Goal: Task Accomplishment & Management: Use online tool/utility

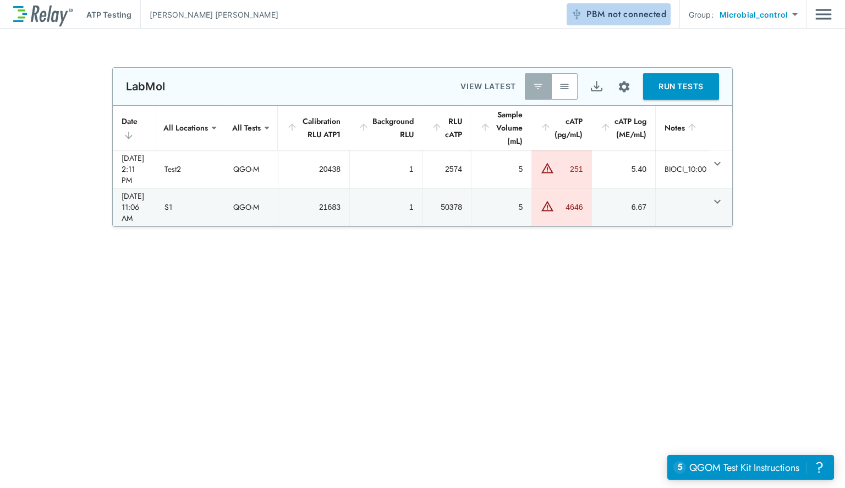
click at [663, 17] on span "not connected" at bounding box center [637, 14] width 58 height 13
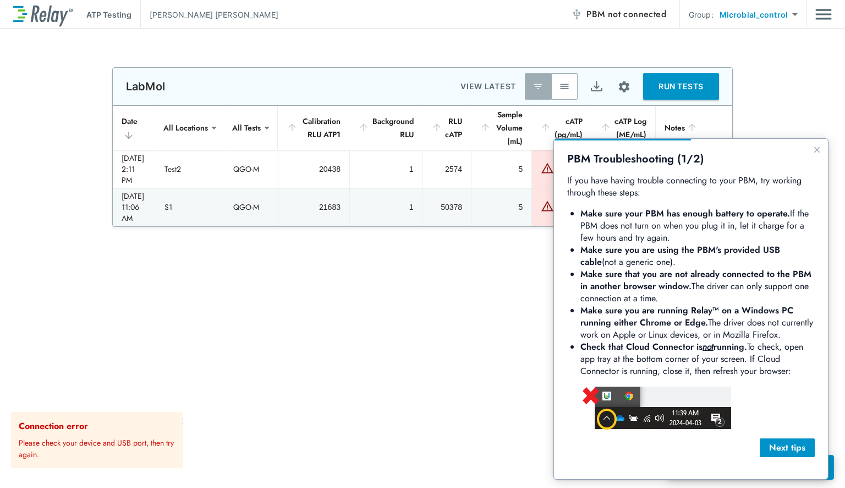
click at [665, 337] on li "Make sure you are running Relay™ on a Windows PC running either Chrome or Edge.…" at bounding box center [698, 322] width 234 height 36
click at [630, 12] on span "not connected" at bounding box center [637, 14] width 58 height 13
click at [763, 23] on body "**********" at bounding box center [422, 244] width 845 height 488
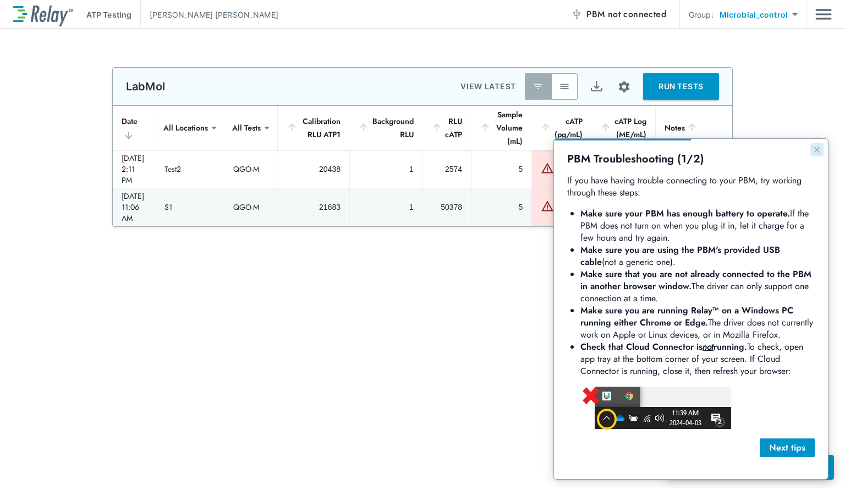
click at [811, 151] on button "Close guide" at bounding box center [817, 149] width 13 height 13
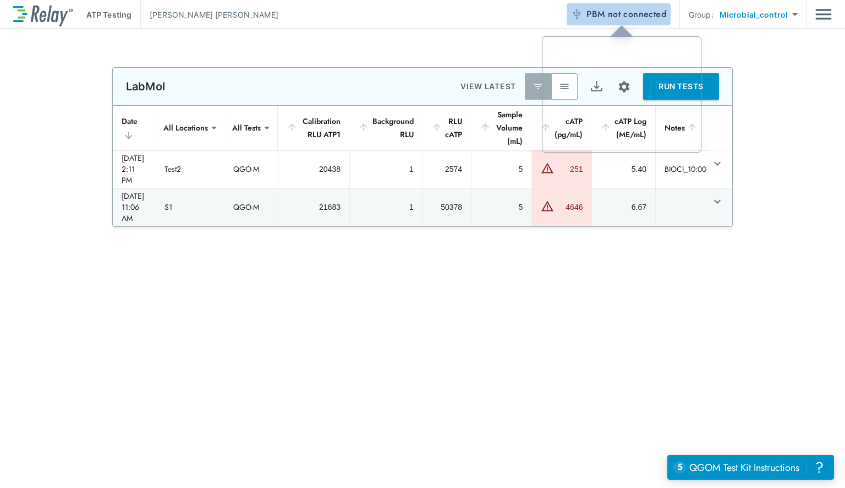
click at [623, 14] on span "not connected" at bounding box center [637, 14] width 58 height 13
click at [649, 17] on span "not connected" at bounding box center [637, 14] width 58 height 13
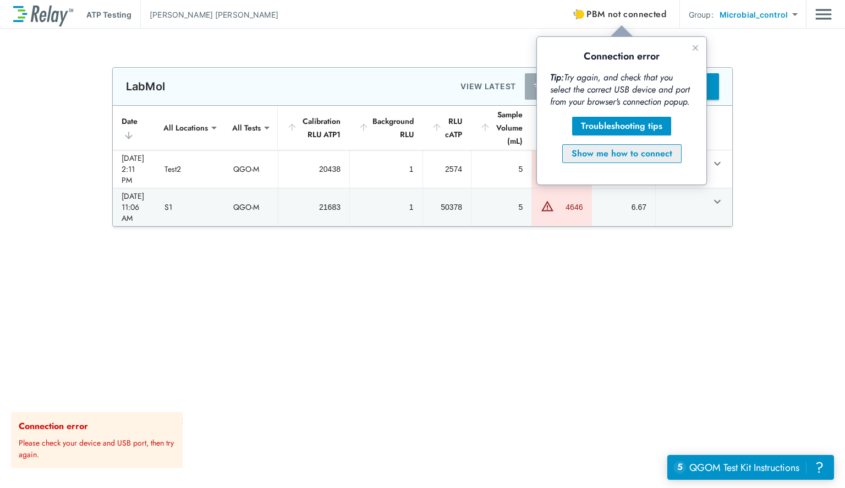
click at [613, 156] on div "Show me how to connect" at bounding box center [622, 153] width 101 height 13
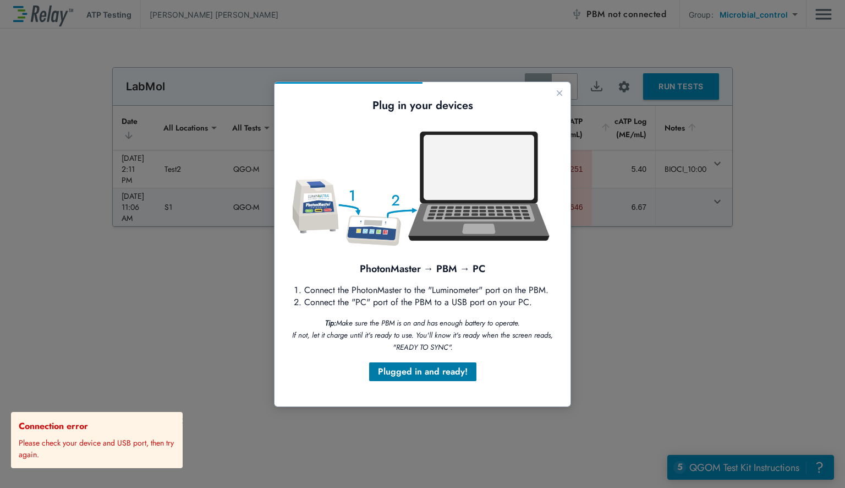
click at [392, 377] on div "Plugged in and ready!" at bounding box center [423, 371] width 90 height 13
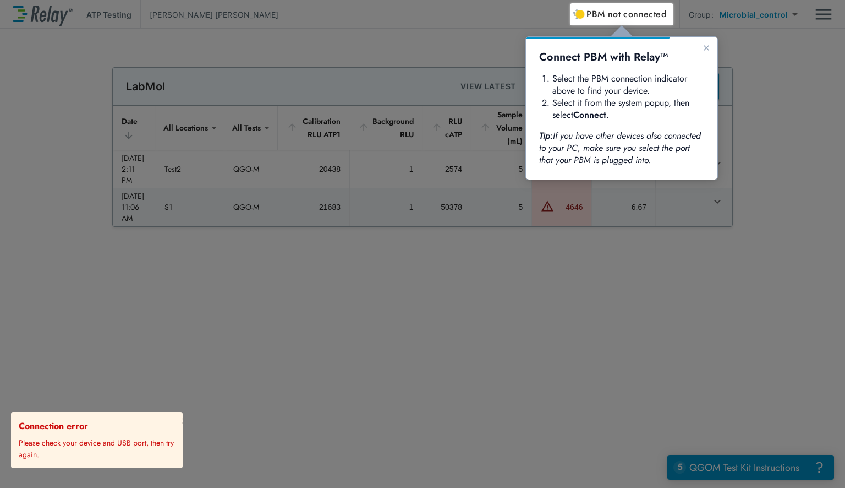
click at [616, 18] on span "not connected" at bounding box center [637, 14] width 58 height 13
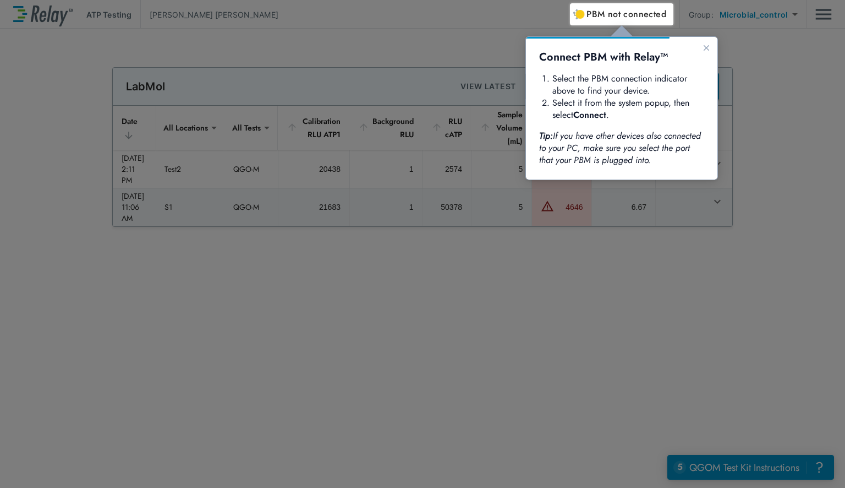
drag, startPoint x: 583, startPoint y: 75, endPoint x: 623, endPoint y: 62, distance: 41.4
click at [583, 75] on li "Select the PBM connection indicator above to find your device." at bounding box center [629, 85] width 152 height 24
click at [712, 44] on button "Close guide" at bounding box center [706, 47] width 13 height 13
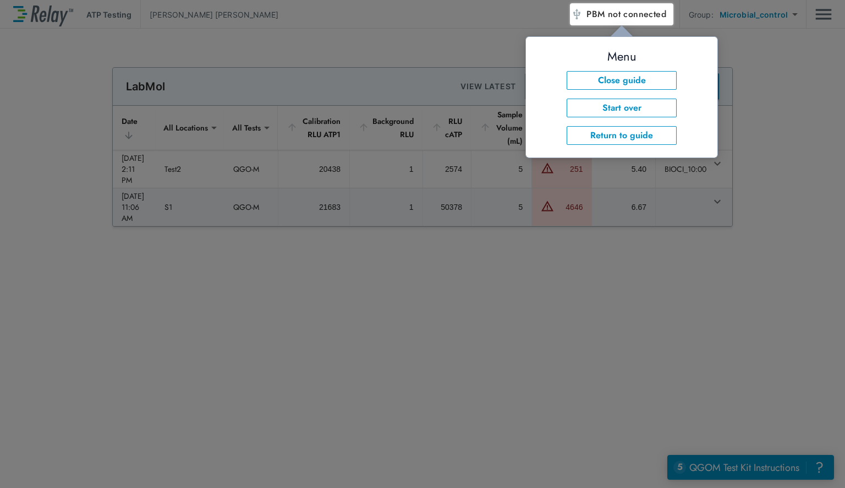
click at [621, 15] on span "not connected" at bounding box center [637, 14] width 58 height 13
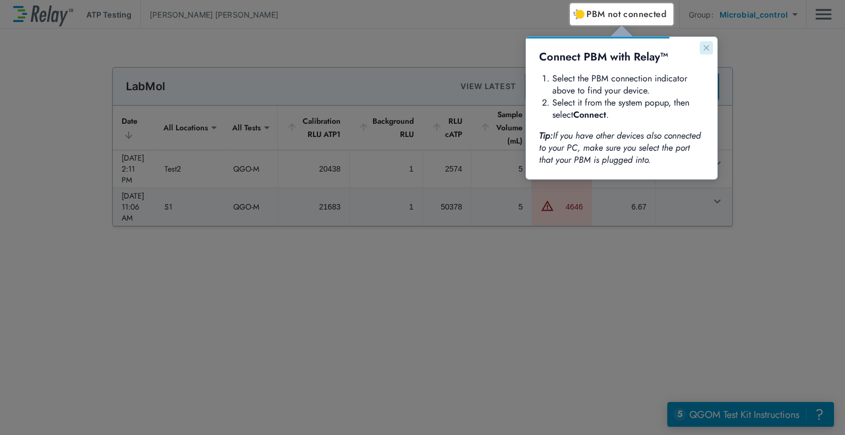
click at [428, 49] on icon "Close guide" at bounding box center [706, 47] width 9 height 9
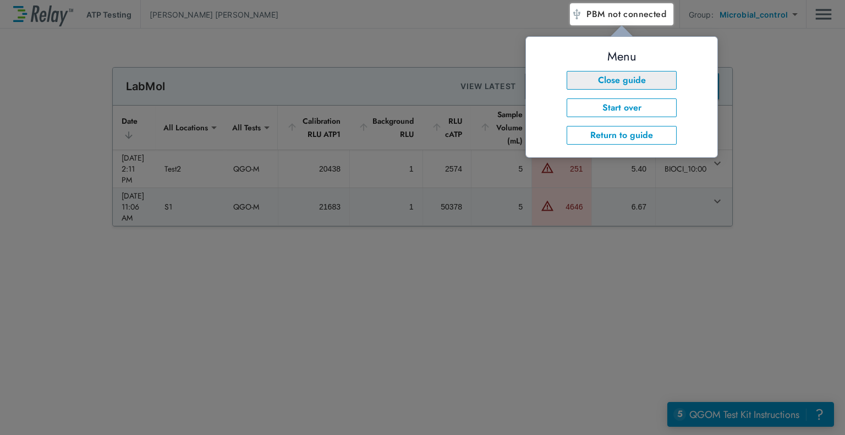
click at [428, 81] on button "Close guide" at bounding box center [622, 80] width 110 height 19
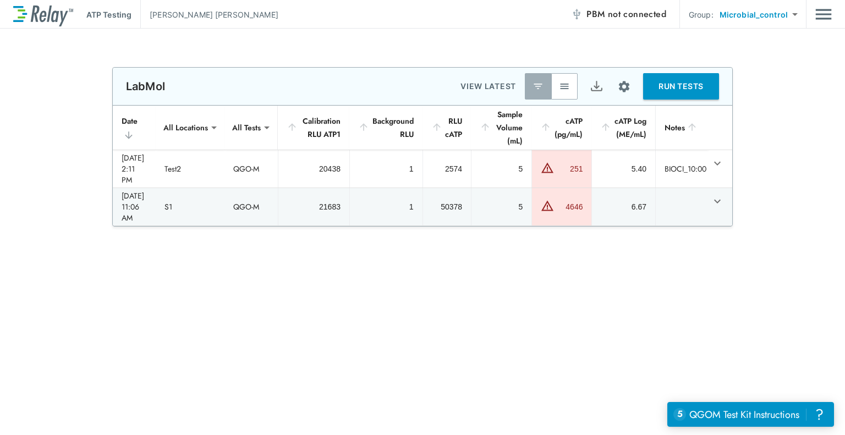
click at [428, 26] on div "**********" at bounding box center [422, 14] width 819 height 29
click at [428, 25] on button "PBM not connected" at bounding box center [619, 14] width 104 height 22
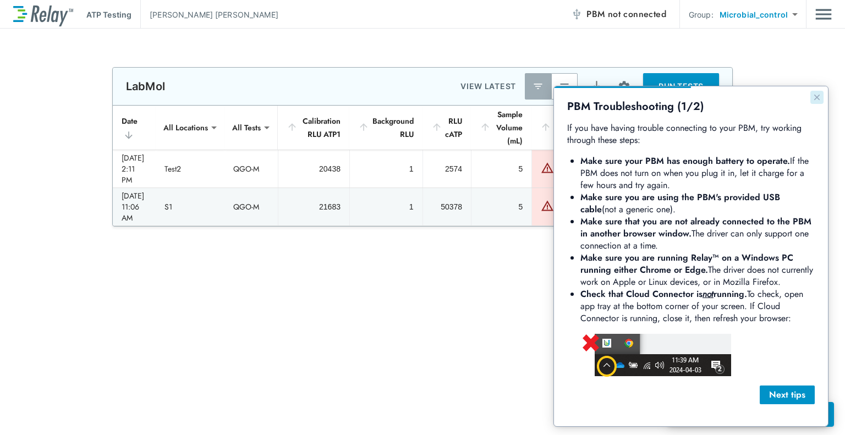
click at [428, 95] on icon "Close guide" at bounding box center [817, 97] width 9 height 9
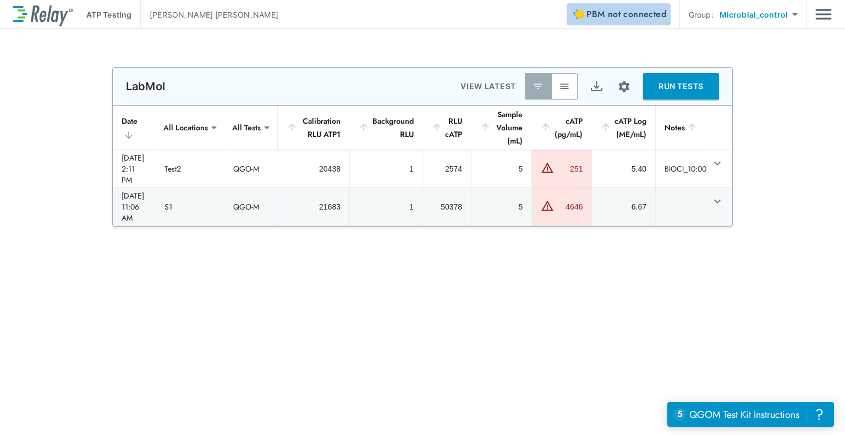
click at [428, 10] on span "not connected" at bounding box center [637, 14] width 58 height 13
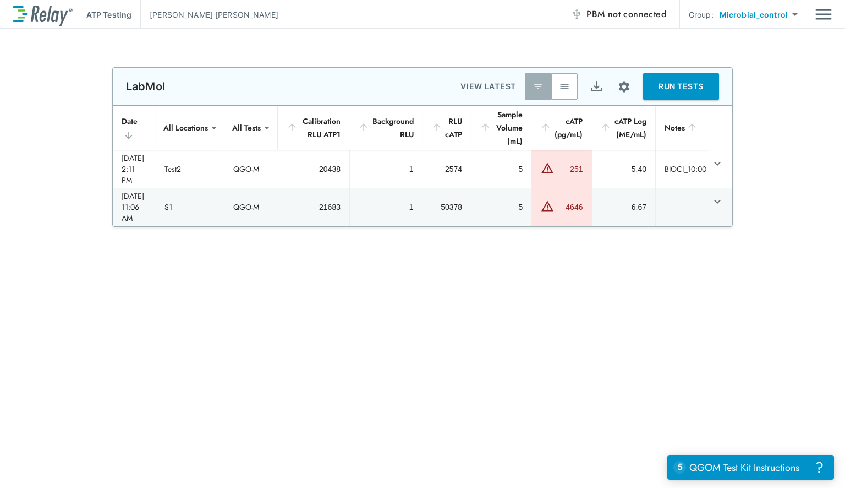
click at [609, 25] on div "**********" at bounding box center [422, 14] width 819 height 29
click at [615, 15] on span "not connected" at bounding box center [637, 14] width 58 height 13
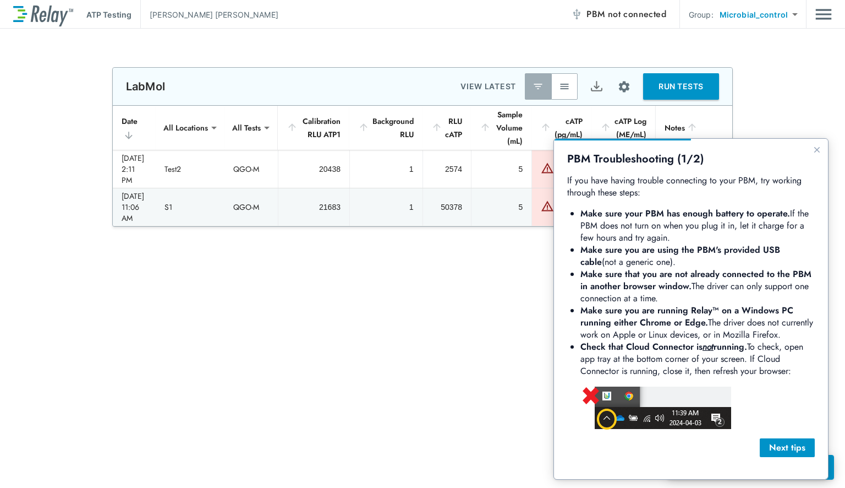
click at [626, 323] on b "Make sure you are running Relay™ on a Windows PC running either Chrome or Edge." at bounding box center [689, 316] width 216 height 25
click at [678, 293] on li "Make sure that you are not already connected to the PBM in another browser wind…" at bounding box center [698, 286] width 234 height 36
click at [696, 293] on li "Make sure that you are not already connected to the PBM in another browser wind…" at bounding box center [698, 286] width 234 height 36
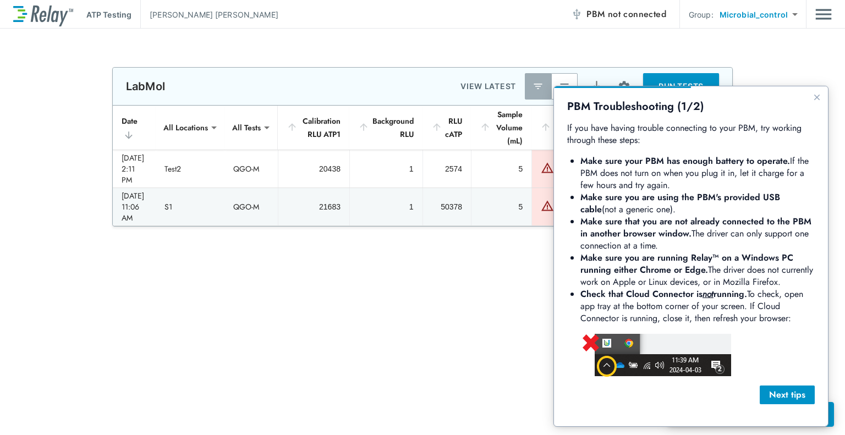
click at [804, 92] on div "PBM Troubleshooting (1/2) If you have having trouble connecting to your PBM, tr…" at bounding box center [691, 256] width 274 height 340
click at [813, 95] on icon "Close guide" at bounding box center [817, 97] width 9 height 9
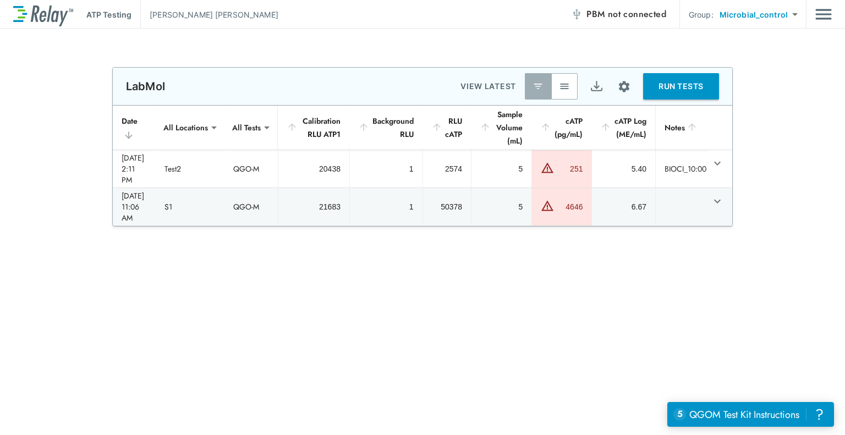
click at [647, 21] on span "PBM not connected" at bounding box center [627, 14] width 80 height 15
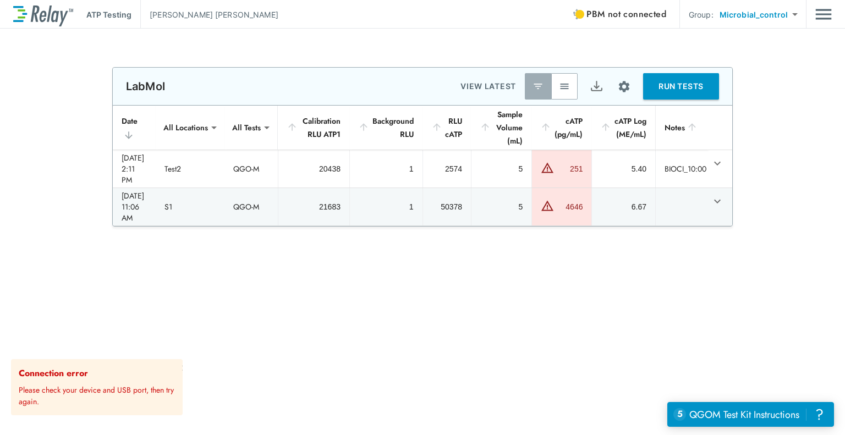
click at [164, 370] on div "Connection error Please check your device and USB port, then try again." at bounding box center [99, 387] width 160 height 41
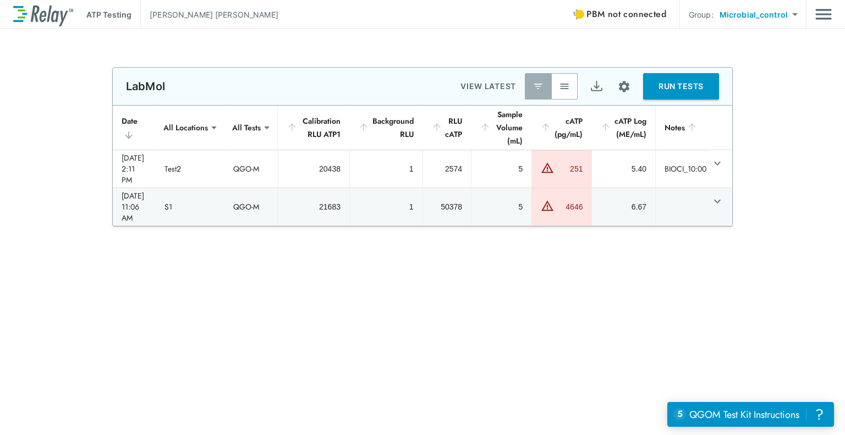
click at [600, 32] on div "**********" at bounding box center [422, 232] width 845 height 407
click at [598, 10] on span "PBM not connected" at bounding box center [627, 14] width 80 height 15
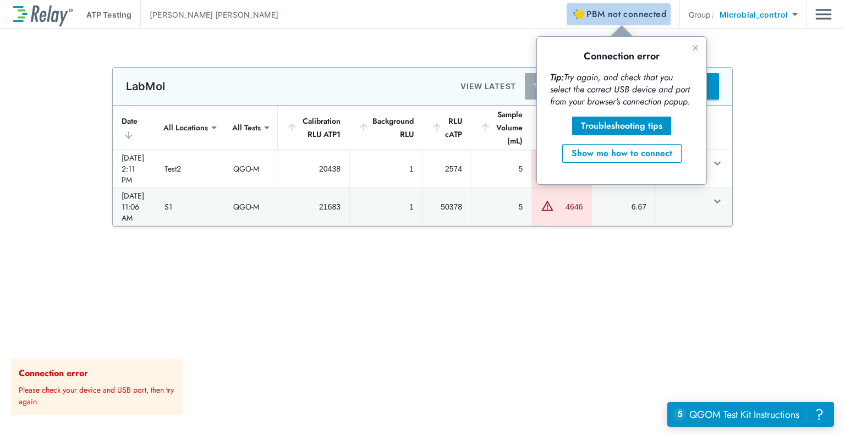
click at [662, 14] on span "not connected" at bounding box center [637, 14] width 58 height 13
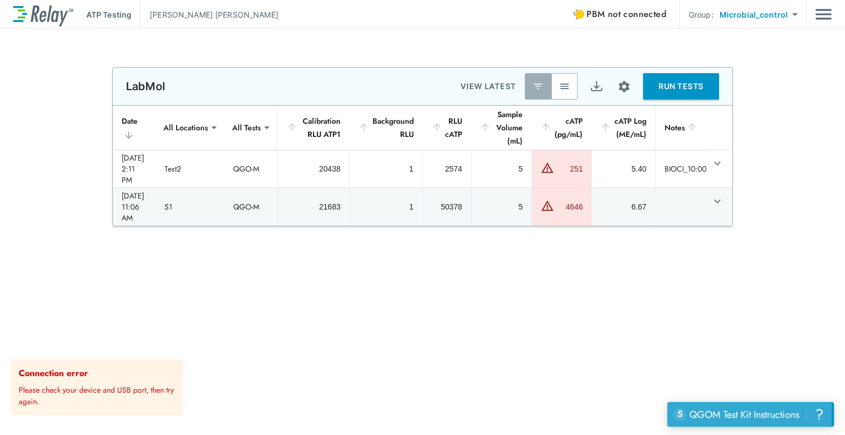
click at [713, 416] on div "QGOM Test Kit Instructions" at bounding box center [745, 415] width 110 height 14
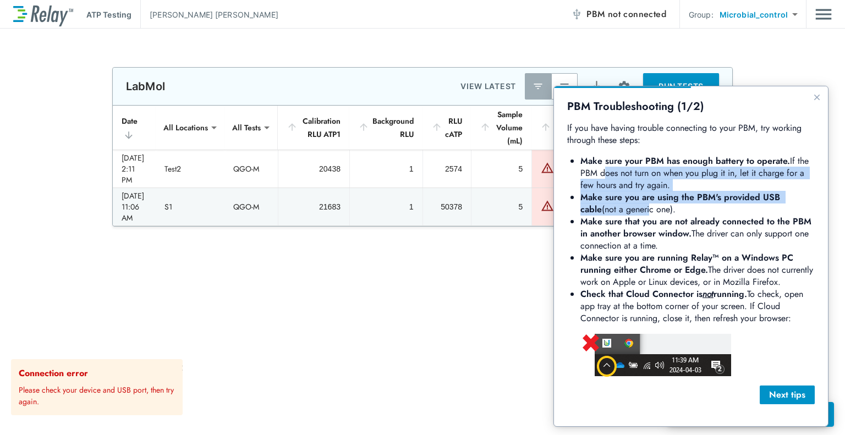
drag, startPoint x: 602, startPoint y: 179, endPoint x: 629, endPoint y: 209, distance: 39.8
click at [629, 209] on ul "Make sure your PBM has enough battery to operate. If the PBM does not turn on w…" at bounding box center [698, 240] width 234 height 170
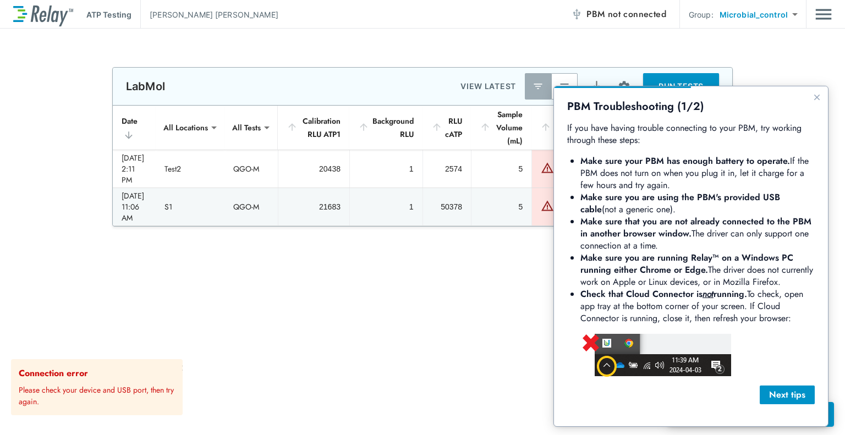
click at [664, 207] on li "Make sure you are using the PBM's provided USB cable (not a generic one)." at bounding box center [698, 204] width 234 height 24
click at [632, 243] on li "Make sure that you are not already connected to the PBM in another browser wind…" at bounding box center [698, 234] width 234 height 36
click at [650, 230] on b "Make sure that you are not already connected to the PBM in another browser wind…" at bounding box center [698, 227] width 234 height 25
click at [635, 15] on span "not connected" at bounding box center [637, 14] width 58 height 13
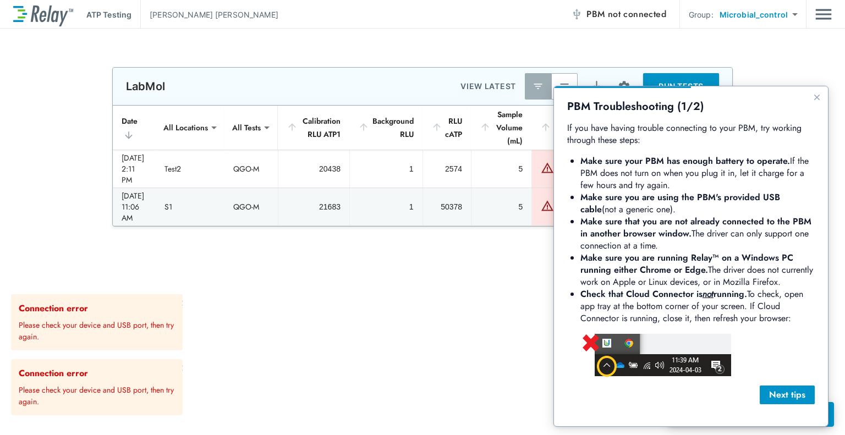
click at [381, 291] on div at bounding box center [422, 282] width 845 height 110
click at [132, 340] on p "Please check your device and USB port, then try again." at bounding box center [99, 329] width 160 height 28
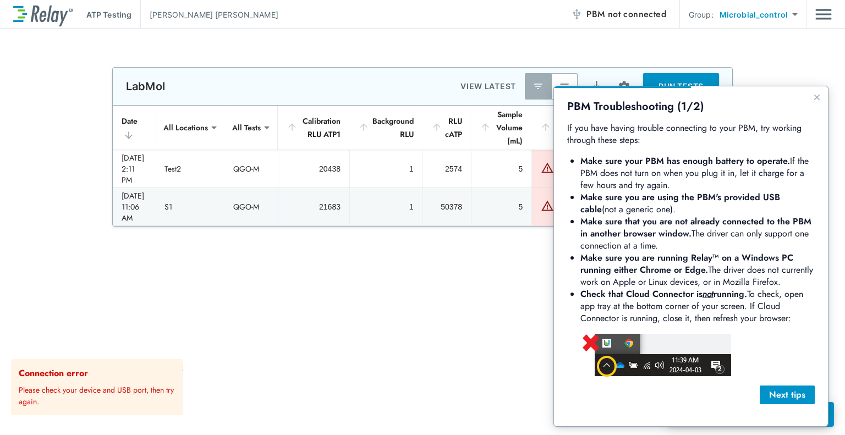
click at [139, 383] on p "Please check your device and USB port, then try again." at bounding box center [99, 394] width 160 height 28
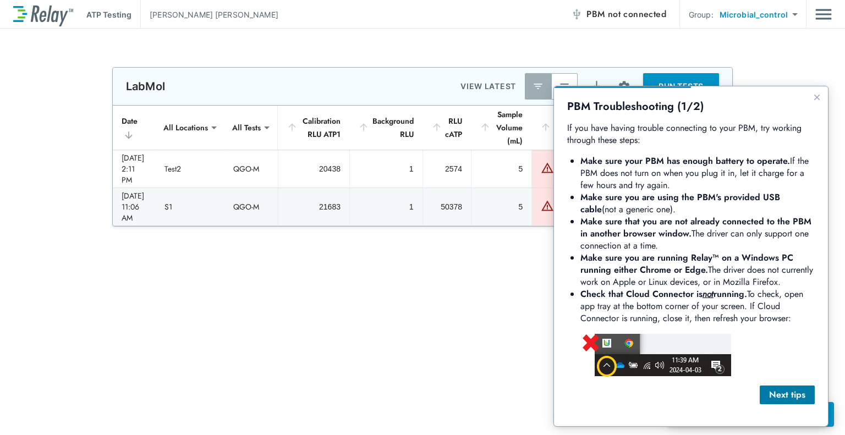
click at [800, 398] on div "Next tips" at bounding box center [787, 395] width 37 height 13
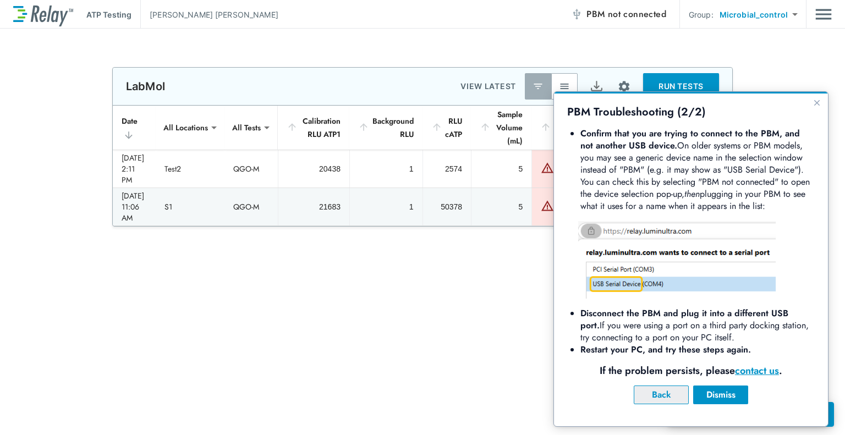
click at [685, 404] on button "Back" at bounding box center [661, 395] width 55 height 19
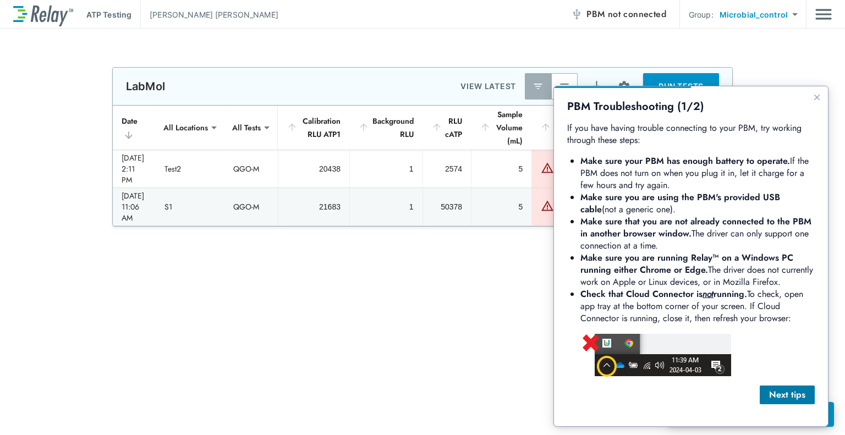
click at [795, 402] on button "Next tips" at bounding box center [787, 395] width 55 height 19
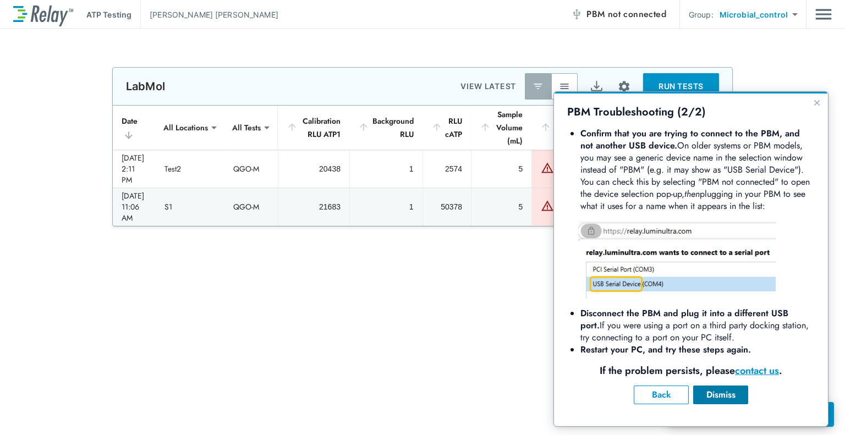
click at [731, 398] on div "Dismiss" at bounding box center [720, 395] width 37 height 13
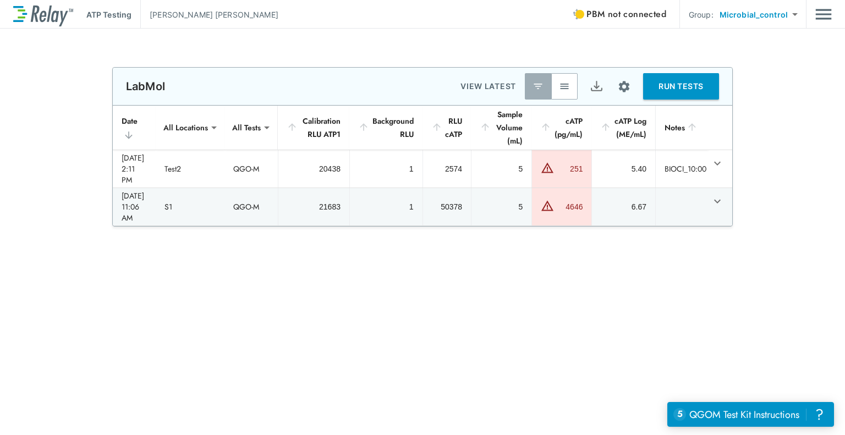
click at [658, 13] on span "not connected" at bounding box center [637, 14] width 58 height 13
click at [611, 19] on span "not connected" at bounding box center [637, 14] width 58 height 13
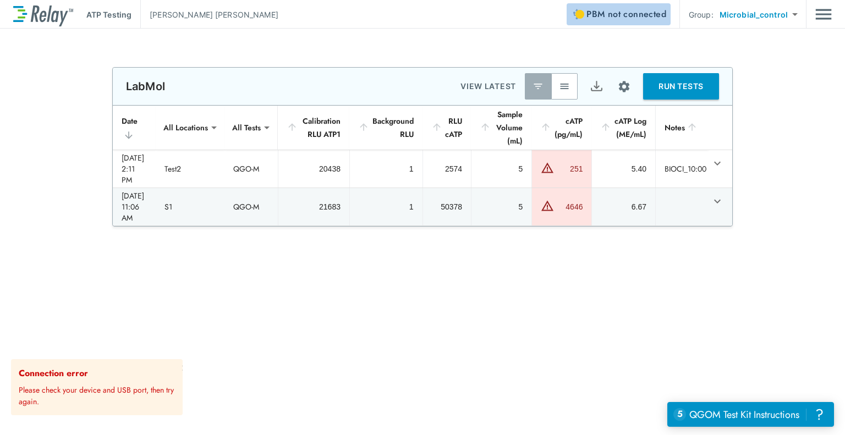
click at [572, 8] on button "PBM not connected" at bounding box center [619, 14] width 104 height 22
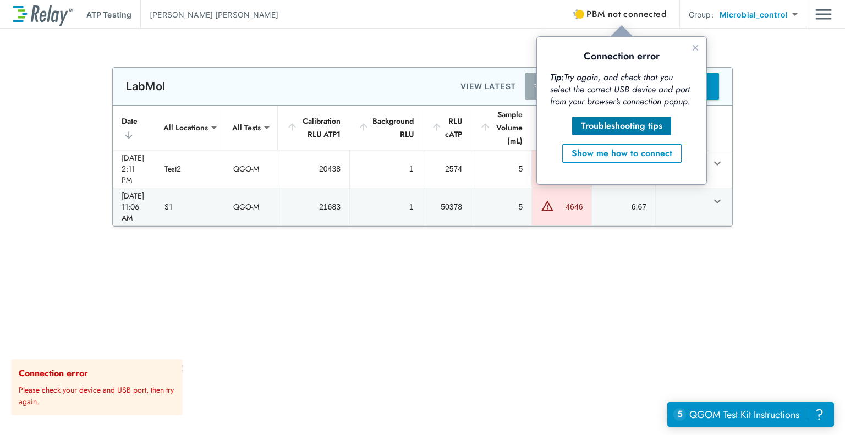
click at [604, 123] on div "Troubleshooting tips" at bounding box center [621, 125] width 81 height 13
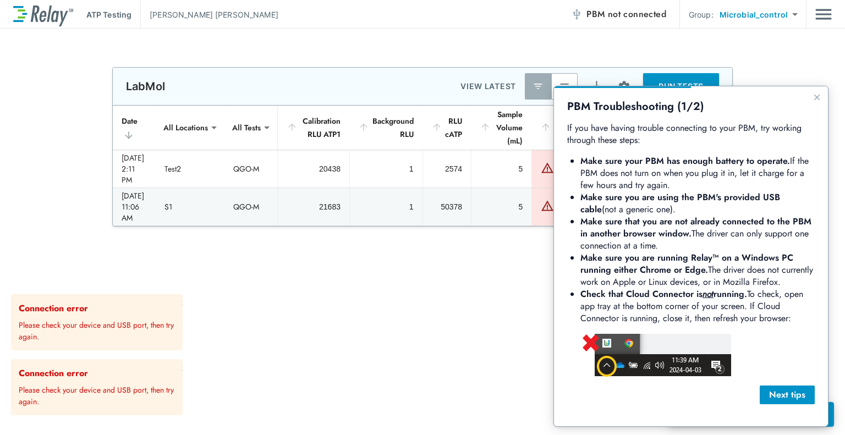
drag, startPoint x: 653, startPoint y: 177, endPoint x: 678, endPoint y: 182, distance: 25.8
click at [678, 182] on li "Make sure your PBM has enough battery to operate. If the PBM does not turn on w…" at bounding box center [698, 173] width 234 height 36
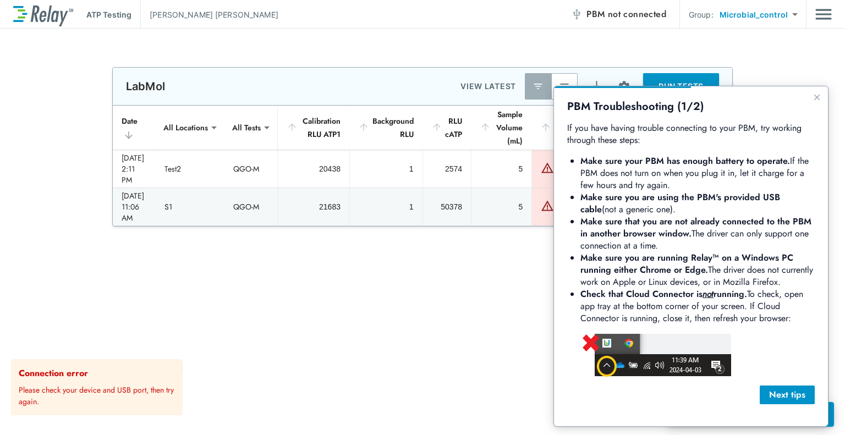
click at [659, 187] on li "Make sure your PBM has enough battery to operate. If the PBM does not turn on w…" at bounding box center [698, 173] width 234 height 36
drag, startPoint x: 610, startPoint y: 201, endPoint x: 643, endPoint y: 211, distance: 34.5
click at [643, 211] on li "Make sure you are using the PBM's provided USB cable (not a generic one)." at bounding box center [698, 204] width 234 height 24
drag, startPoint x: 624, startPoint y: 220, endPoint x: 695, endPoint y: 243, distance: 74.1
click at [695, 243] on li "Make sure that you are not already connected to the PBM in another browser wind…" at bounding box center [698, 234] width 234 height 36
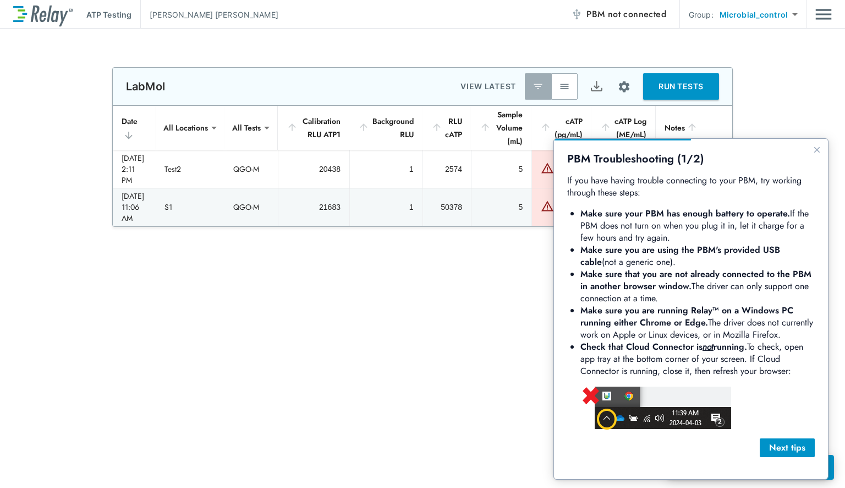
click at [628, 18] on span "not connected" at bounding box center [637, 14] width 58 height 13
click at [784, 452] on div "Next tips" at bounding box center [787, 447] width 37 height 13
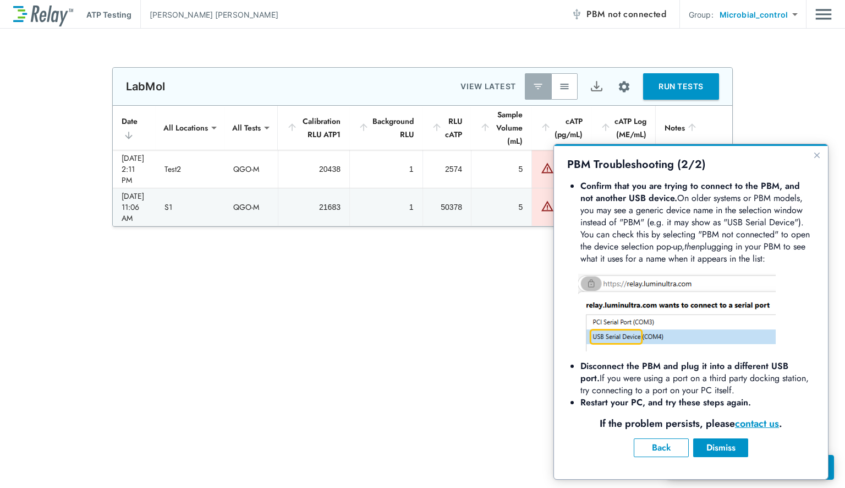
click at [694, 361] on b "Disconnect the PBM and plug it into a different USB port." at bounding box center [686, 371] width 211 height 25
click at [119, 19] on p "ATP Testing" at bounding box center [108, 15] width 45 height 12
click at [161, 10] on p "[PERSON_NAME]" at bounding box center [214, 15] width 129 height 12
click at [646, 19] on span "not connected" at bounding box center [637, 14] width 58 height 13
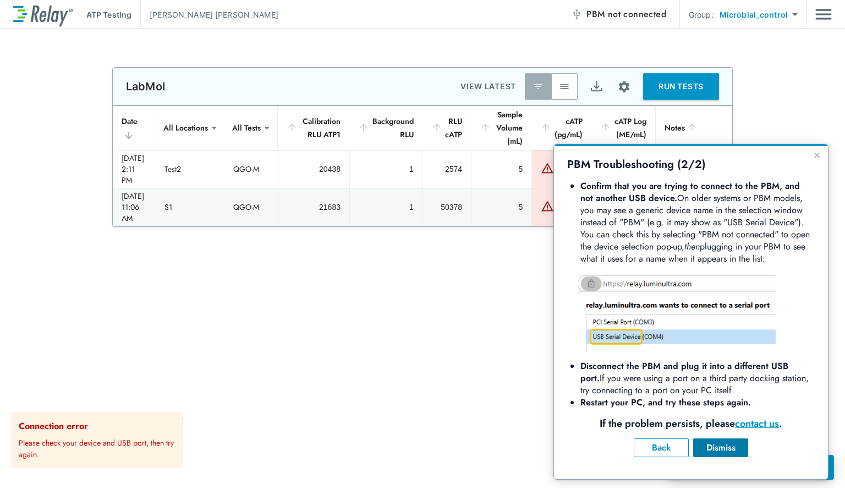
click at [727, 449] on div "Dismiss" at bounding box center [720, 447] width 37 height 13
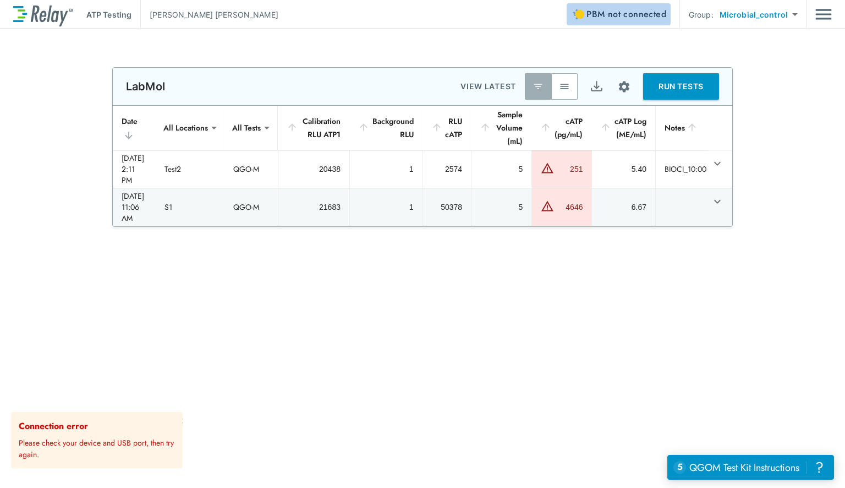
click at [647, 23] on button "PBM not connected" at bounding box center [619, 14] width 104 height 22
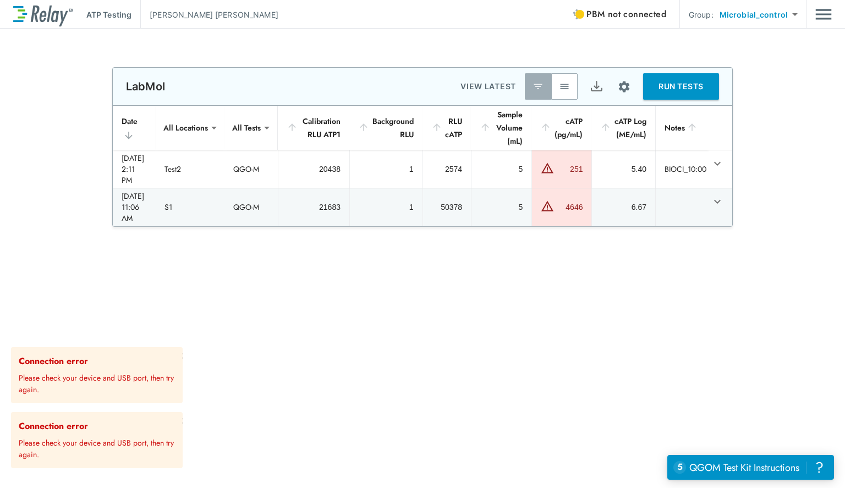
click at [650, 9] on span "not connected" at bounding box center [637, 14] width 58 height 13
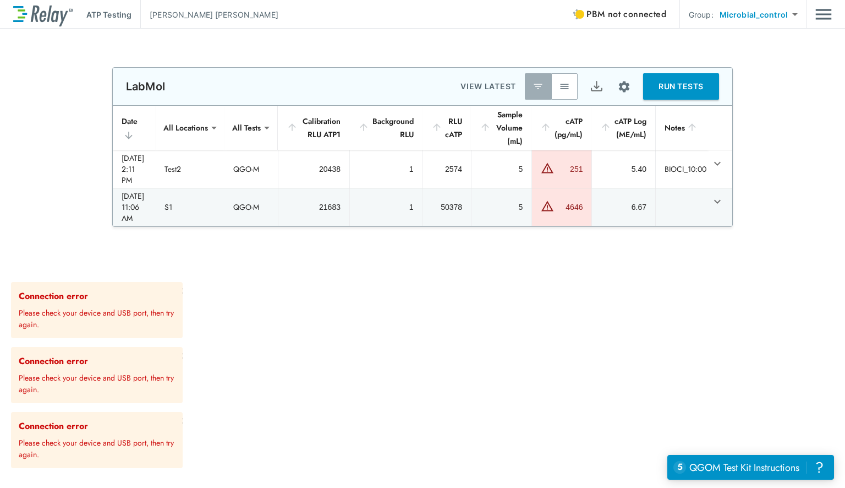
click at [719, 25] on body "**********" at bounding box center [422, 244] width 845 height 488
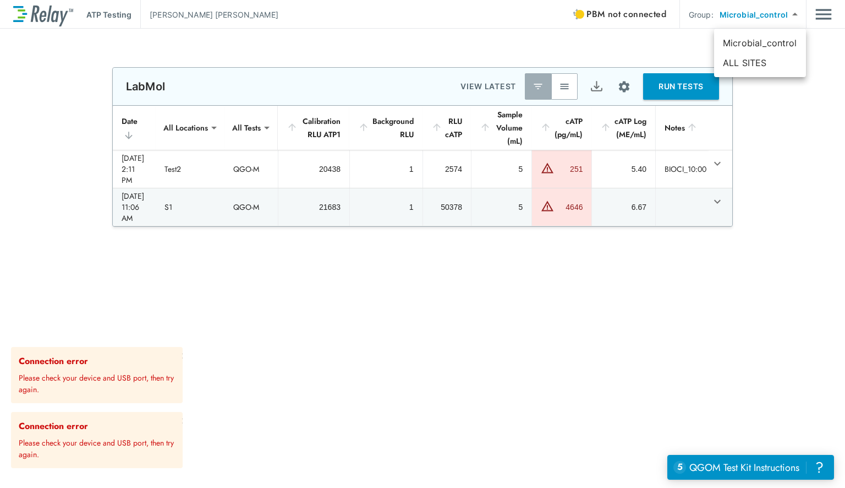
click at [669, 45] on div at bounding box center [422, 244] width 845 height 488
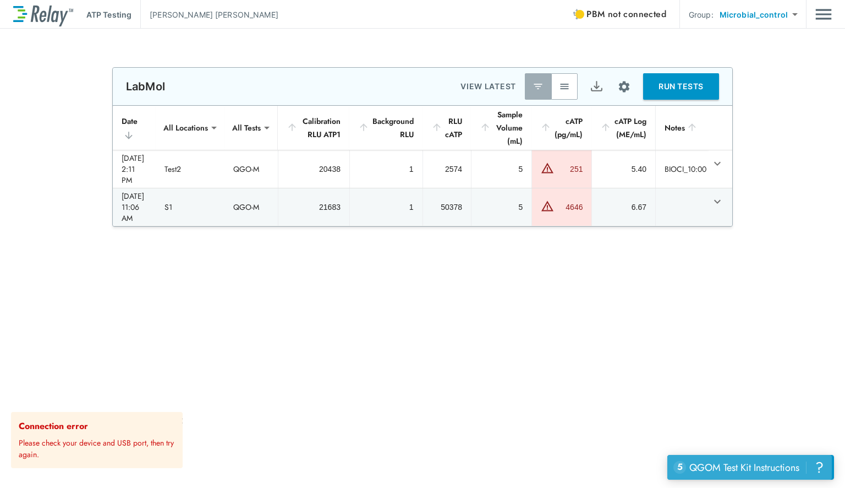
click at [734, 462] on div "QGOM Test Kit Instructions" at bounding box center [745, 467] width 110 height 14
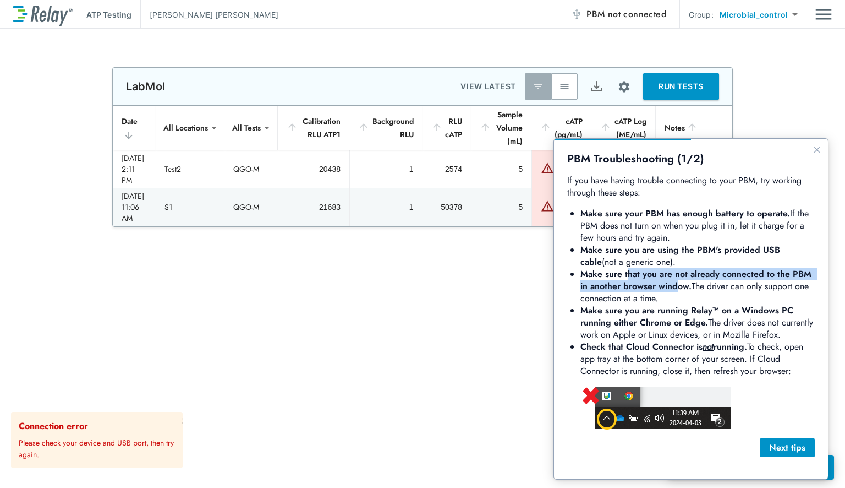
drag, startPoint x: 627, startPoint y: 270, endPoint x: 677, endPoint y: 287, distance: 52.4
click at [677, 287] on b "Make sure that you are not already connected to the PBM in another browser wind…" at bounding box center [698, 279] width 234 height 25
click at [703, 288] on li "Make sure that you are not already connected to the PBM in another browser wind…" at bounding box center [698, 286] width 234 height 36
click at [669, 326] on b "Make sure you are running Relay™ on a Windows PC running either Chrome or Edge." at bounding box center [689, 316] width 216 height 25
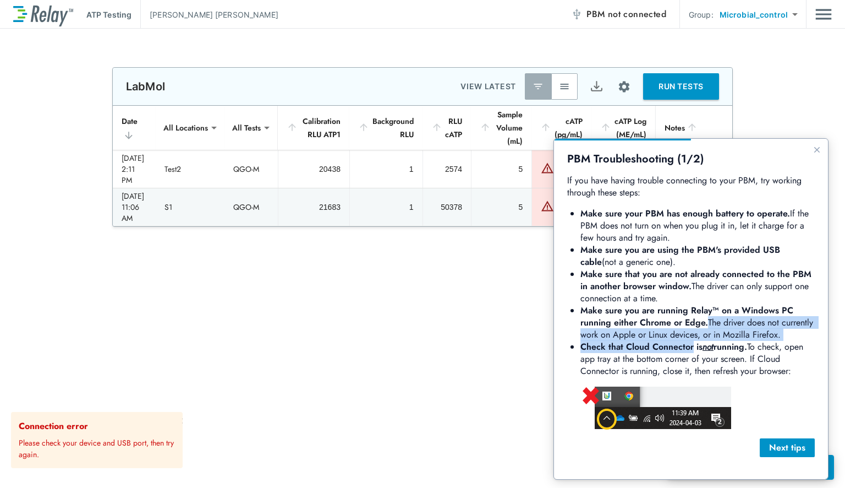
drag, startPoint x: 708, startPoint y: 325, endPoint x: 694, endPoint y: 345, distance: 24.9
click at [694, 345] on ul "Make sure your PBM has enough battery to operate. If the PBM does not turn on w…" at bounding box center [698, 293] width 234 height 170
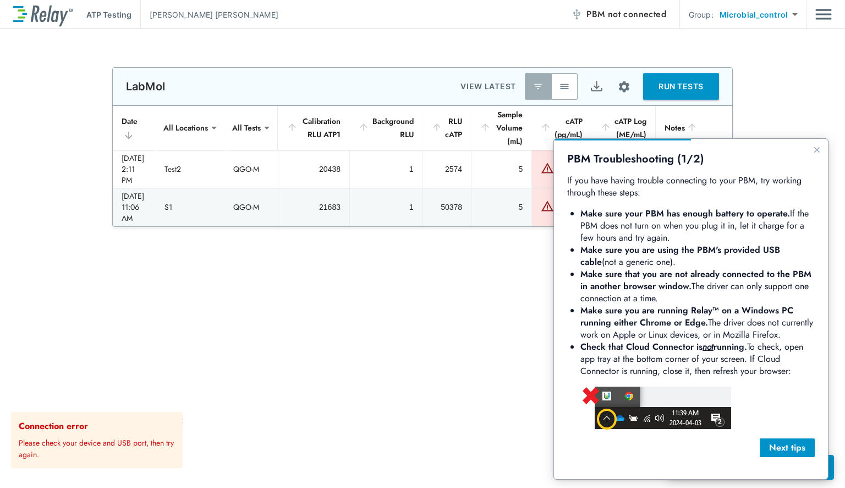
click at [694, 356] on li "Check that Cloud Connector is not running. To check, open app tray at the botto…" at bounding box center [698, 359] width 234 height 36
click at [713, 348] on b "not" at bounding box center [708, 346] width 11 height 13
click at [778, 453] on div "Next tips" at bounding box center [787, 447] width 37 height 13
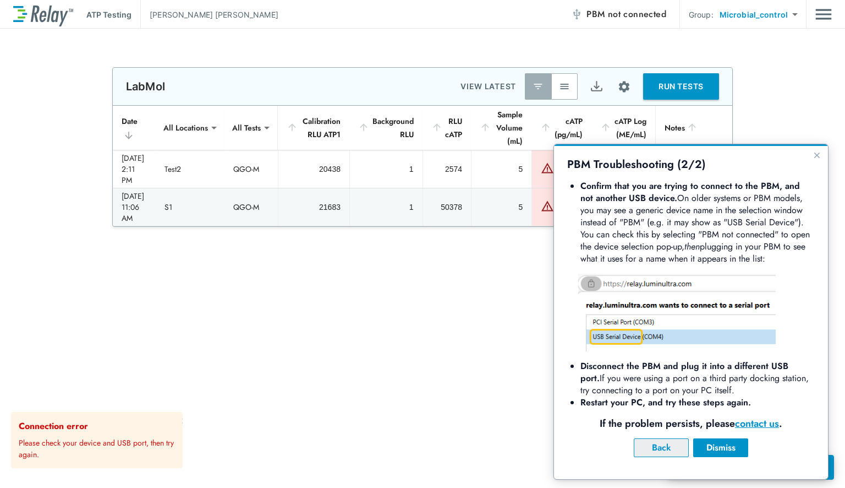
click at [672, 449] on div "Back" at bounding box center [661, 447] width 36 height 13
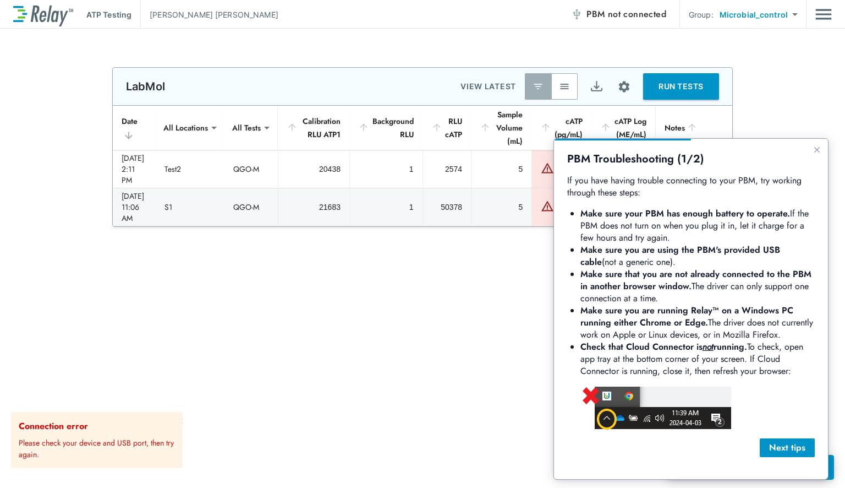
click at [817, 143] on div "PBM Troubleshooting (1/2) If you have having trouble connecting to your PBM, tr…" at bounding box center [691, 309] width 274 height 340
click at [815, 150] on icon "Close guide" at bounding box center [817, 149] width 9 height 9
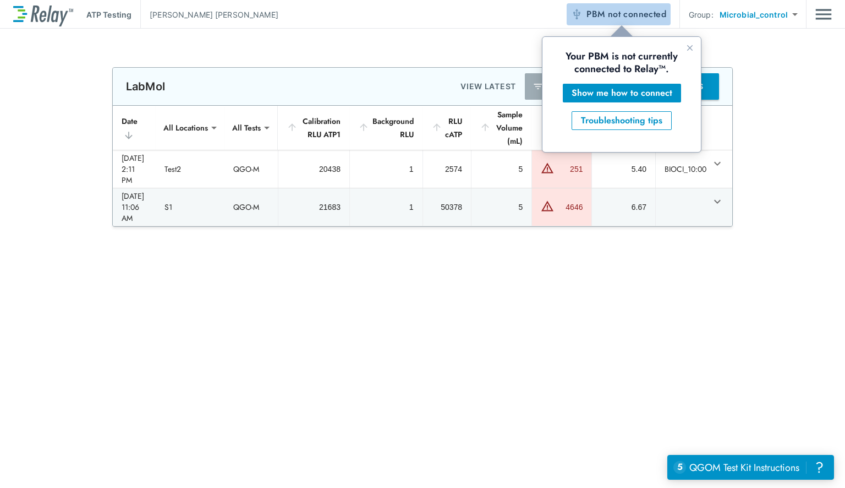
click at [611, 17] on span "not connected" at bounding box center [637, 14] width 58 height 13
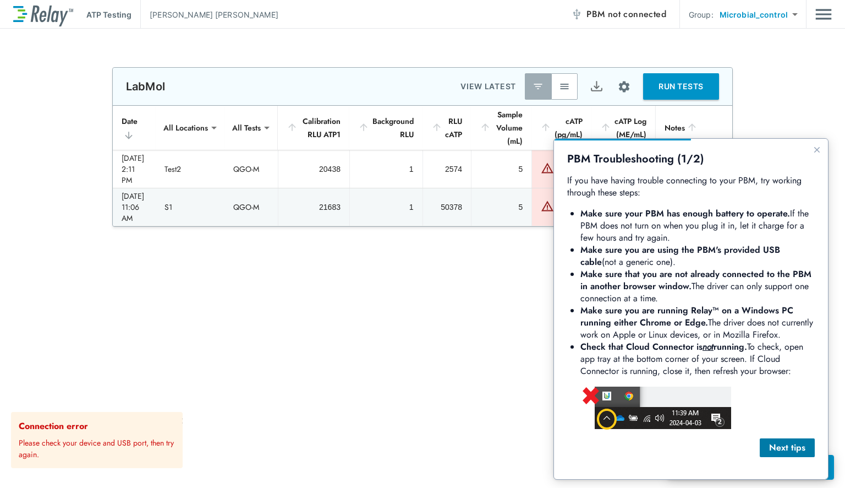
click at [767, 447] on button "Next tips" at bounding box center [787, 447] width 55 height 19
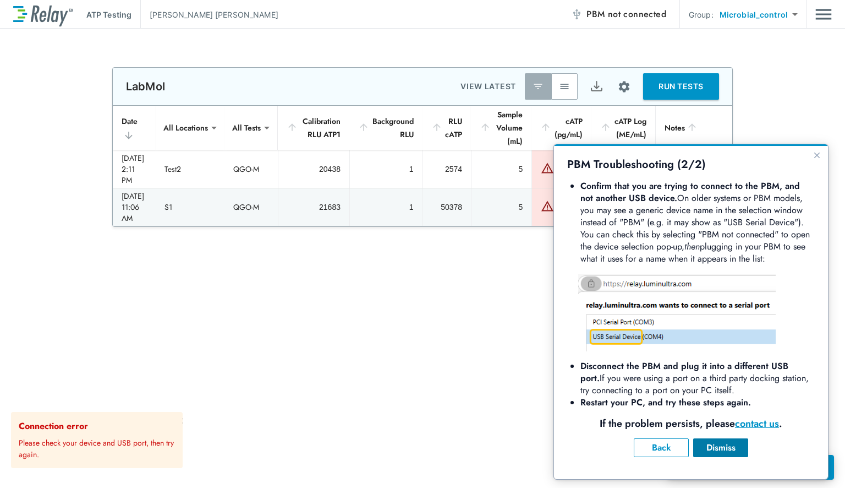
click at [736, 444] on div "Dismiss" at bounding box center [720, 447] width 37 height 13
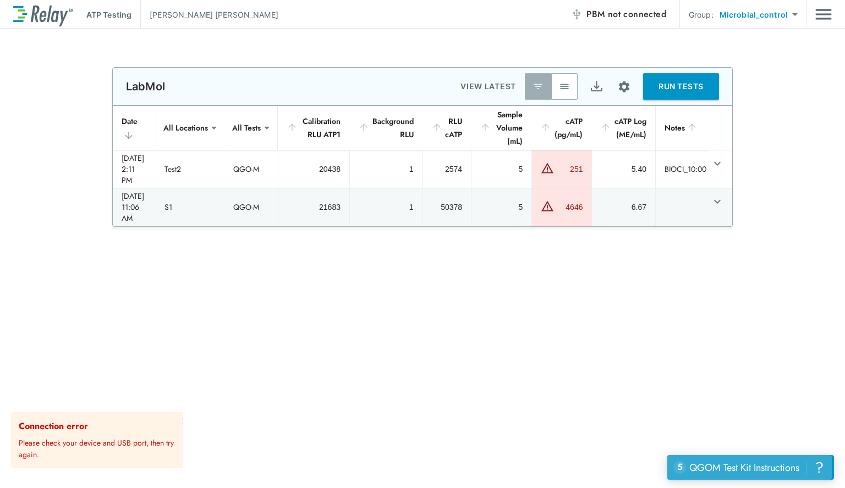
click at [764, 461] on div "QGOM Test Kit Instructions" at bounding box center [745, 467] width 110 height 14
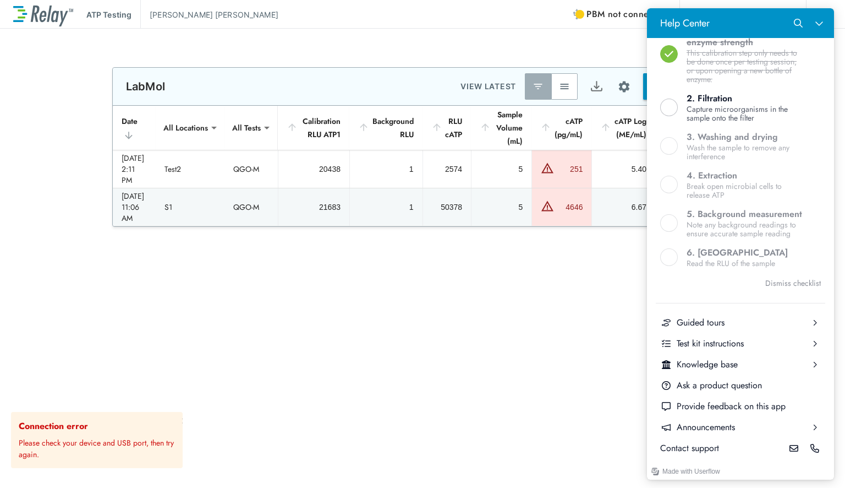
scroll to position [363, 0]
click at [555, 346] on div "**********" at bounding box center [422, 258] width 845 height 459
click at [814, 21] on button "Close Help Center" at bounding box center [819, 23] width 21 height 21
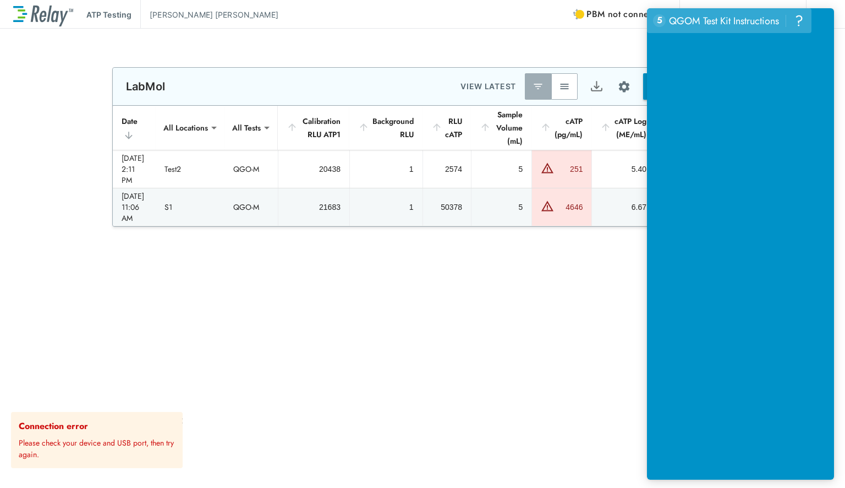
scroll to position [0, 0]
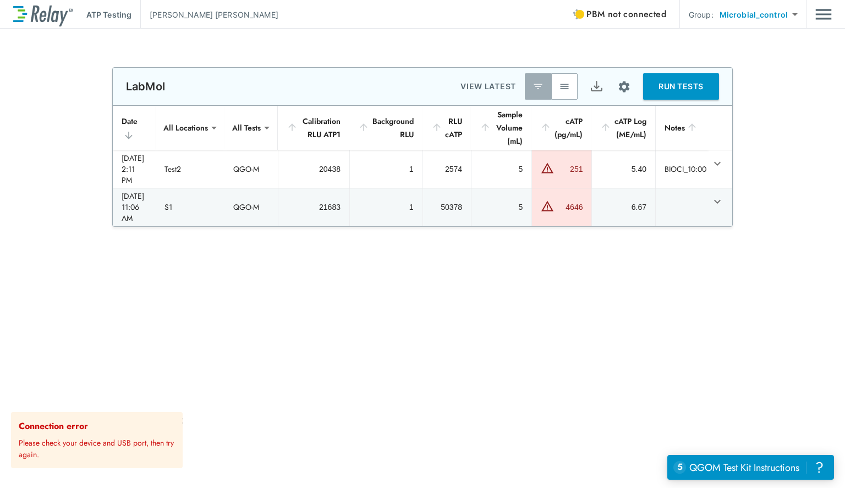
click at [665, 93] on button "RUN TESTS" at bounding box center [681, 86] width 76 height 26
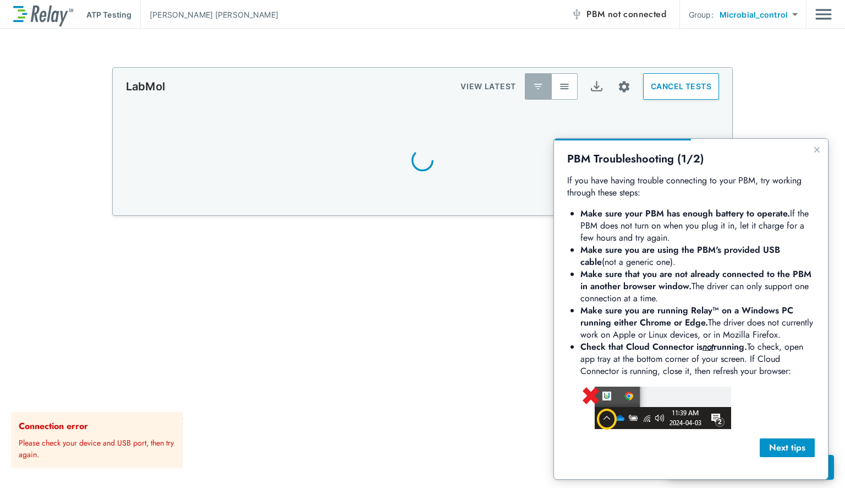
click at [815, 140] on div "Guide" at bounding box center [691, 140] width 274 height 2
click at [815, 154] on button "Close guide" at bounding box center [817, 149] width 13 height 13
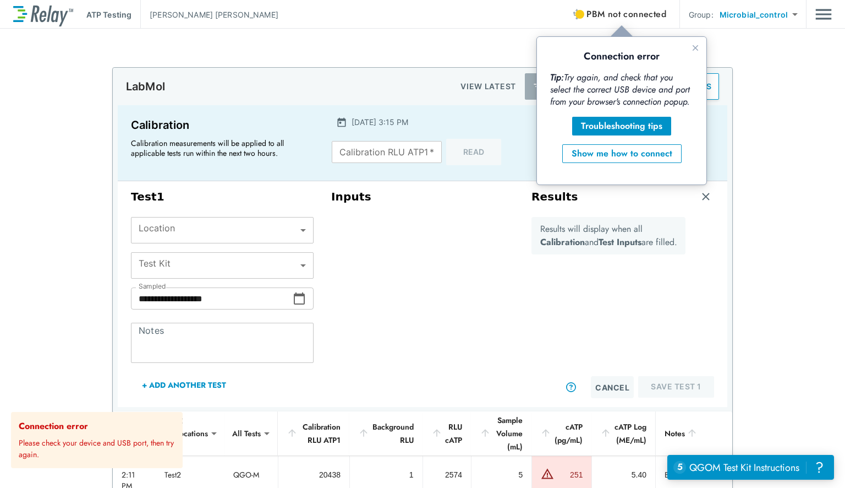
click at [594, 4] on button "PBM not connected" at bounding box center [619, 14] width 104 height 22
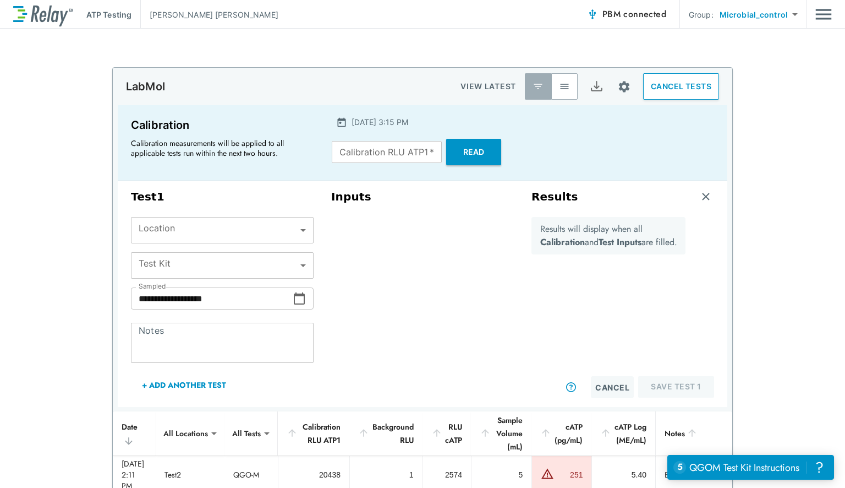
click at [372, 164] on div "Calibration RLU ATP1   * Calibration RLU ATP1   * Read" at bounding box center [422, 152] width 181 height 26
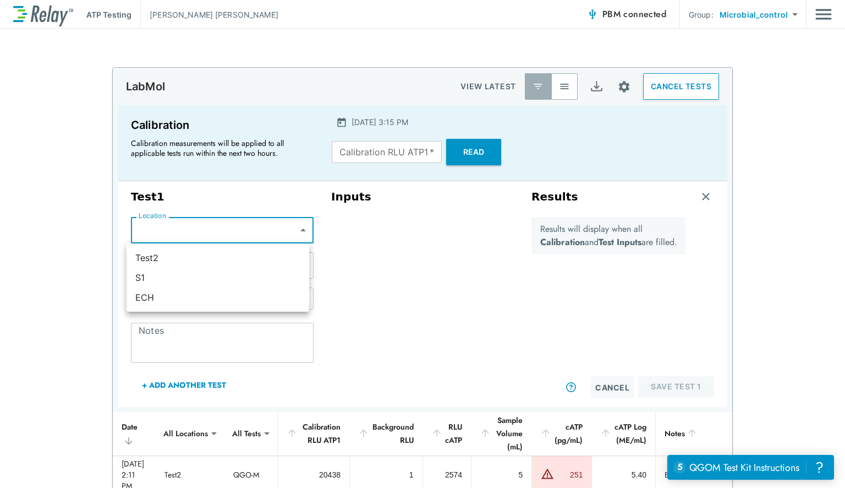
click at [269, 219] on body "**********" at bounding box center [422, 244] width 845 height 488
click at [225, 292] on li "ECH" at bounding box center [218, 297] width 183 height 20
type input "***"
type input "*****"
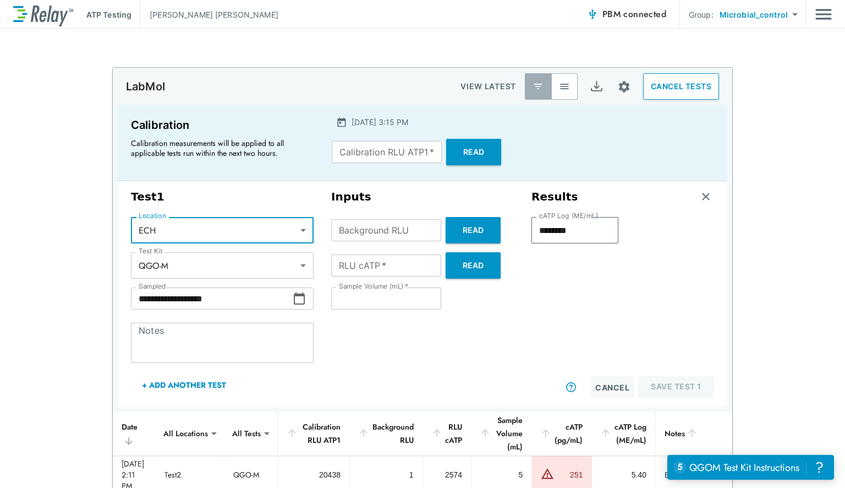
click at [205, 329] on div "* Notes" at bounding box center [222, 343] width 183 height 40
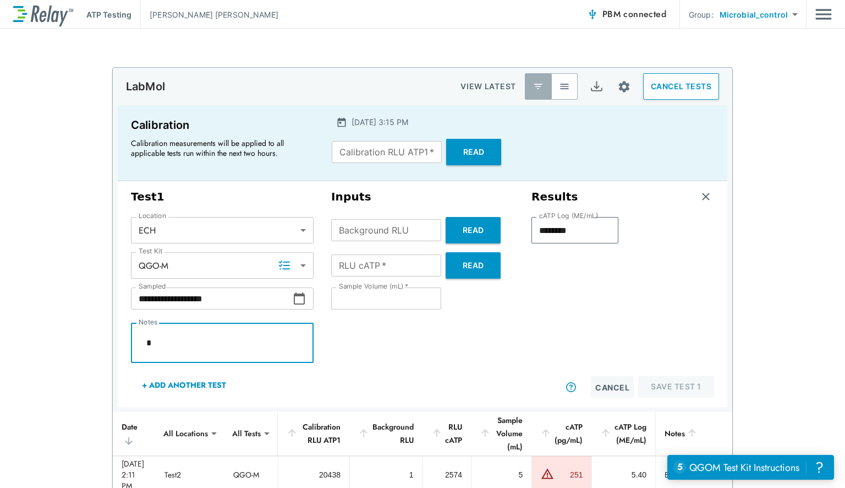
type textarea "*"
type textarea "**"
type textarea "*"
type textarea "***"
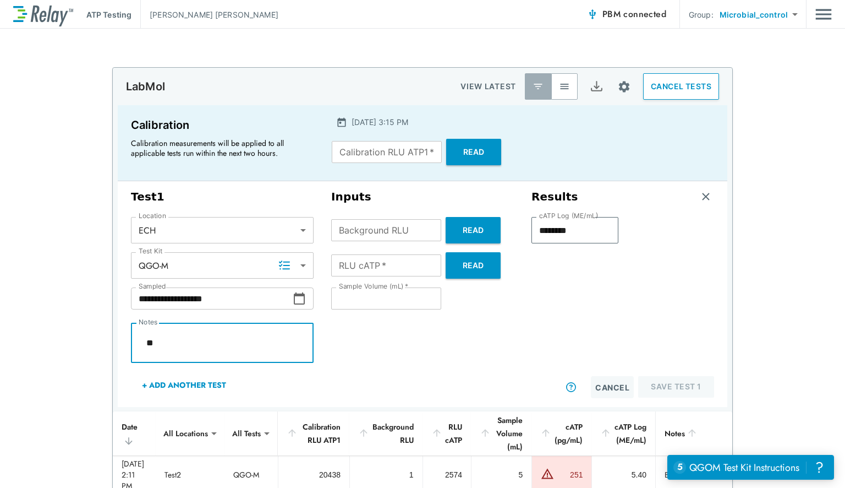
type textarea "*"
type textarea "****"
type textarea "*"
type textarea "*****"
type textarea "*"
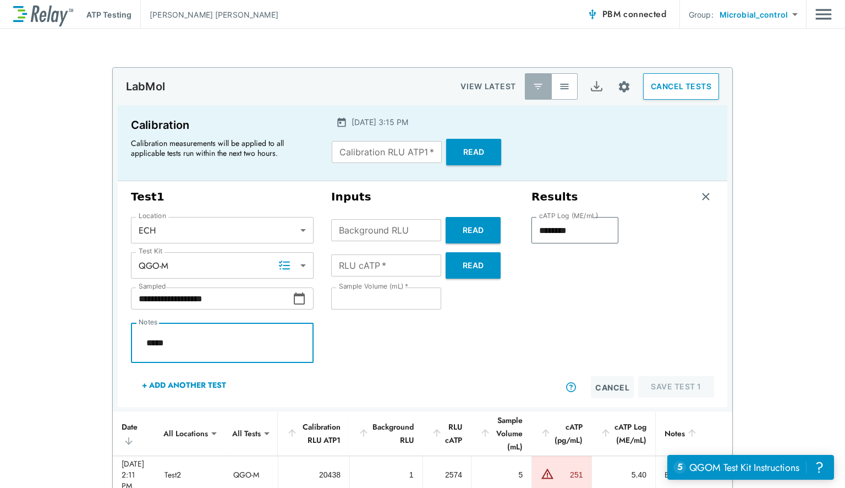
type textarea "******"
type textarea "*"
type textarea "*******"
type textarea "*"
type textarea "********"
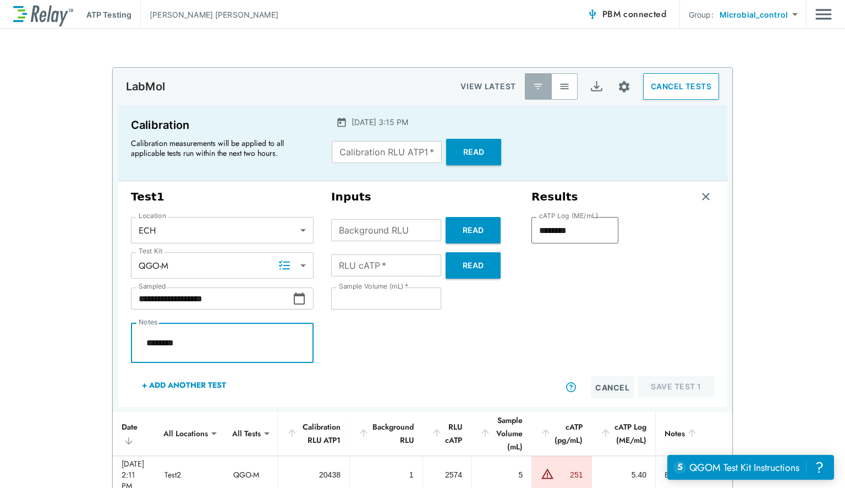
type textarea "*"
type textarea "*******"
type textarea "*"
type textarea "********"
type textarea "*"
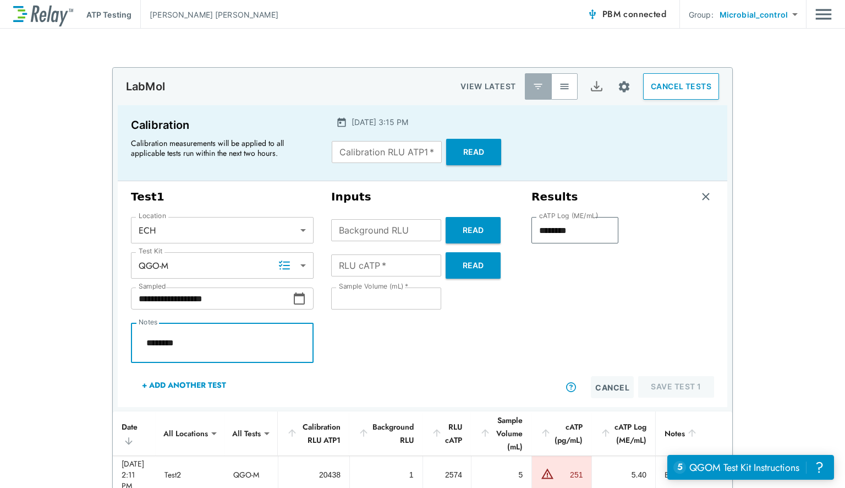
type textarea "*********"
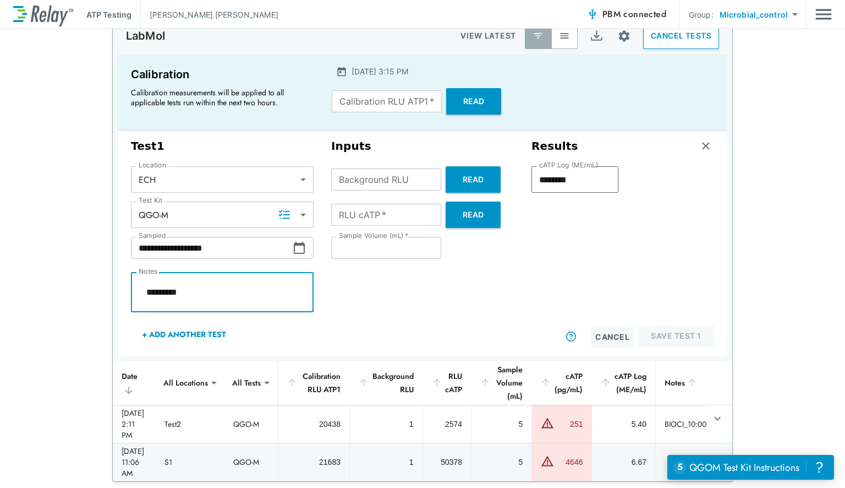
type textarea "*"
type textarea "*********"
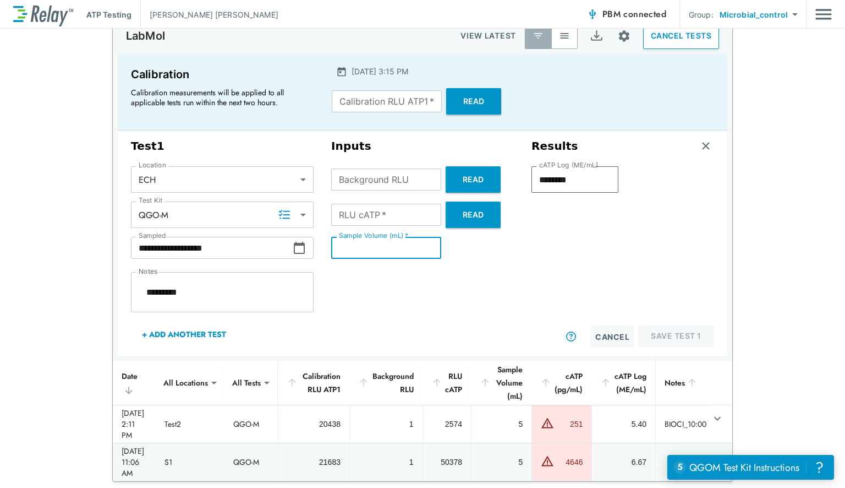
click at [348, 239] on input "**" at bounding box center [386, 248] width 110 height 22
type textarea "*"
type input "*"
type textarea "*"
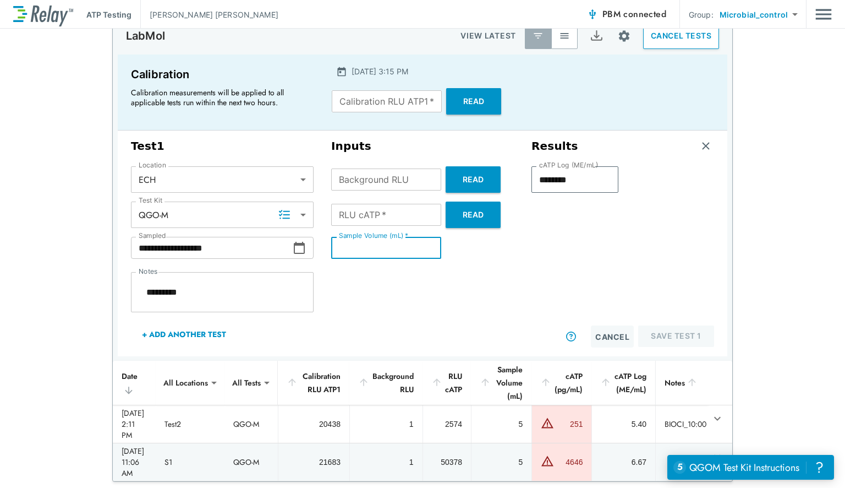
type input "*"
type textarea "*"
type input "*"
click at [148, 290] on textarea "*********" at bounding box center [222, 292] width 167 height 22
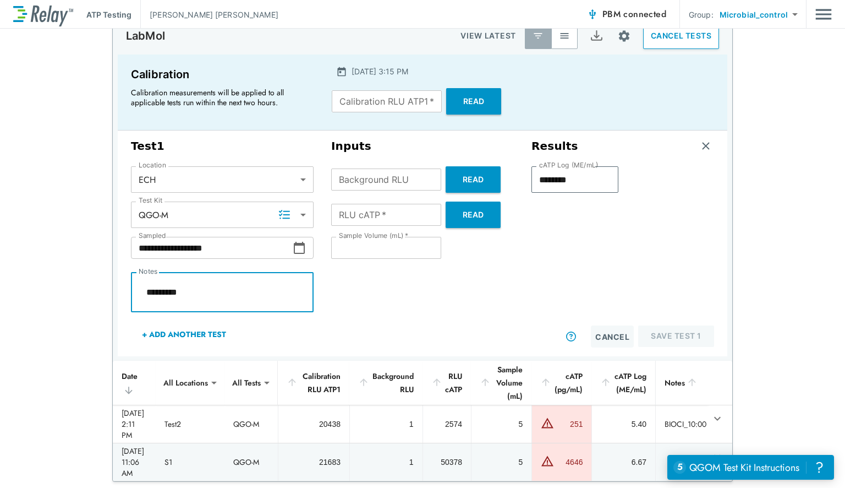
click at [148, 290] on textarea "*********" at bounding box center [222, 292] width 167 height 22
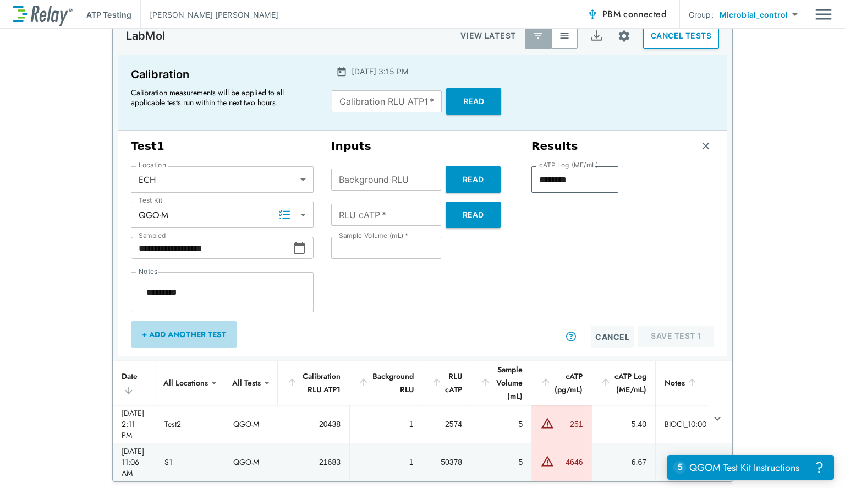
click at [182, 329] on button "+ Add Another Test" at bounding box center [184, 334] width 106 height 26
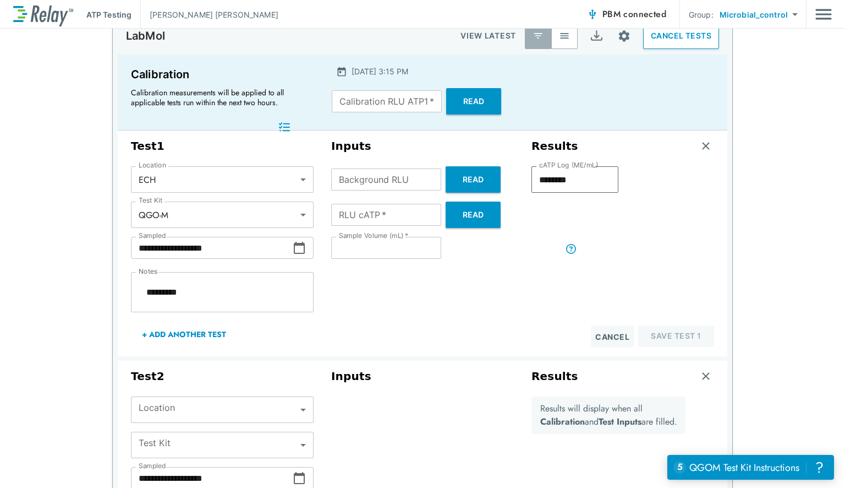
scroll to position [140, 0]
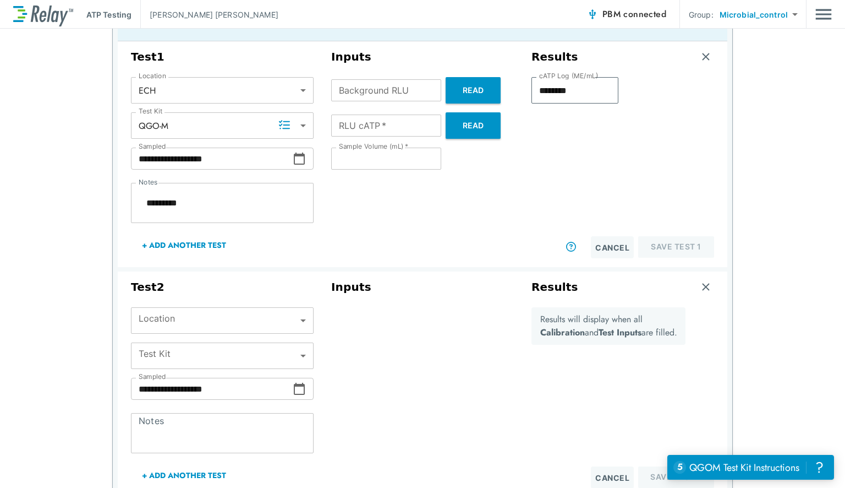
click at [208, 314] on body "**********" at bounding box center [422, 244] width 845 height 488
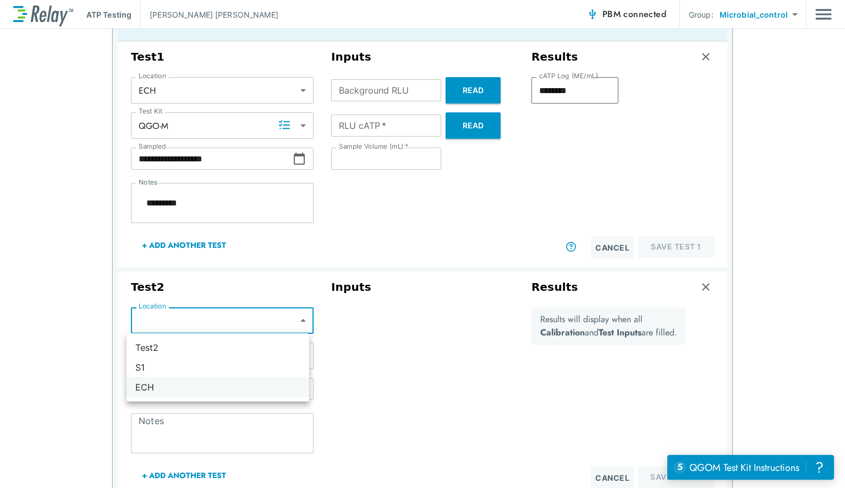
click at [172, 386] on li "ECH" at bounding box center [218, 387] width 183 height 20
type textarea "*"
type input "***"
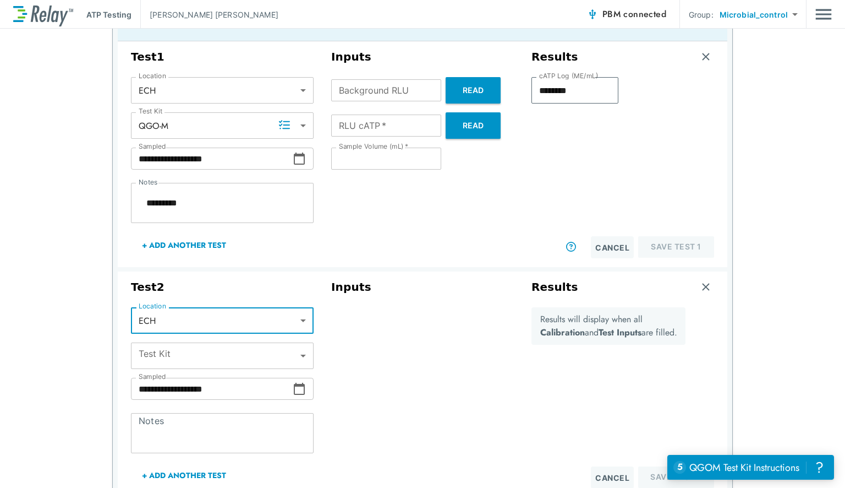
type textarea "*"
type input "*****"
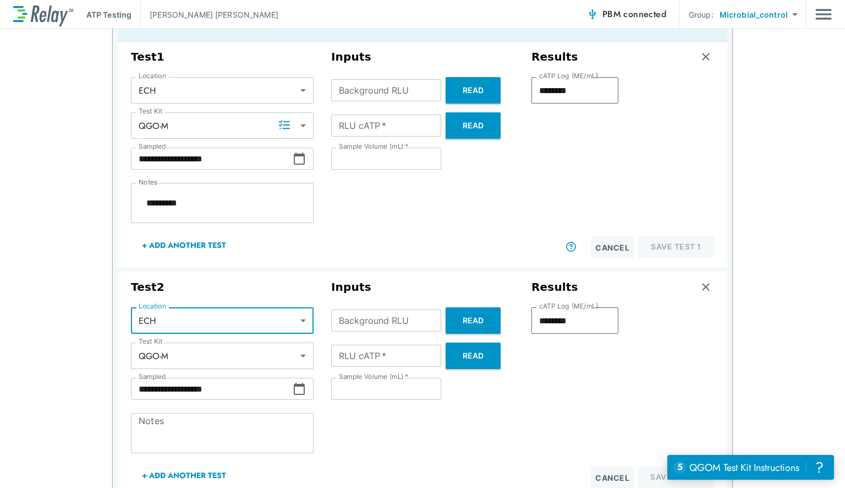
click at [168, 422] on textarea "Notes" at bounding box center [222, 433] width 167 height 22
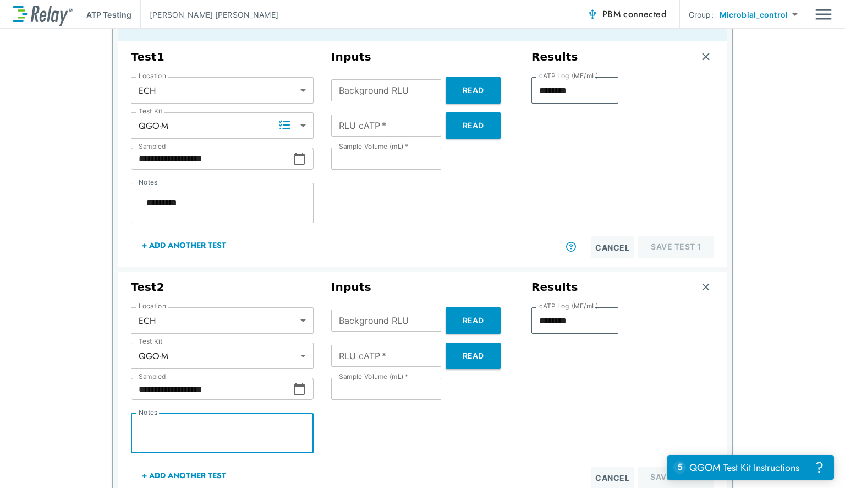
paste textarea "*********"
type textarea "*"
type textarea "*********"
type textarea "*"
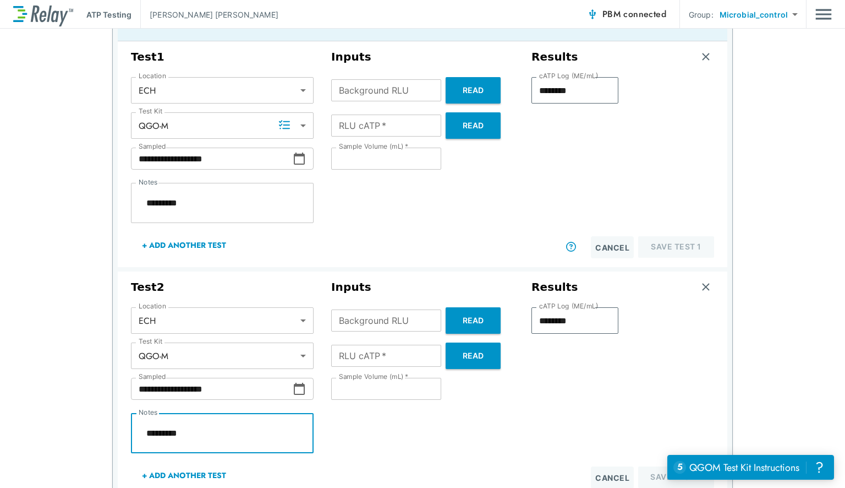
type textarea "*"
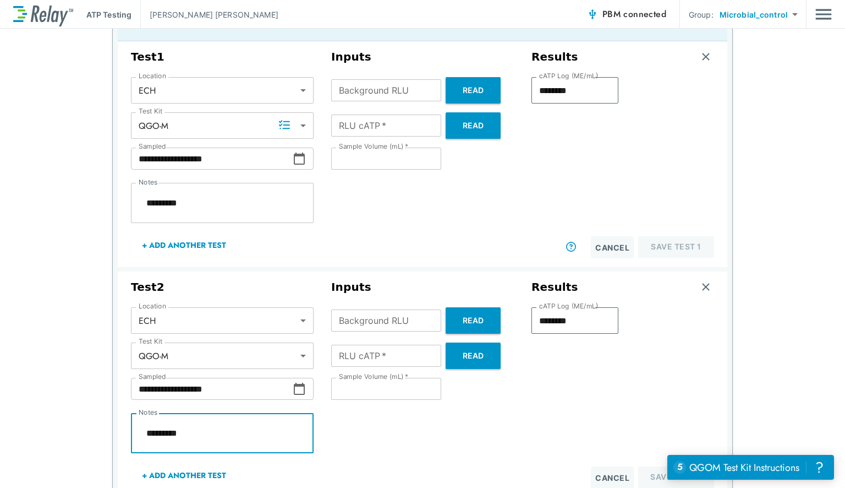
type textarea "*"
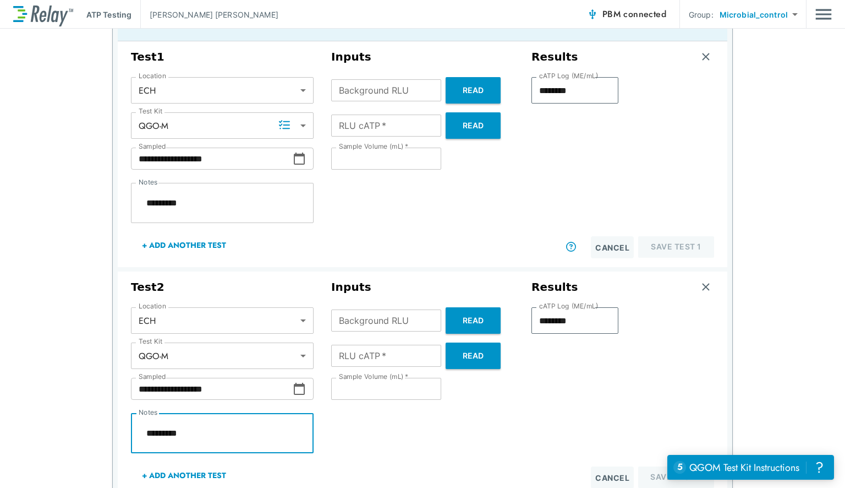
type textarea "*"
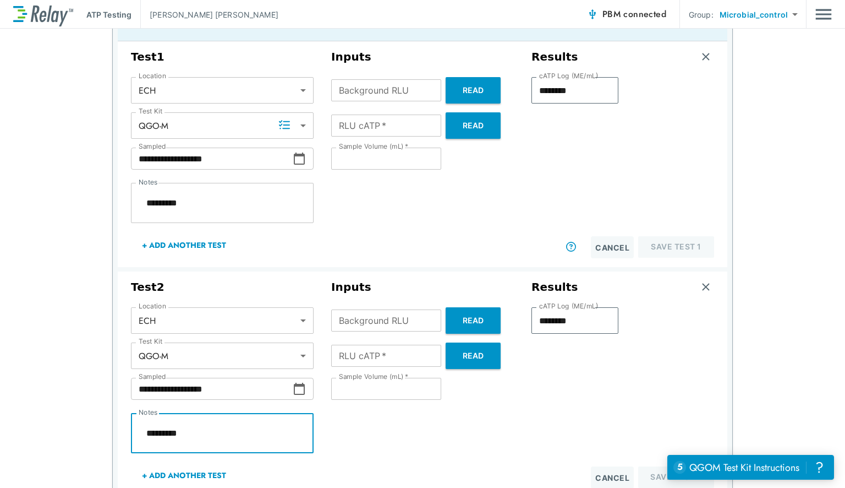
type textarea "*"
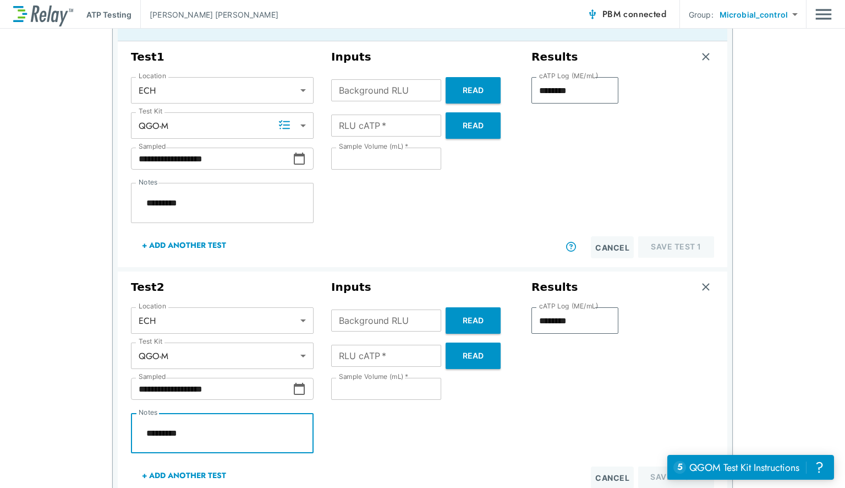
type textarea "*"
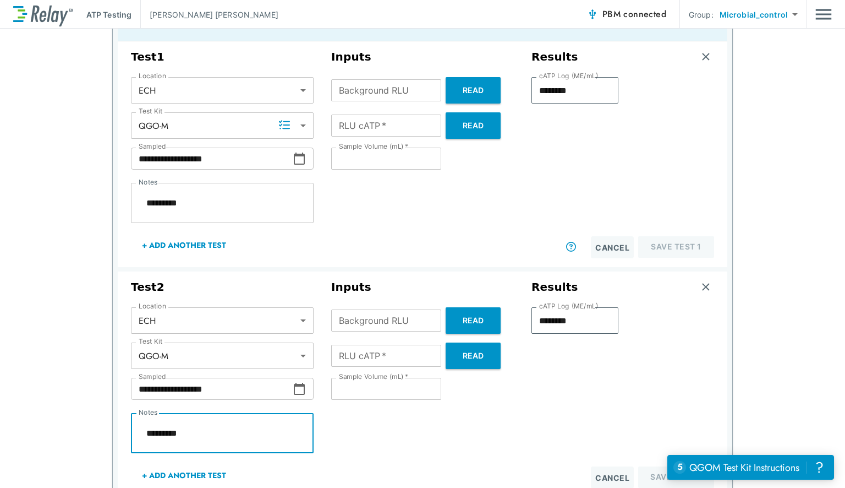
type textarea "*"
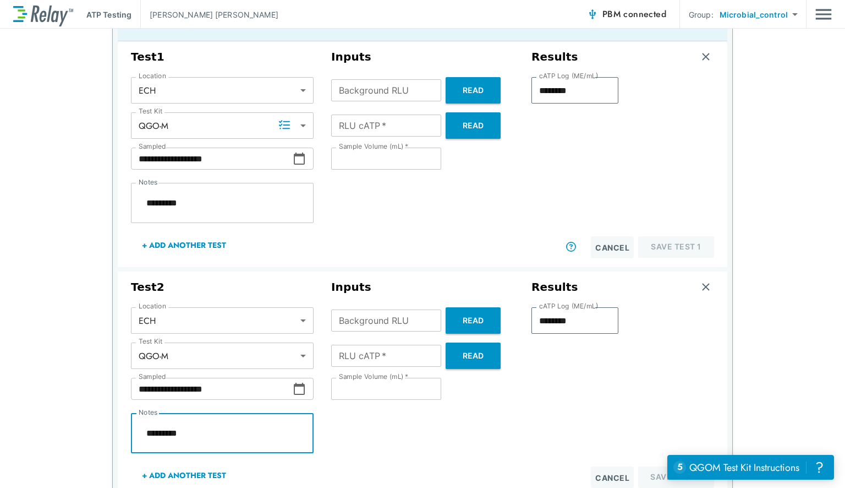
type textarea "*"
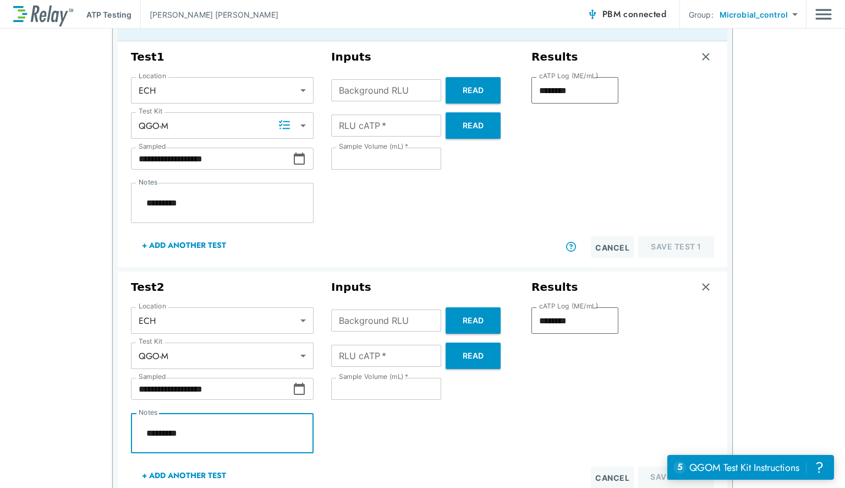
type textarea "*"
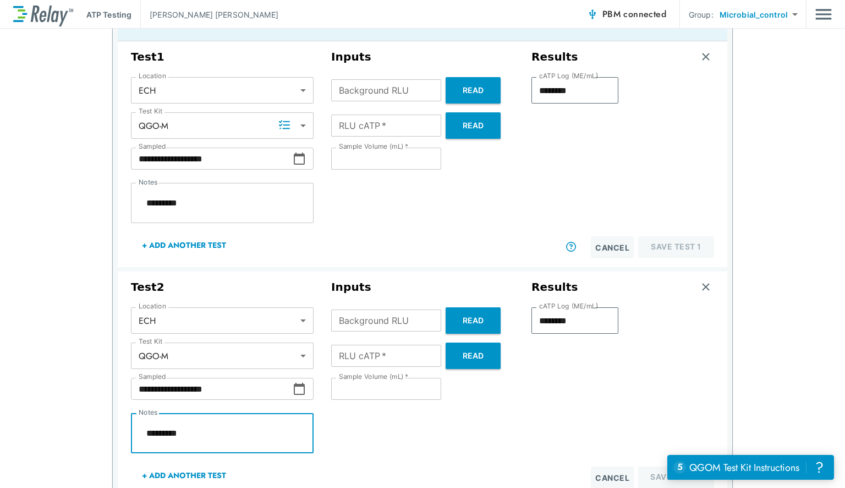
type textarea "*"
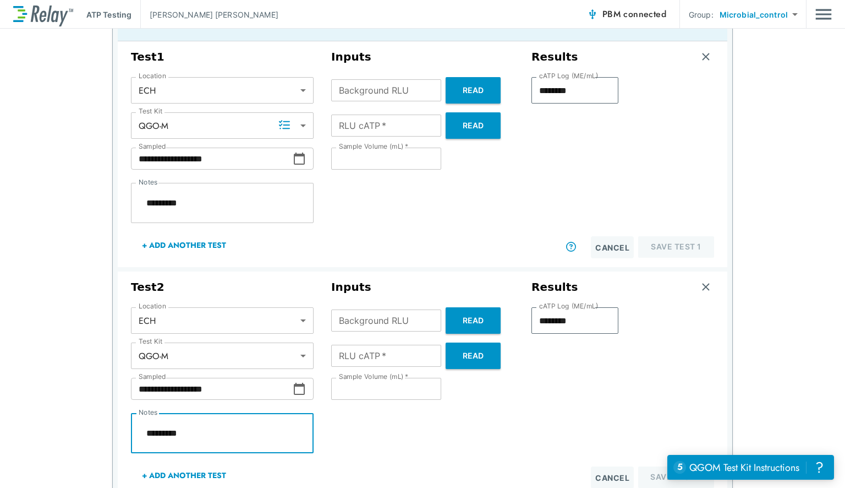
type textarea "*"
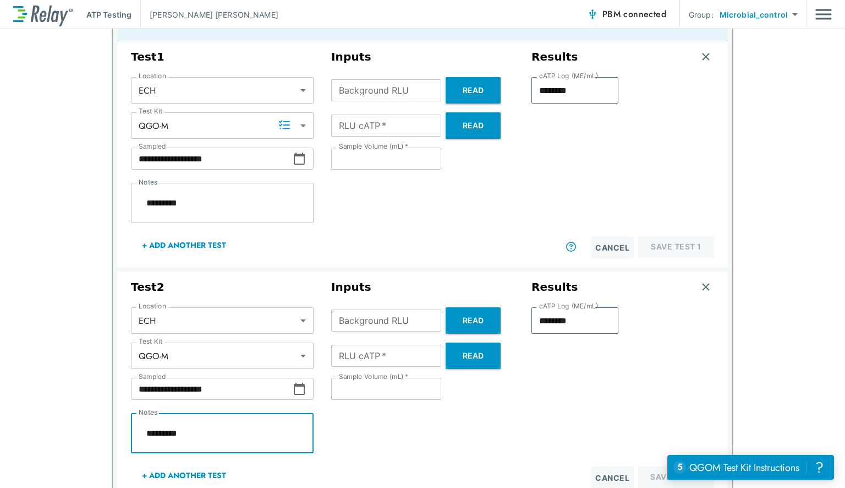
type textarea "*"
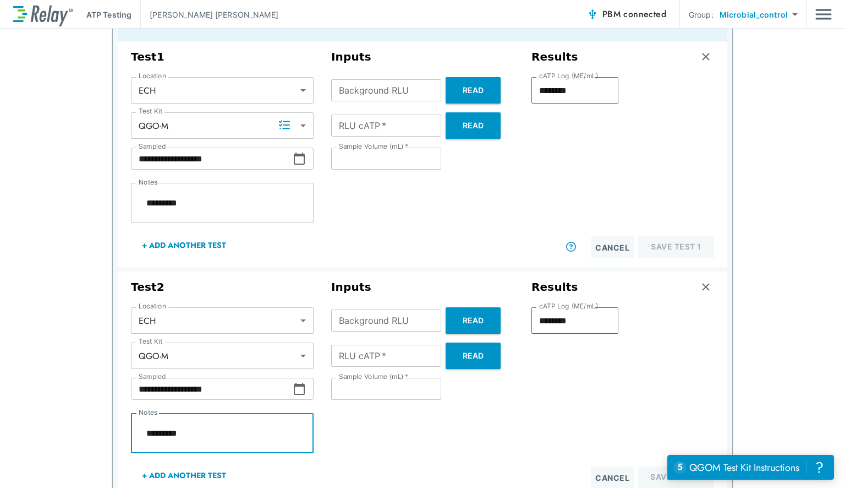
type textarea "*"
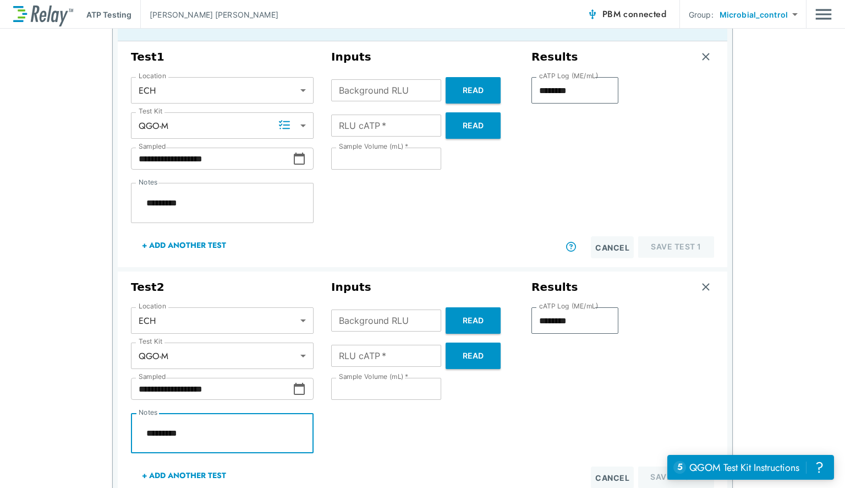
type textarea "*"
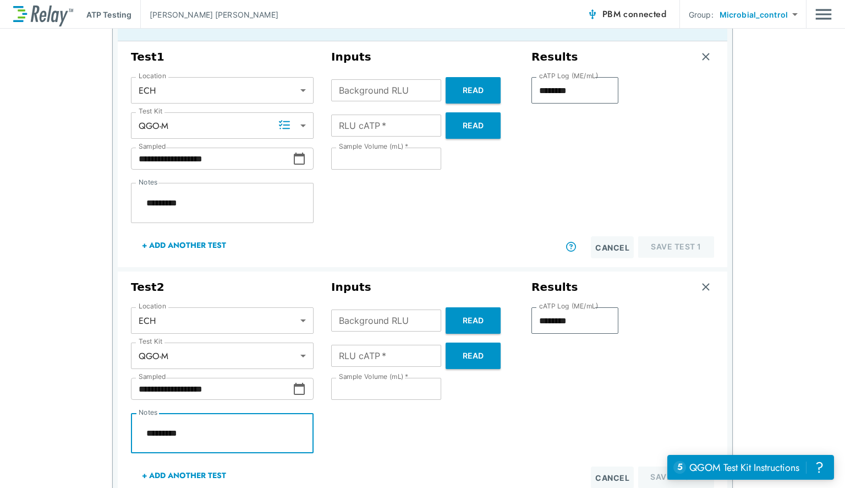
type textarea "*"
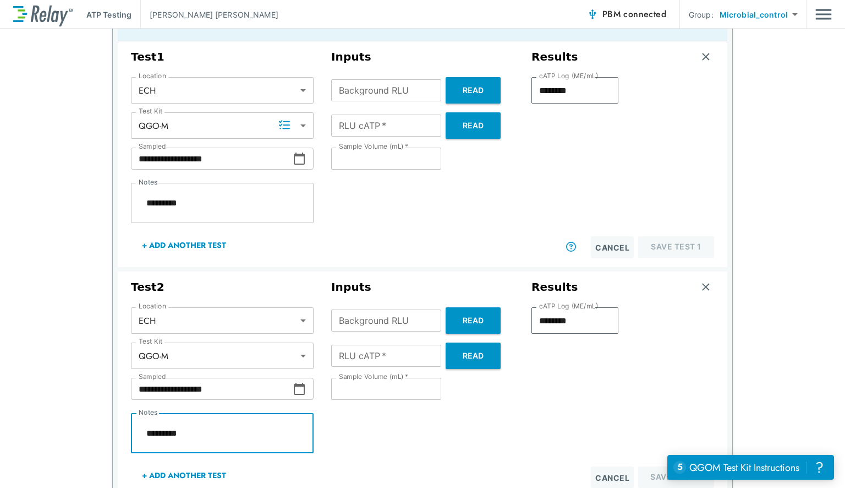
type textarea "*"
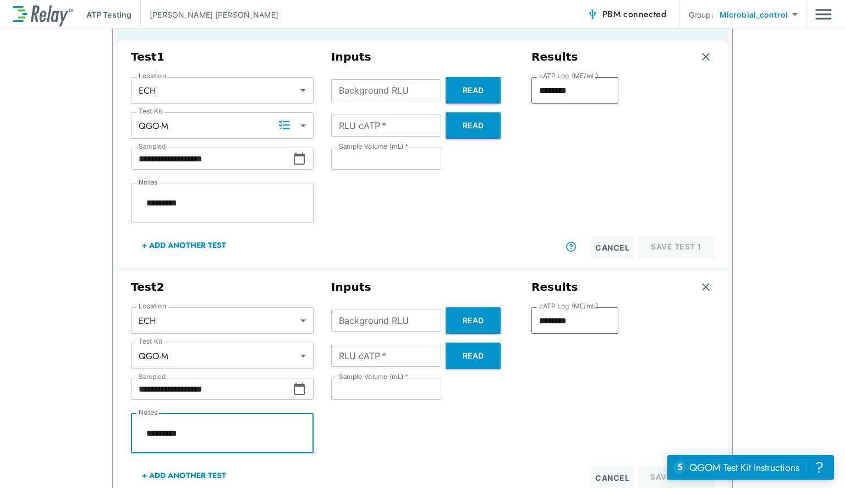
type textarea "*"
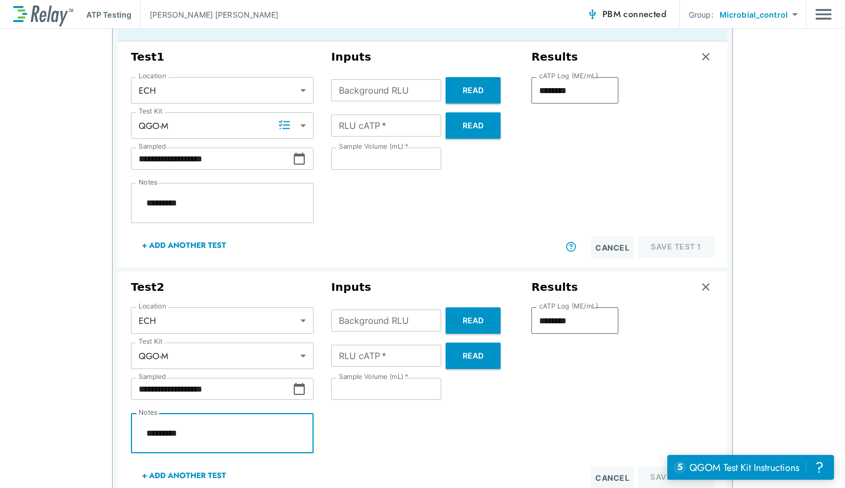
type textarea "*"
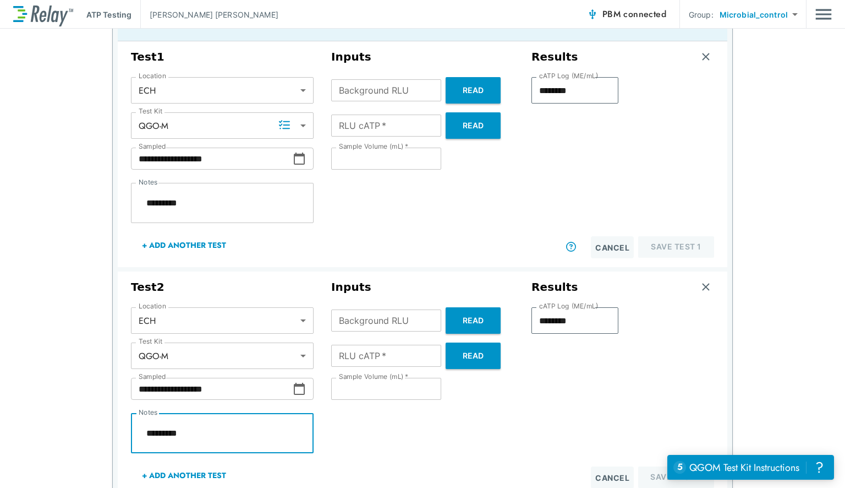
type textarea "*"
type textarea "**********"
type textarea "*"
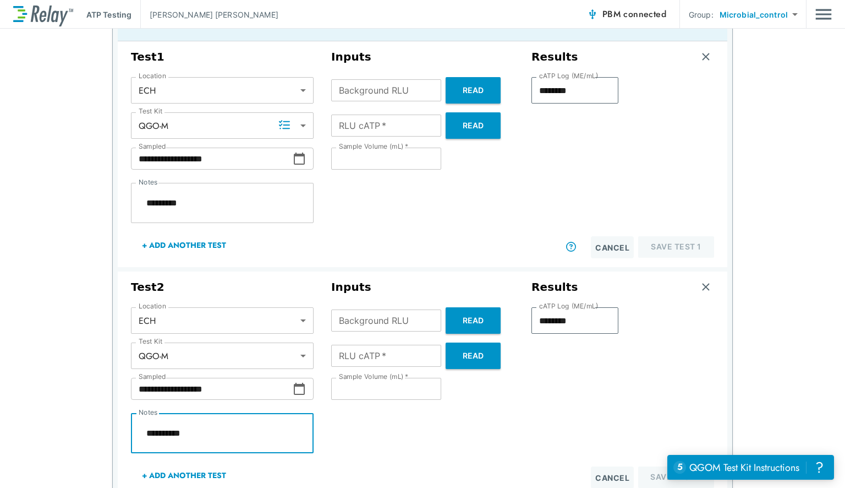
type textarea "*"
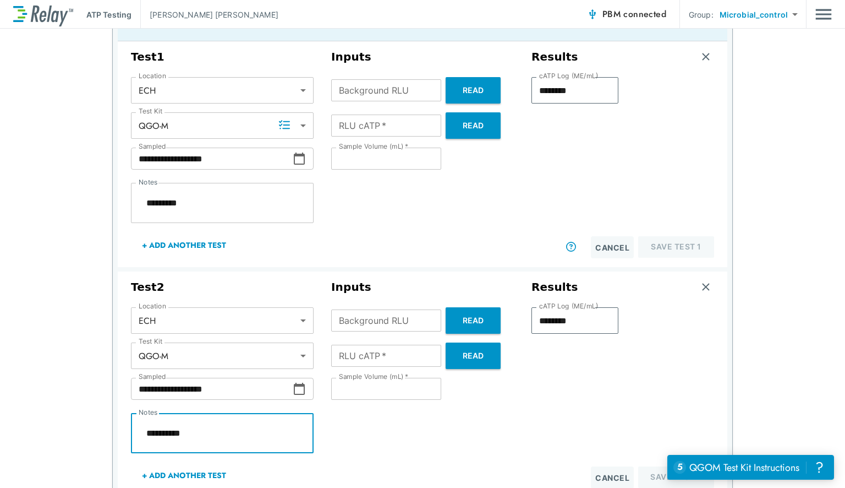
type textarea "*"
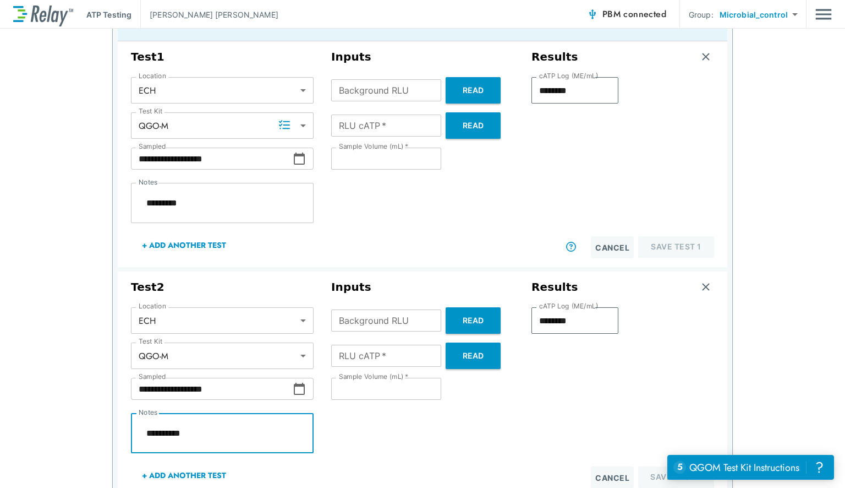
type textarea "*"
type textarea "**********"
type textarea "*"
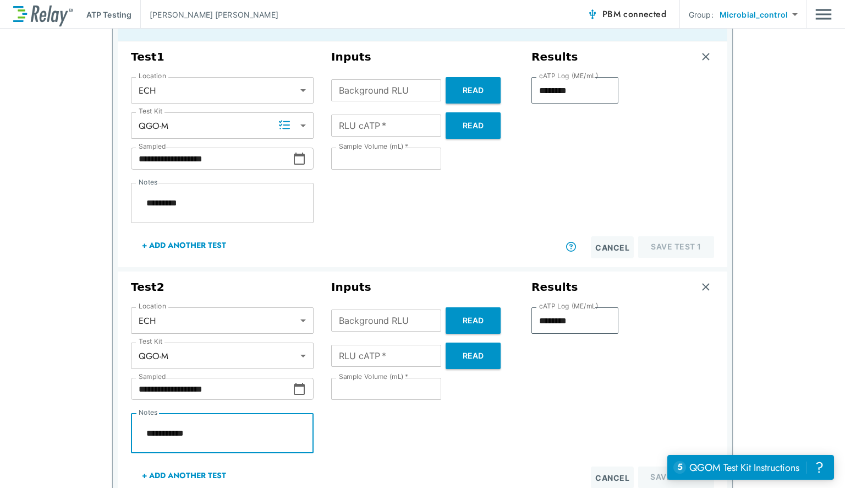
type textarea "*"
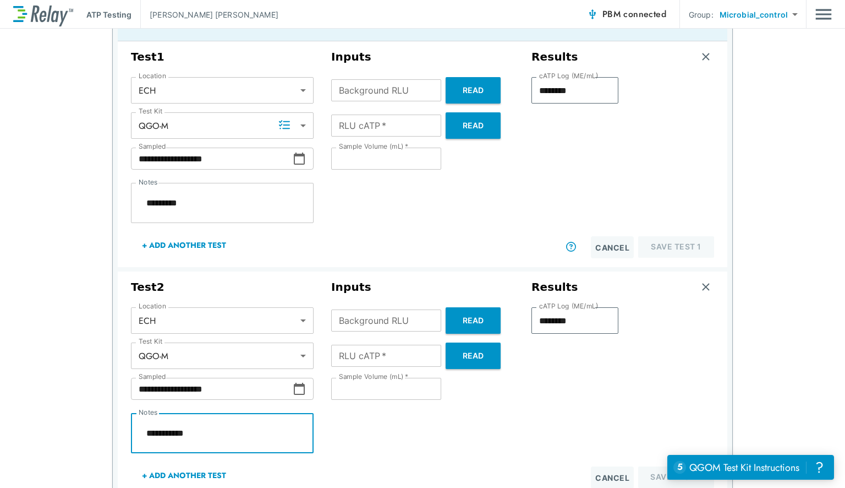
type textarea "*"
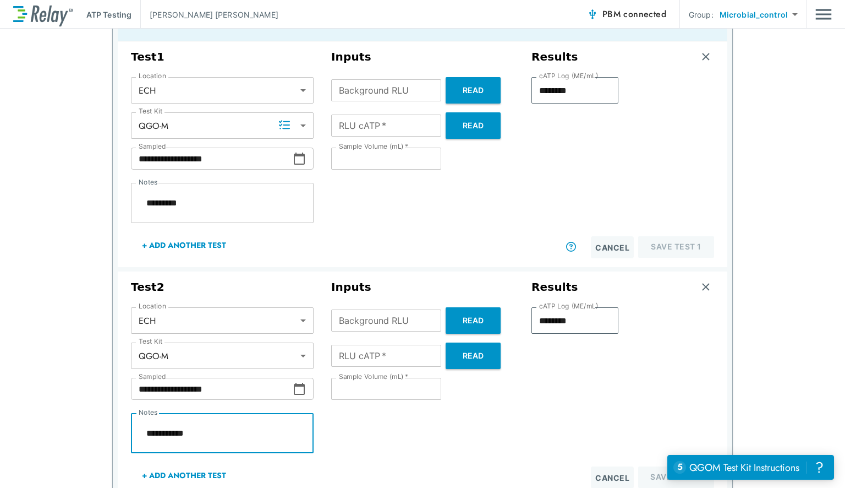
type textarea "*"
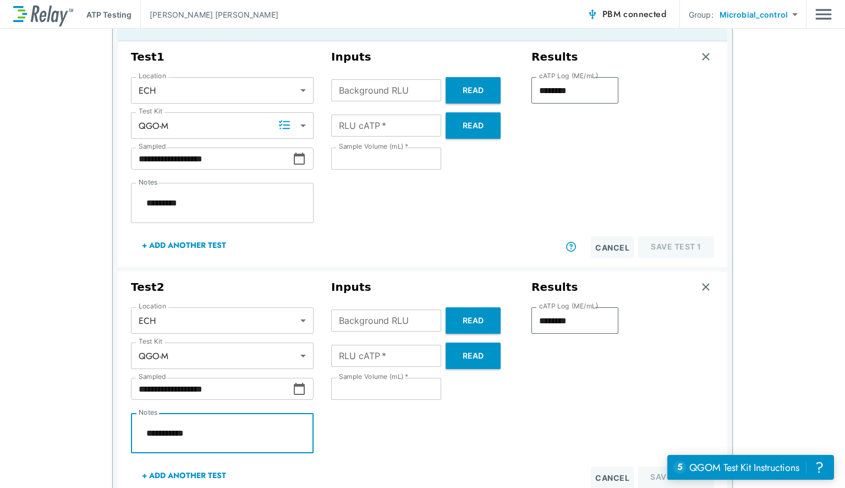
type textarea "*"
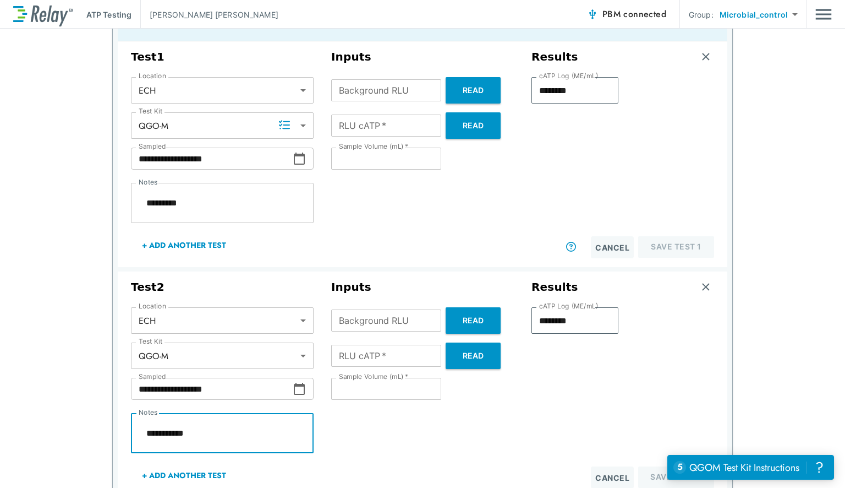
type textarea "*"
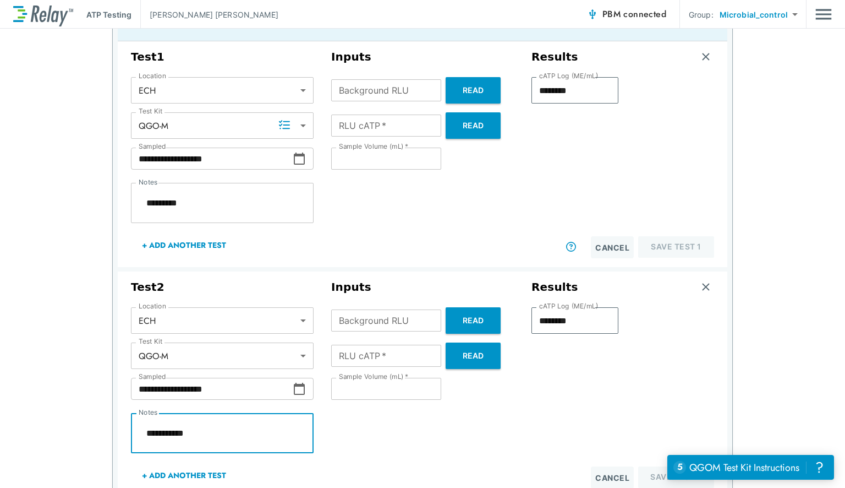
type textarea "*"
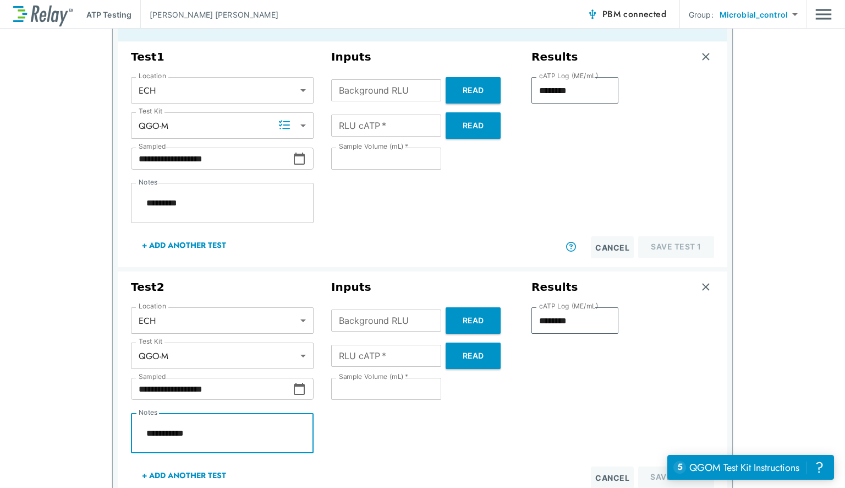
type textarea "*"
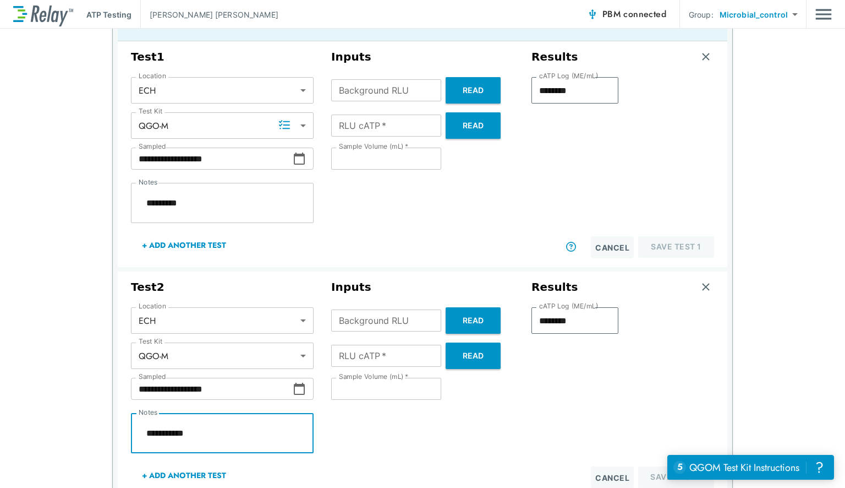
type textarea "*"
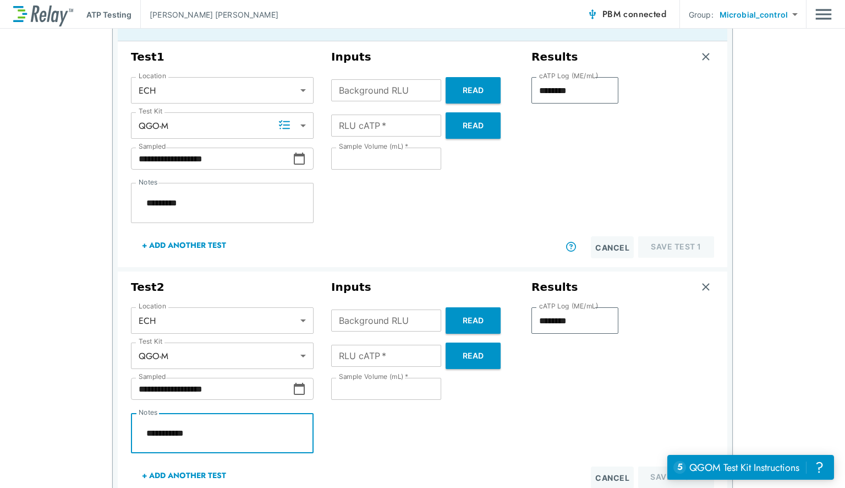
type textarea "*"
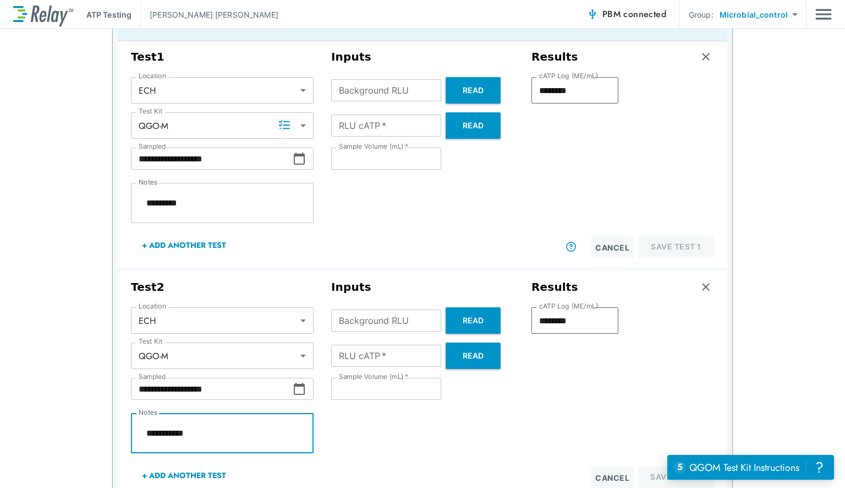
type textarea "*"
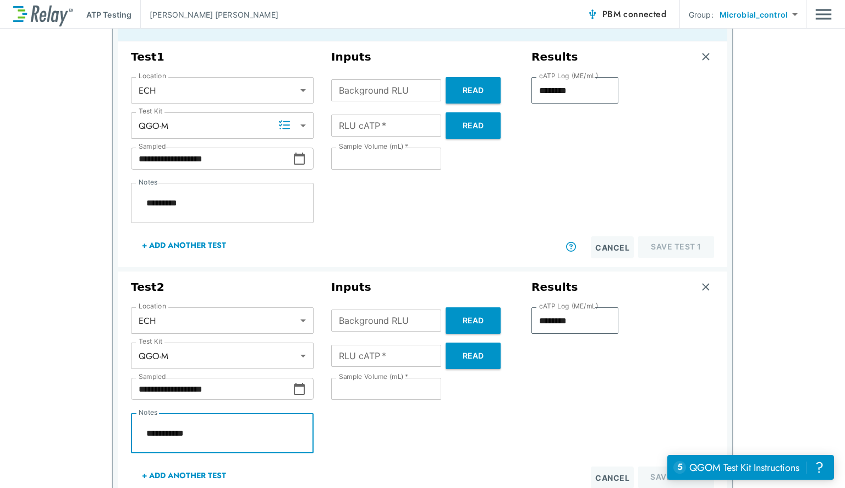
type textarea "*"
click at [348, 386] on input "**" at bounding box center [386, 389] width 110 height 22
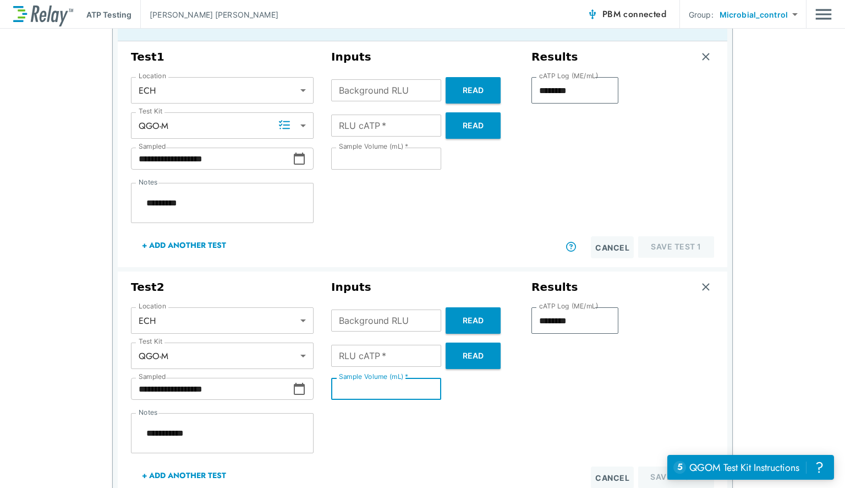
click at [348, 386] on input "**" at bounding box center [386, 389] width 110 height 22
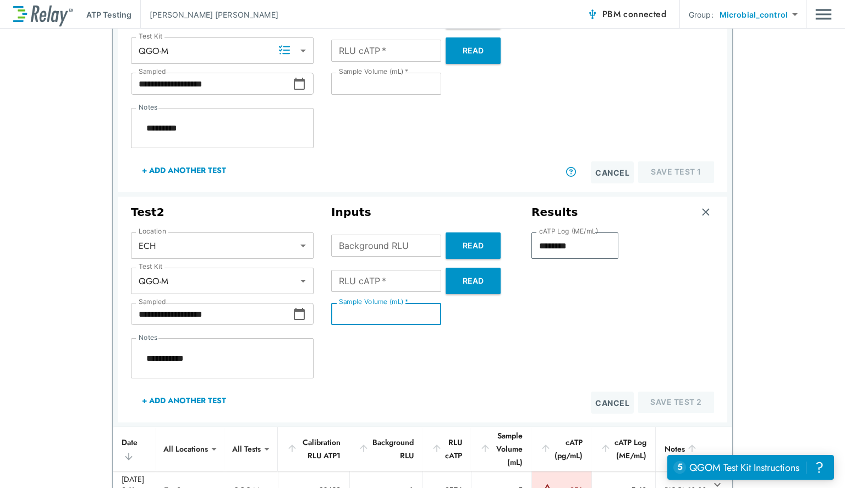
click at [152, 407] on button "+ Add Another Test" at bounding box center [184, 400] width 106 height 26
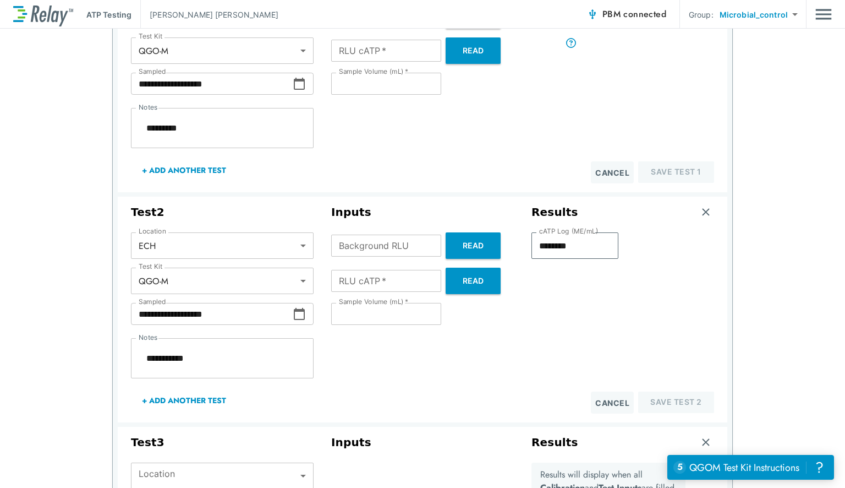
scroll to position [381, 0]
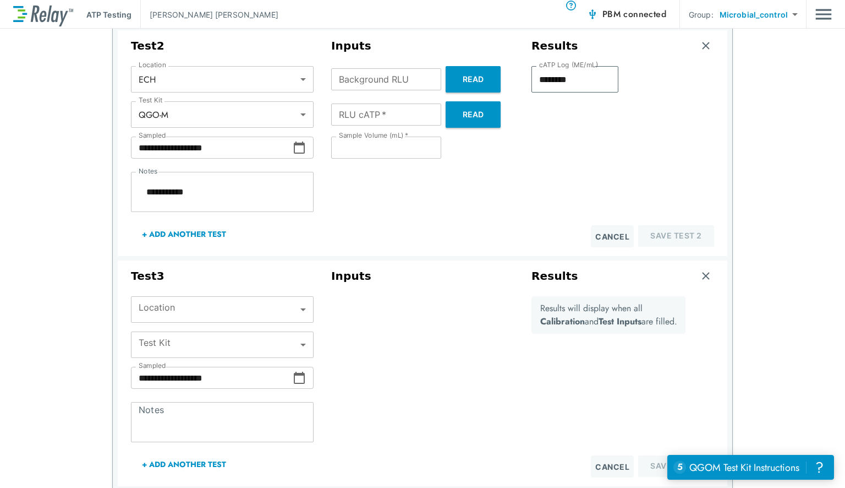
click at [165, 309] on body "**********" at bounding box center [422, 244] width 845 height 488
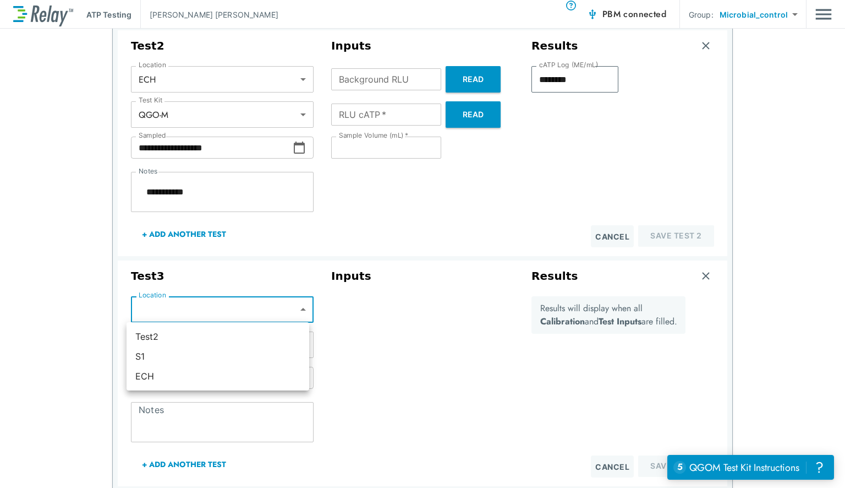
click at [146, 389] on ul "Test2 S1 ECH" at bounding box center [218, 356] width 183 height 68
click at [150, 384] on li "ECH" at bounding box center [218, 376] width 183 height 20
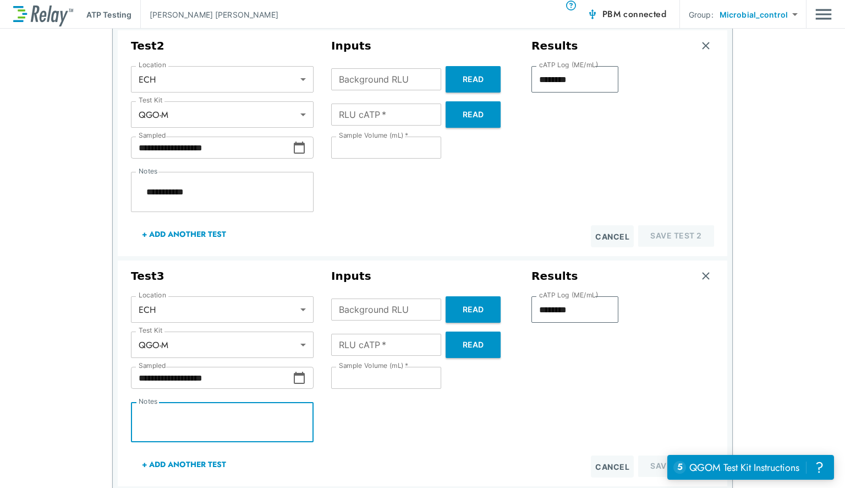
click at [152, 412] on textarea "Notes" at bounding box center [222, 422] width 167 height 22
paste textarea "*********"
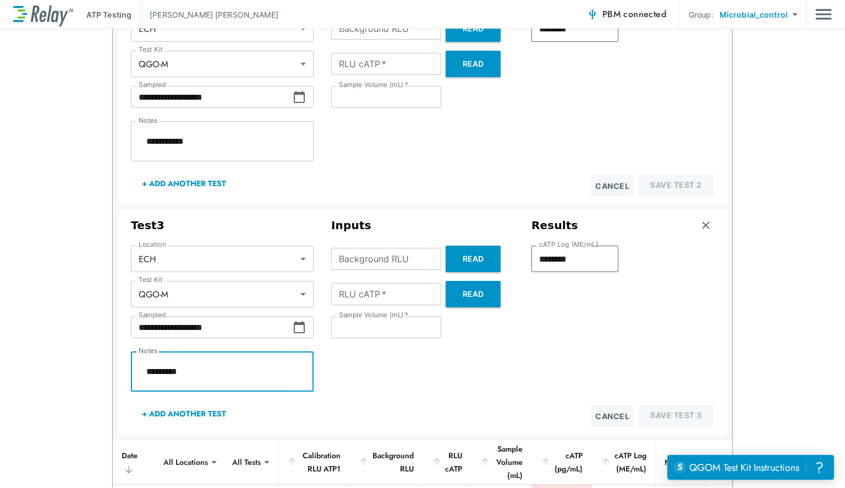
scroll to position [433, 0]
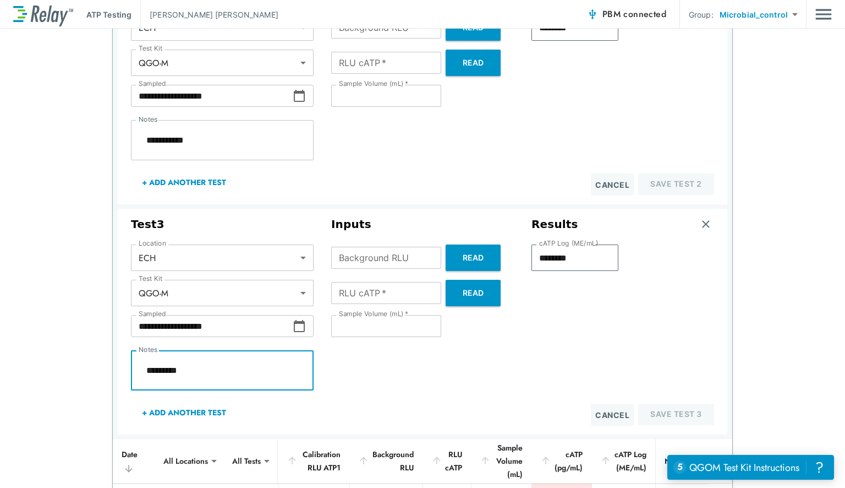
click at [379, 328] on input "**" at bounding box center [386, 326] width 110 height 22
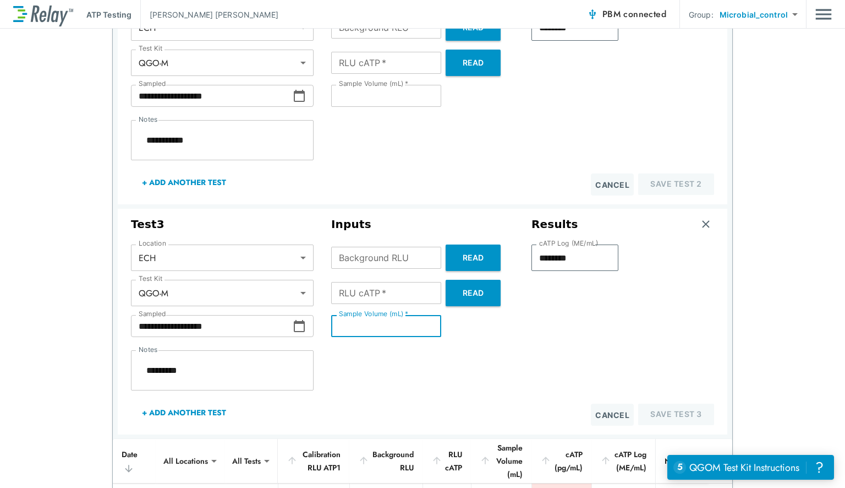
click at [379, 328] on input "**" at bounding box center [386, 326] width 110 height 22
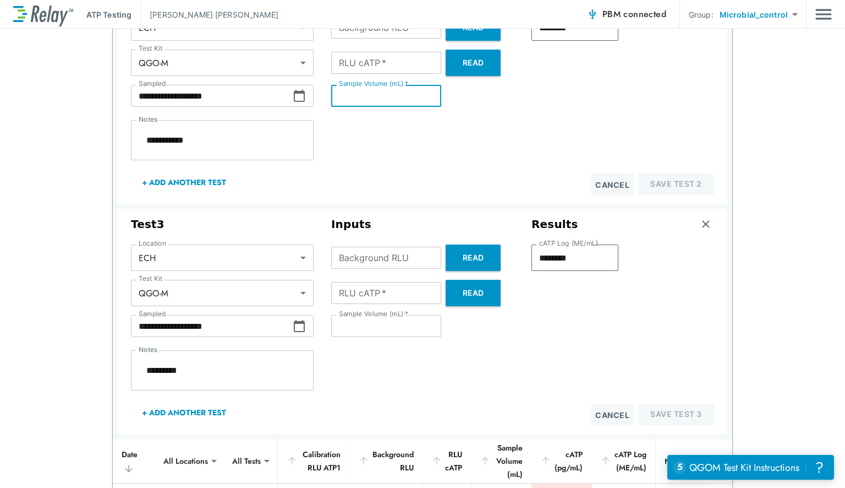
click at [345, 106] on input "*" at bounding box center [386, 96] width 110 height 22
click at [184, 415] on button "+ Add Another Test" at bounding box center [184, 412] width 106 height 26
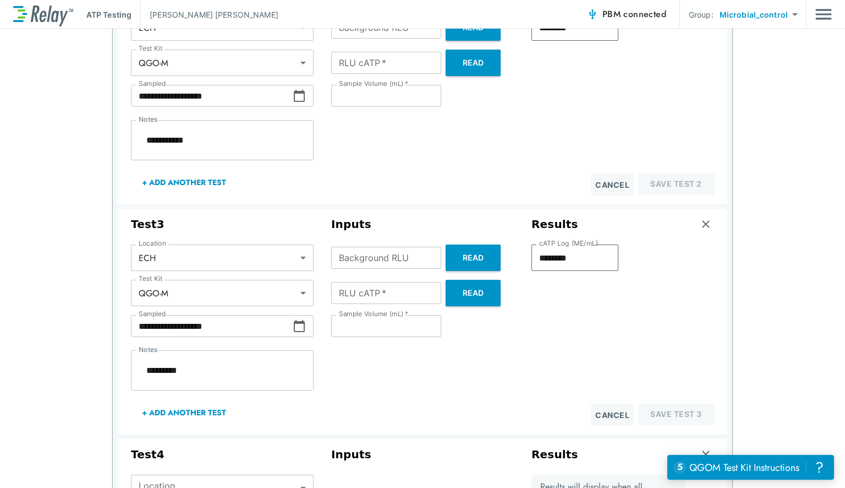
scroll to position [590, 0]
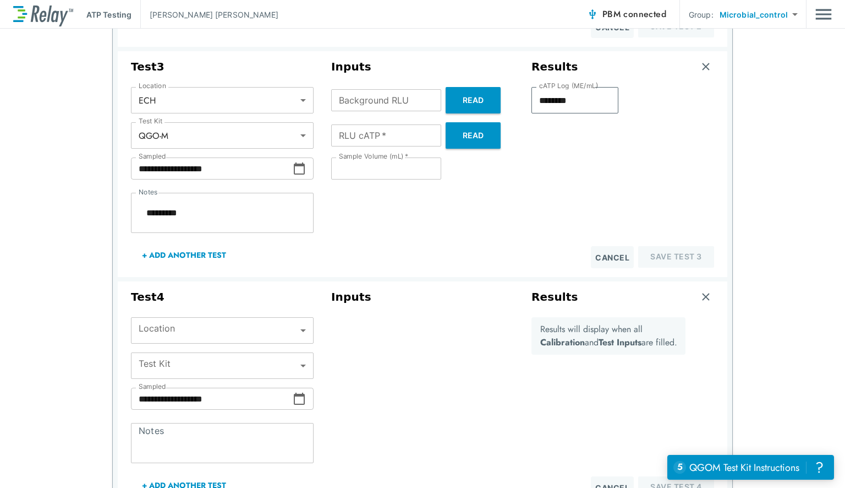
click at [225, 339] on body "**********" at bounding box center [422, 244] width 845 height 488
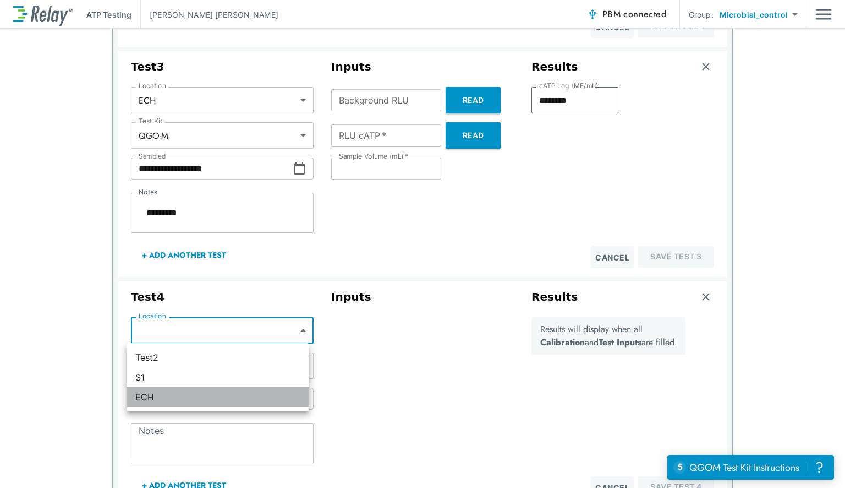
click at [193, 389] on li "ECH" at bounding box center [218, 397] width 183 height 20
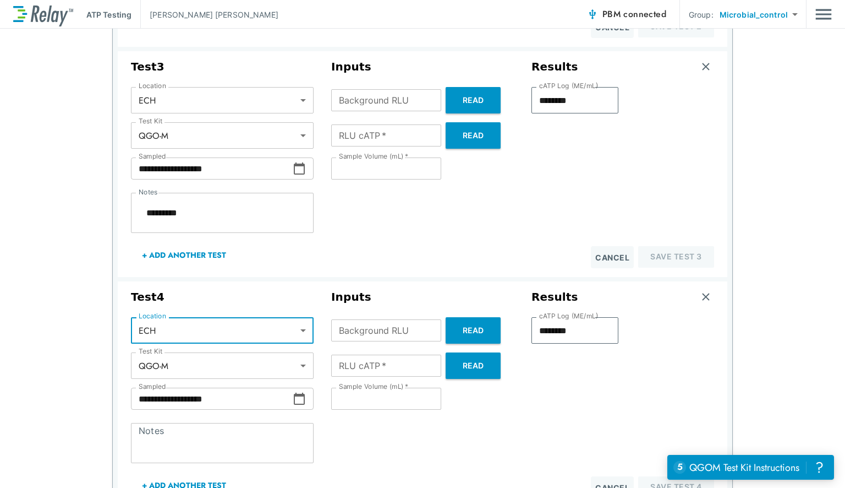
click at [163, 435] on textarea "Notes" at bounding box center [222, 443] width 167 height 22
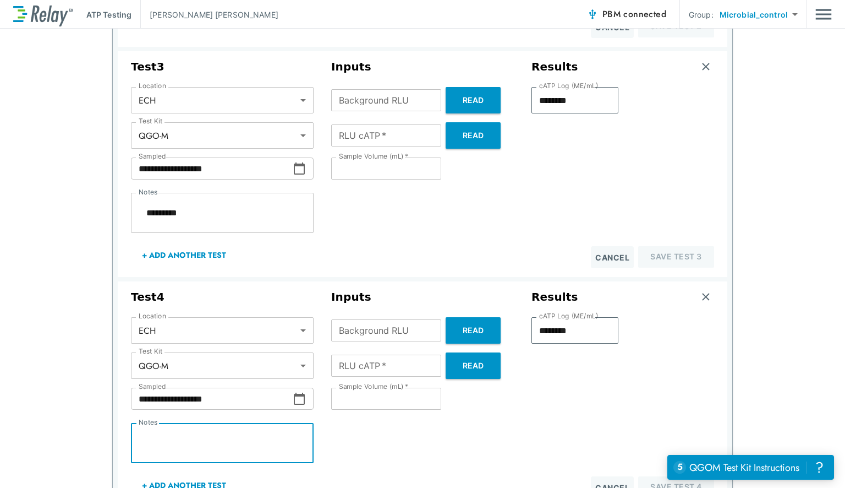
paste textarea "*********"
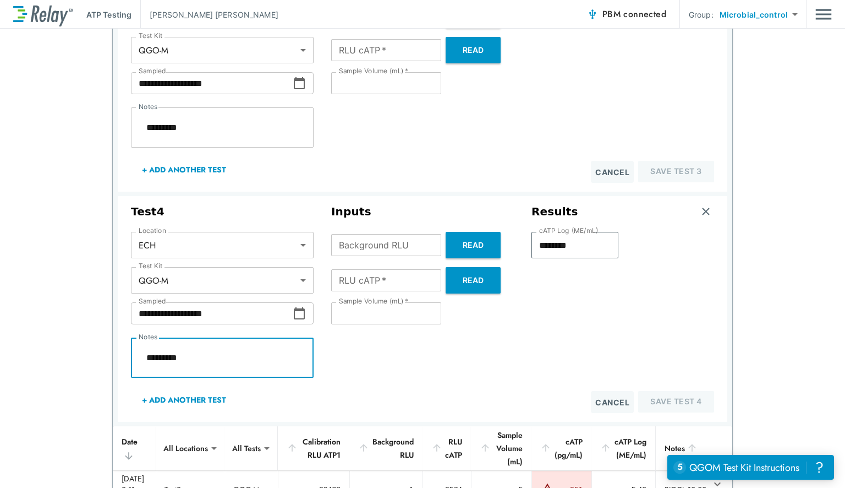
click at [188, 400] on button "+ Add Another Test" at bounding box center [184, 399] width 106 height 26
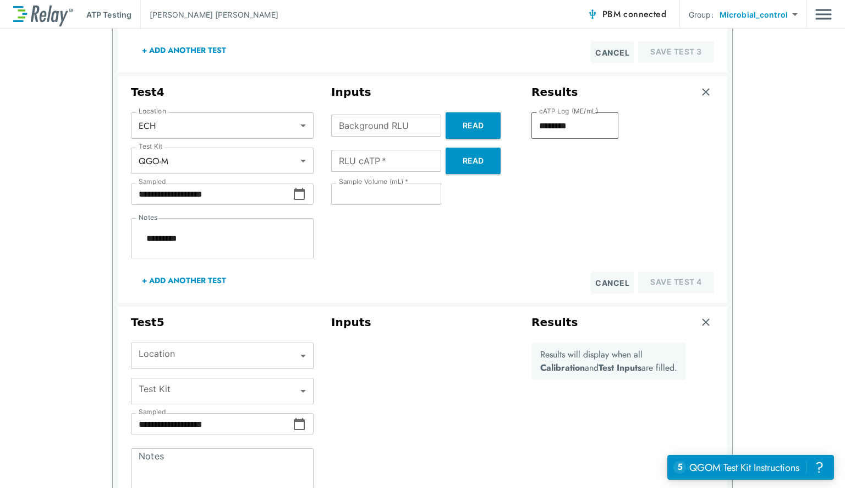
scroll to position [801, 0]
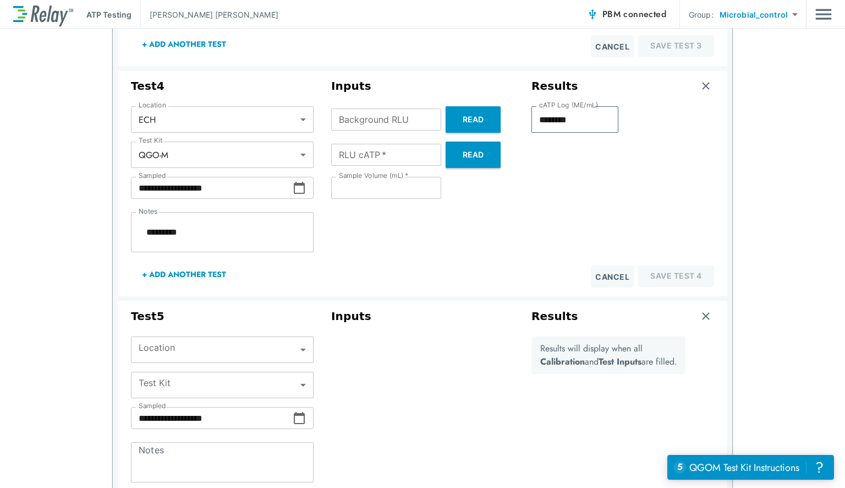
click at [214, 364] on div "Location ​ Location" at bounding box center [222, 353] width 183 height 35
click at [214, 361] on div "​ Location" at bounding box center [222, 349] width 183 height 26
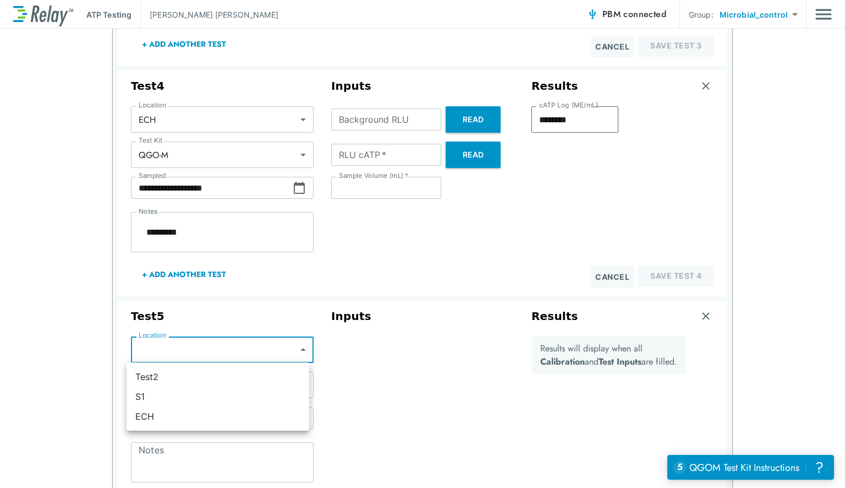
click at [207, 356] on body "**********" at bounding box center [422, 244] width 845 height 488
click at [156, 419] on li "ECH" at bounding box center [218, 416] width 183 height 20
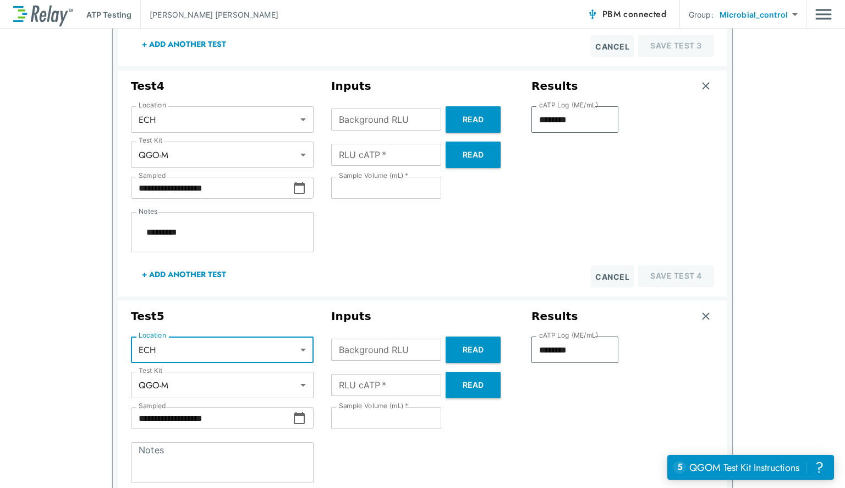
scroll to position [898, 0]
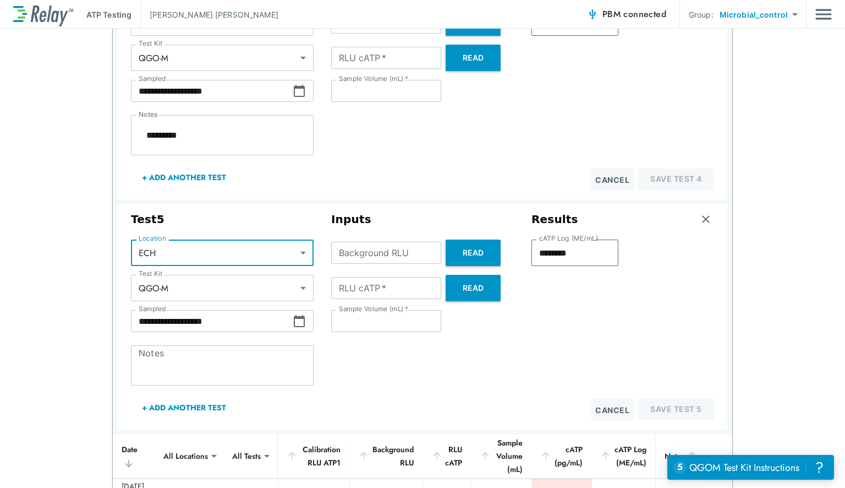
click at [252, 376] on div "* Notes" at bounding box center [222, 365] width 183 height 40
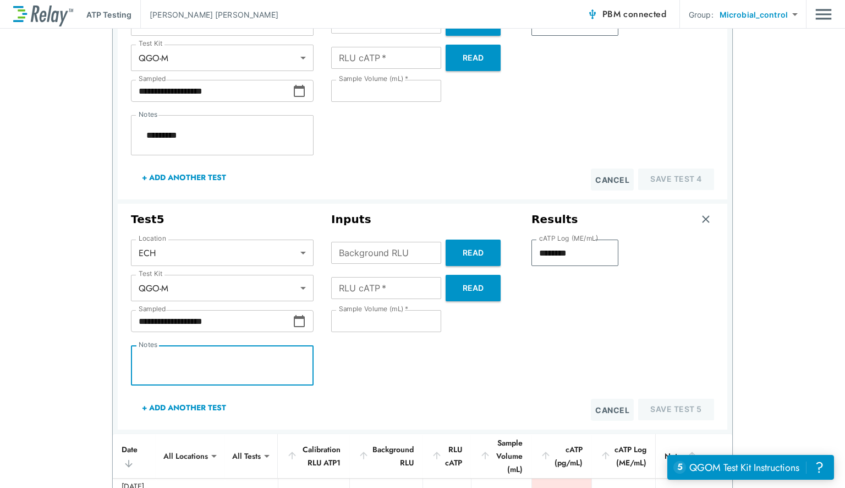
paste textarea "*********"
click at [184, 400] on button "+ Add Another Test" at bounding box center [184, 407] width 106 height 26
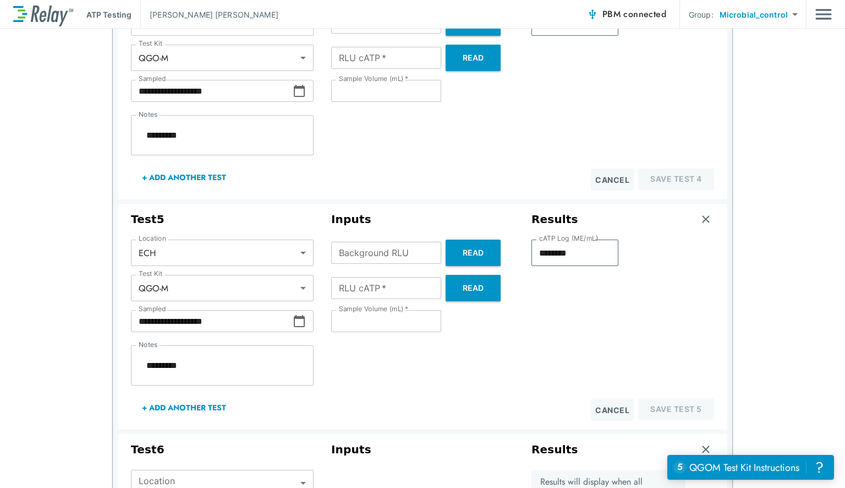
scroll to position [985, 0]
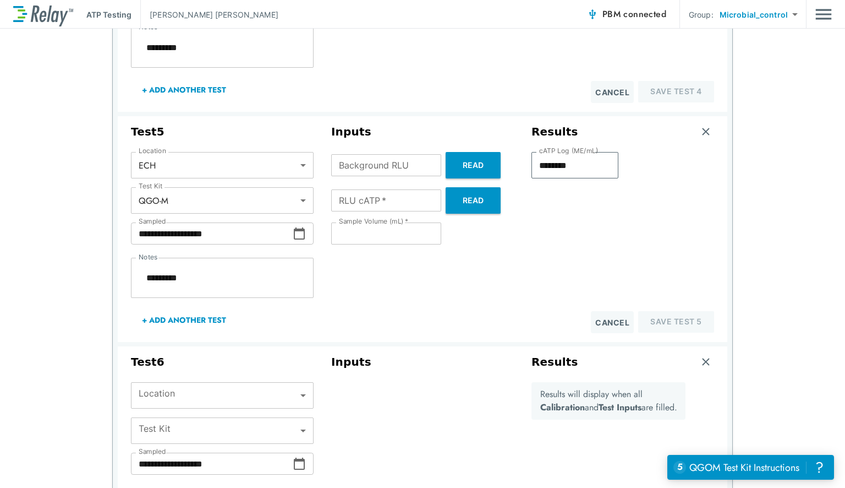
click at [227, 380] on div "**********" at bounding box center [222, 459] width 200 height 217
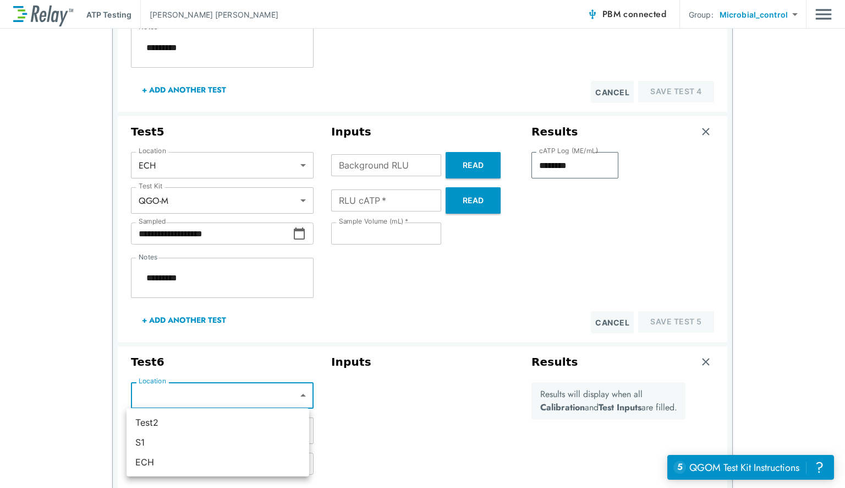
click at [216, 395] on body "**********" at bounding box center [422, 244] width 845 height 488
click at [167, 464] on li "ECH" at bounding box center [218, 462] width 183 height 20
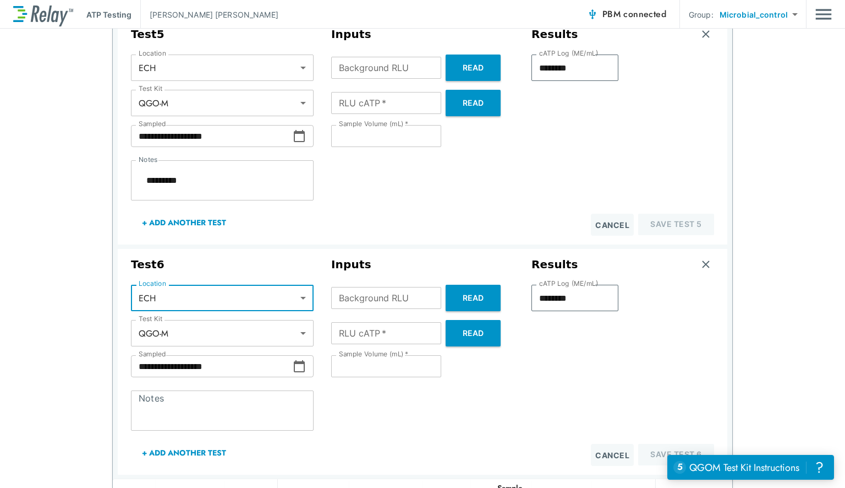
scroll to position [1096, 0]
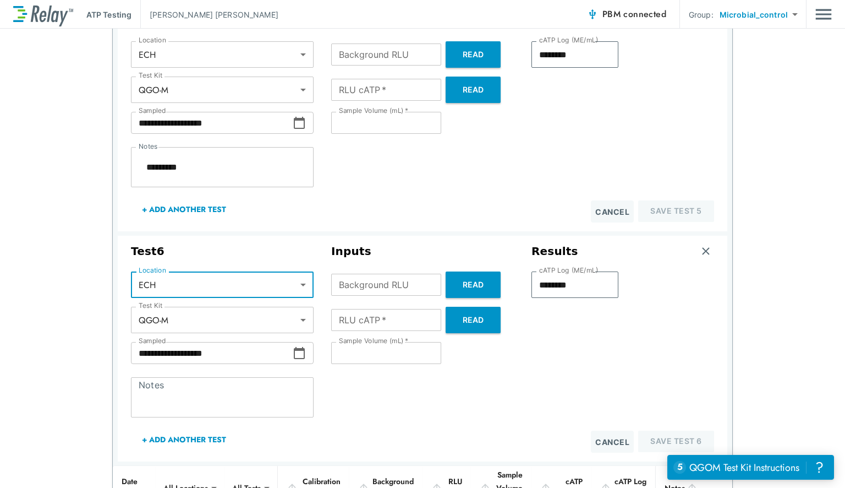
click at [277, 400] on textarea "Notes" at bounding box center [222, 397] width 167 height 22
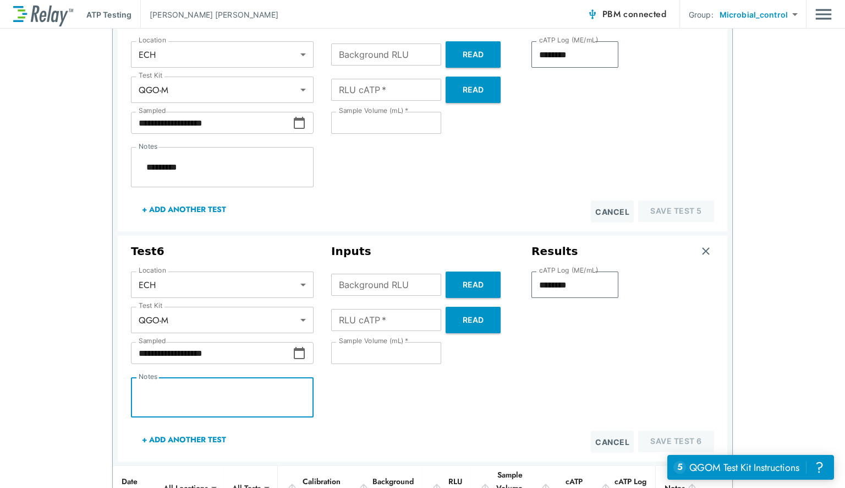
paste textarea "*********"
click at [352, 119] on input "**" at bounding box center [386, 123] width 110 height 22
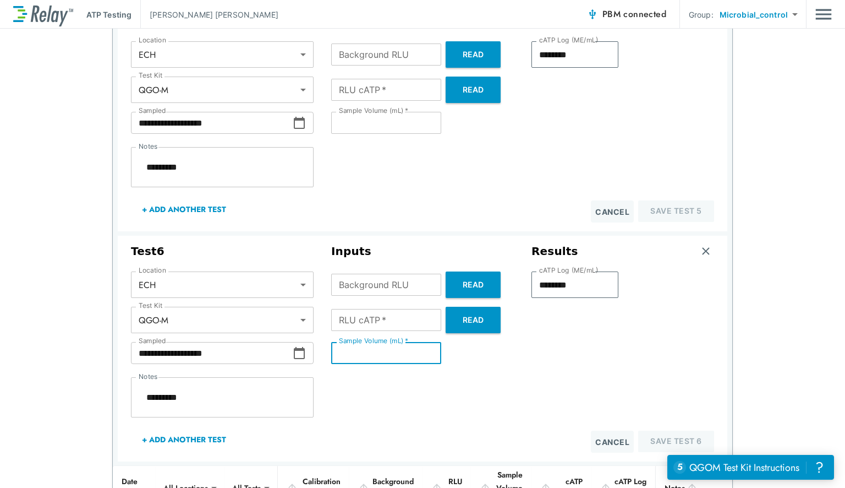
click at [370, 356] on input "**" at bounding box center [386, 353] width 110 height 22
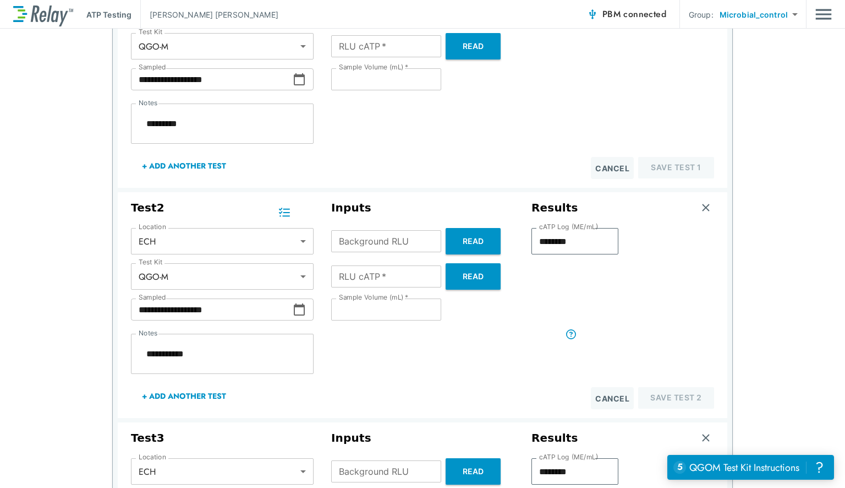
scroll to position [0, 0]
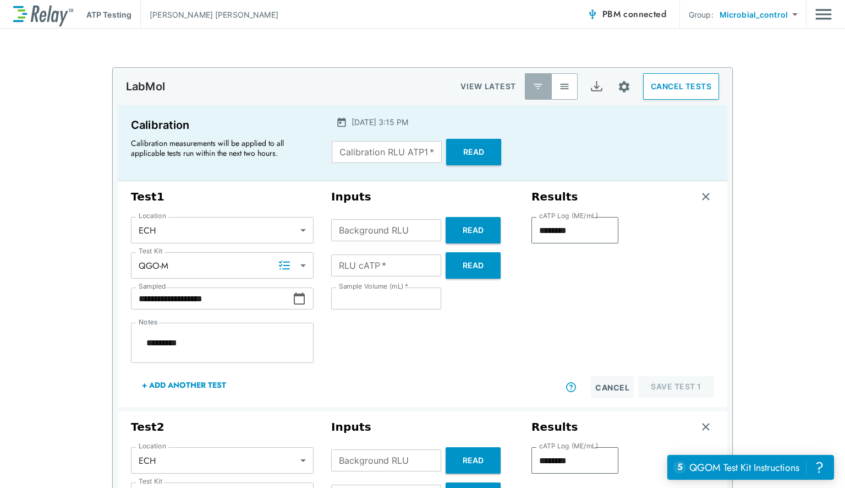
click at [465, 157] on button "Read" at bounding box center [473, 152] width 55 height 26
click at [467, 239] on button "Read" at bounding box center [473, 230] width 55 height 26
click at [487, 231] on button "Read" at bounding box center [473, 230] width 55 height 26
click at [459, 159] on button "Read" at bounding box center [473, 152] width 55 height 26
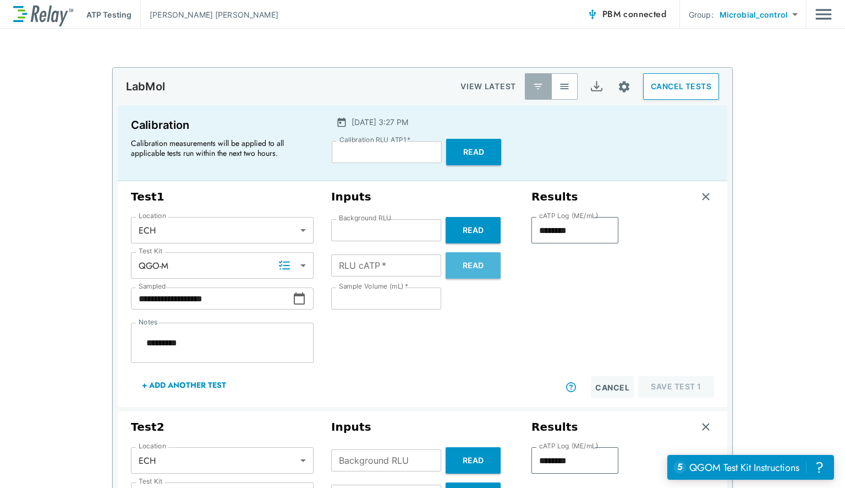
click at [460, 256] on button "Read" at bounding box center [473, 265] width 55 height 26
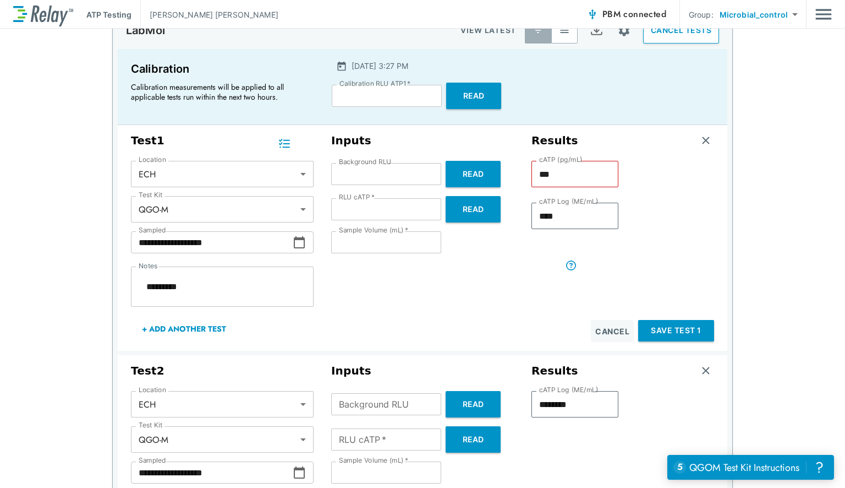
scroll to position [121, 0]
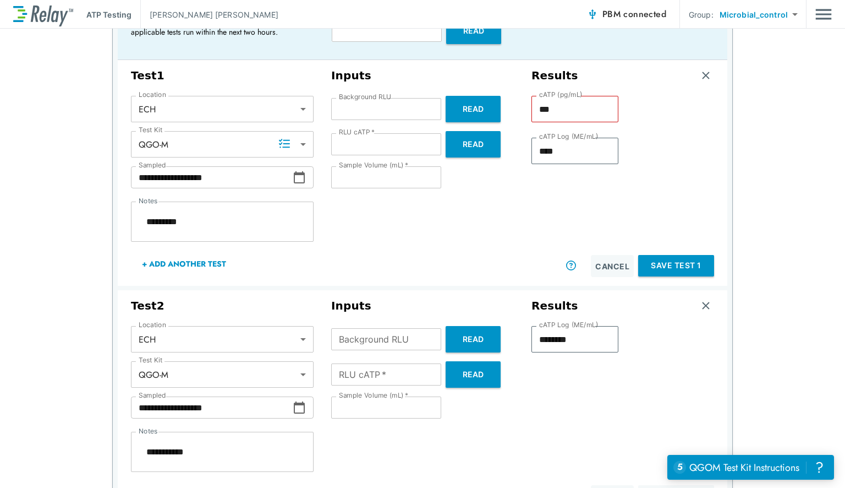
click at [394, 327] on div "Background RLU Background RLU Read" at bounding box center [422, 339] width 183 height 26
click at [392, 330] on input "Background RLU" at bounding box center [386, 339] width 110 height 22
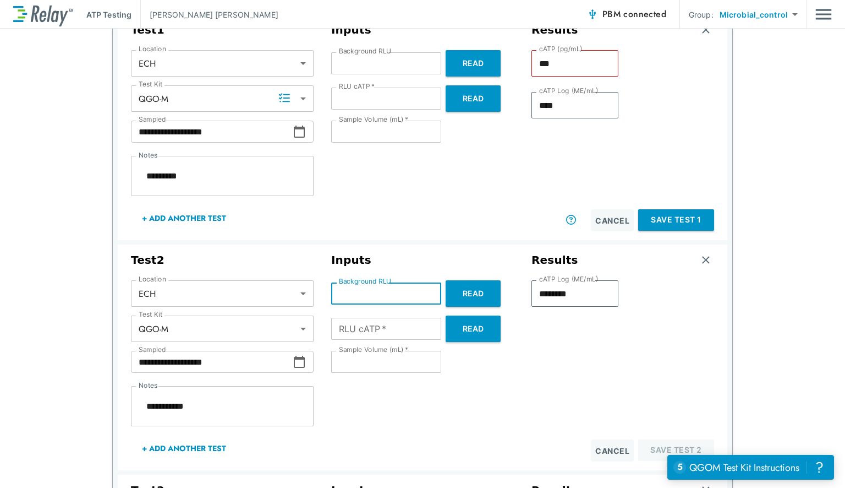
scroll to position [167, 0]
click at [367, 329] on input "RLU cATP   *" at bounding box center [386, 328] width 110 height 22
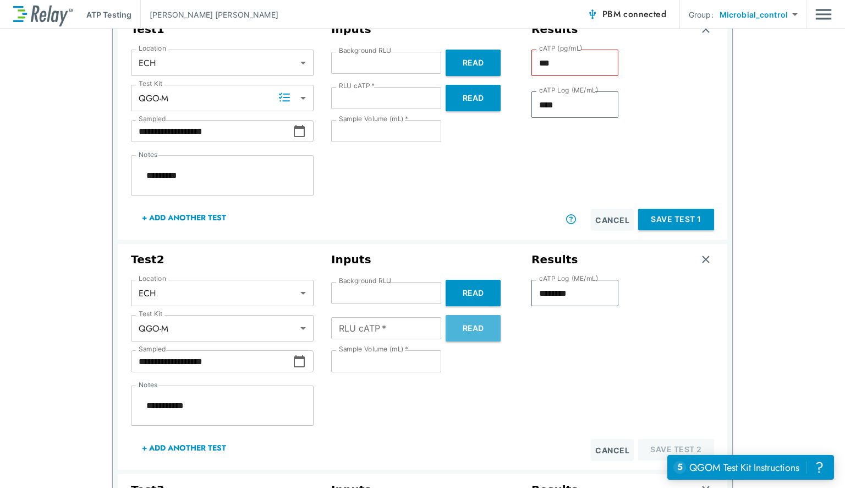
click at [476, 335] on button "Read" at bounding box center [473, 328] width 55 height 26
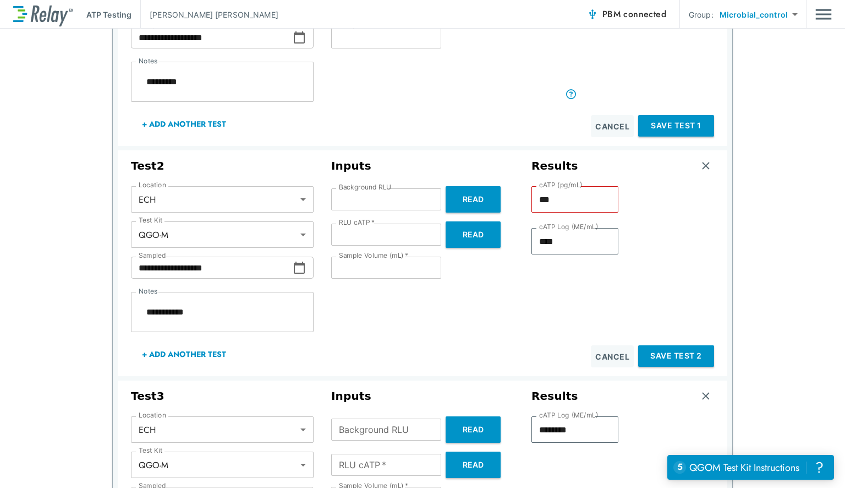
scroll to position [294, 0]
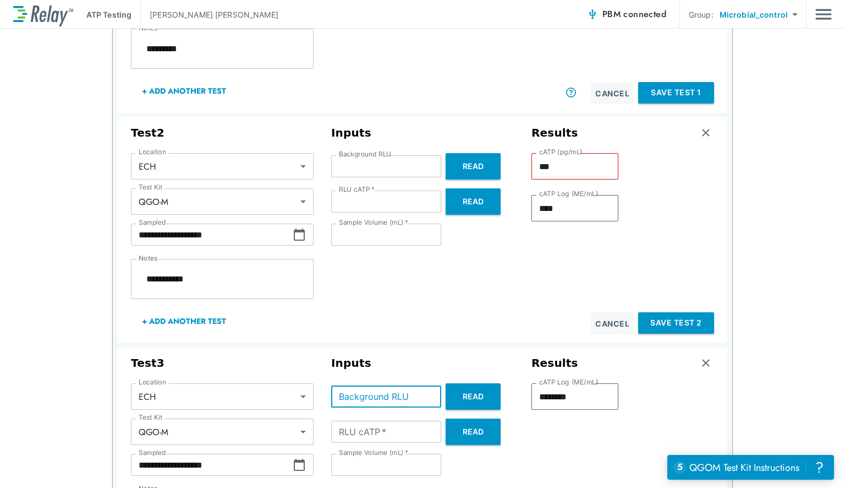
click at [395, 392] on input "Background RLU" at bounding box center [386, 396] width 110 height 22
click at [456, 441] on button "Read" at bounding box center [473, 431] width 55 height 26
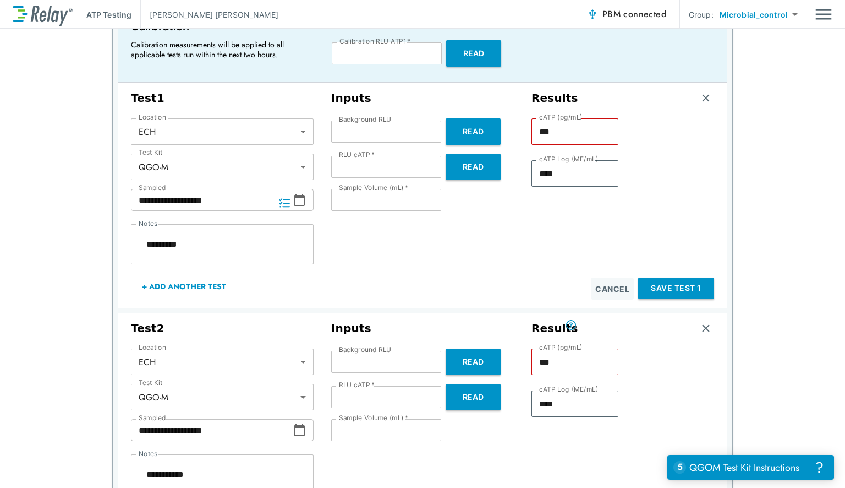
scroll to position [61, 0]
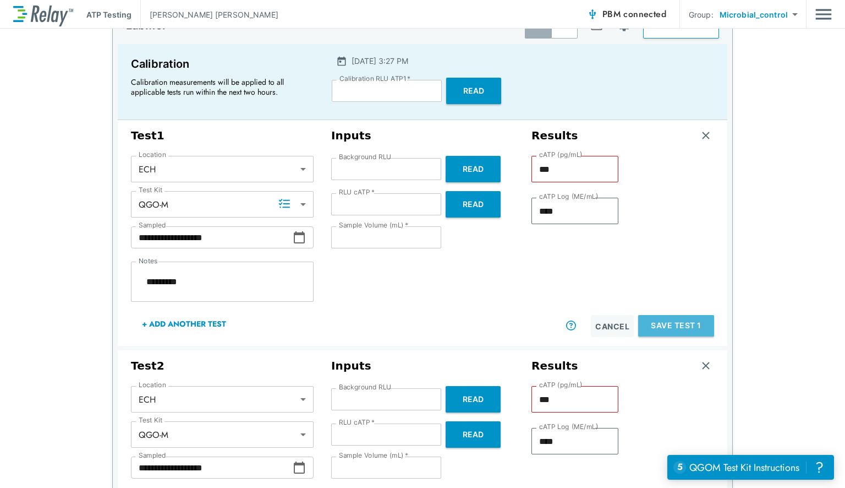
click at [660, 323] on button "Save Test 1" at bounding box center [676, 325] width 76 height 21
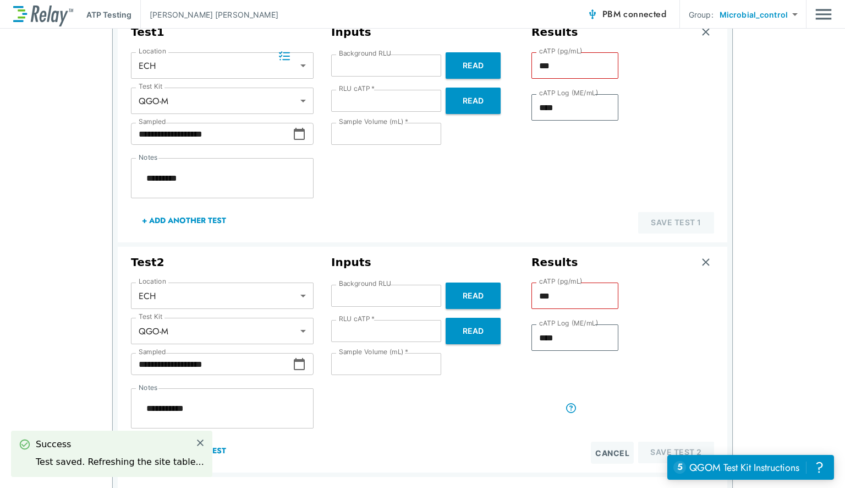
scroll to position [209, 0]
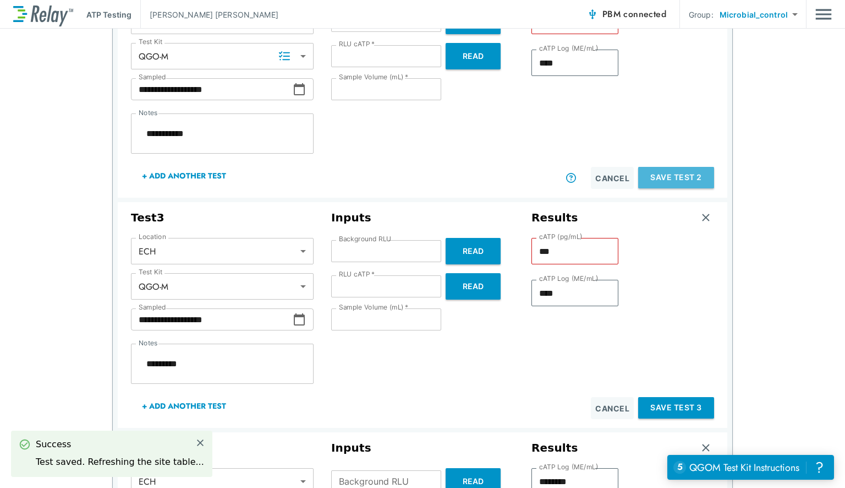
click at [656, 179] on button "Save Test 2" at bounding box center [676, 177] width 76 height 21
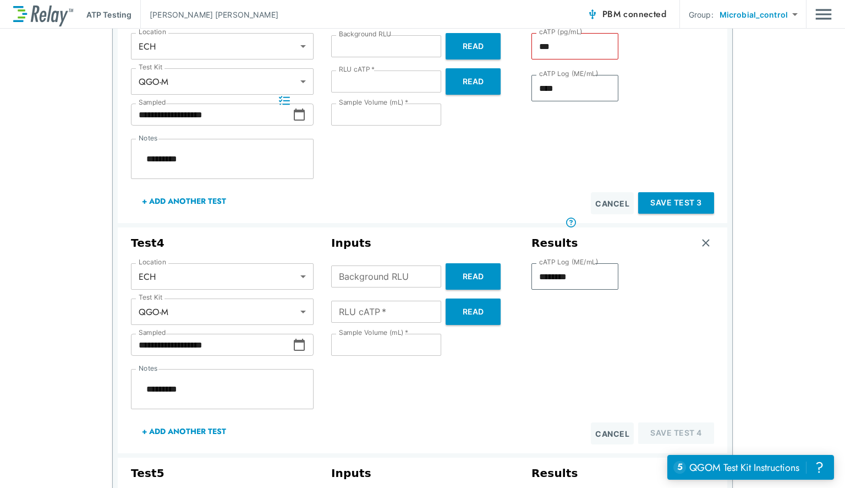
scroll to position [163, 0]
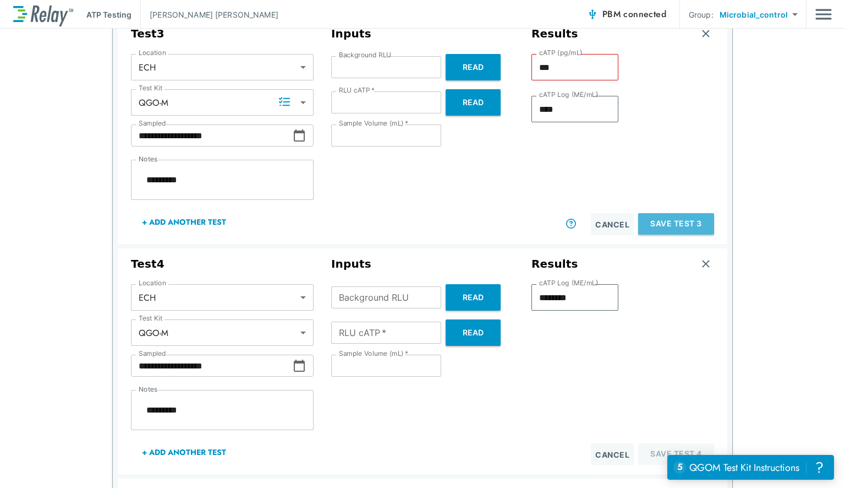
click at [658, 219] on button "Save Test 3" at bounding box center [676, 223] width 76 height 21
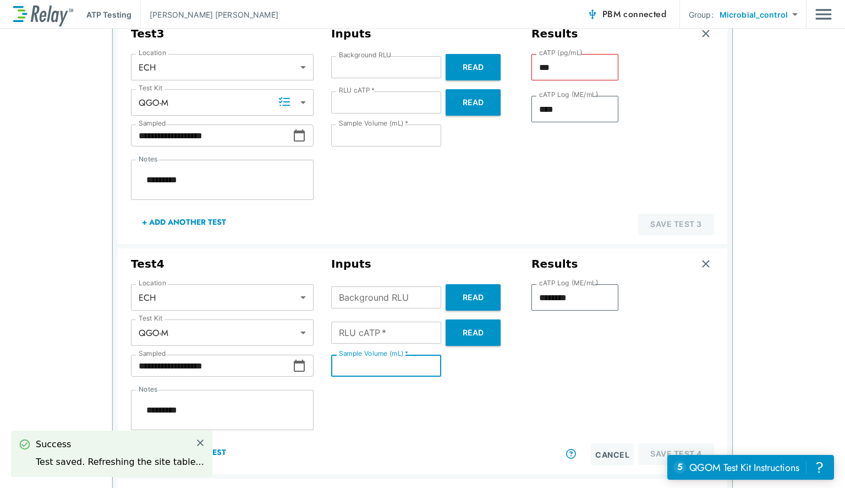
click at [413, 366] on input "**" at bounding box center [386, 365] width 110 height 22
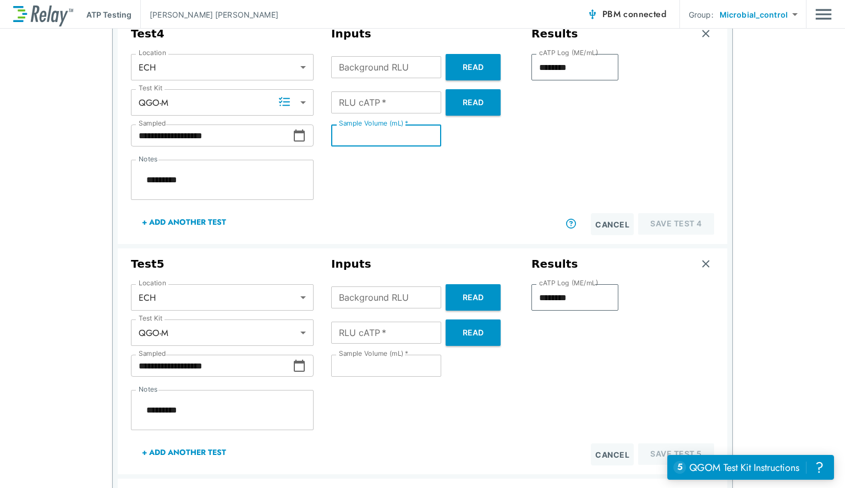
click at [421, 135] on input "**" at bounding box center [386, 135] width 110 height 22
click at [396, 63] on input "Background RLU" at bounding box center [386, 67] width 110 height 22
click at [339, 305] on input "Background RLU" at bounding box center [386, 297] width 110 height 22
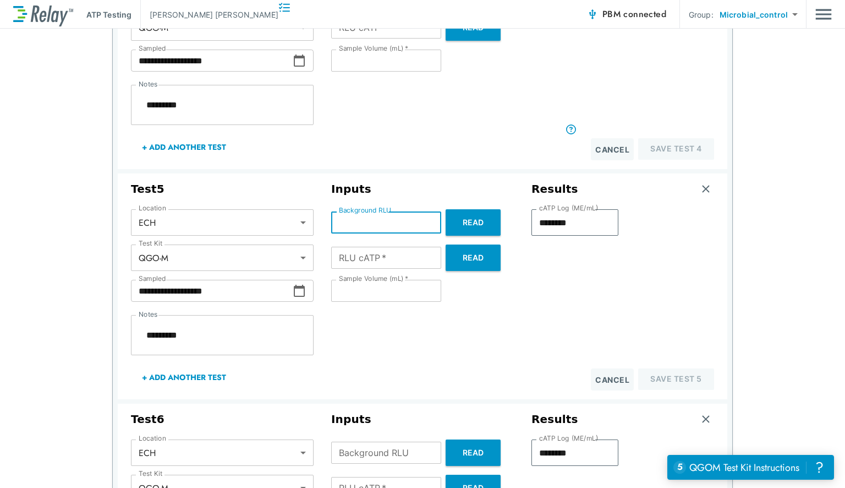
scroll to position [258, 0]
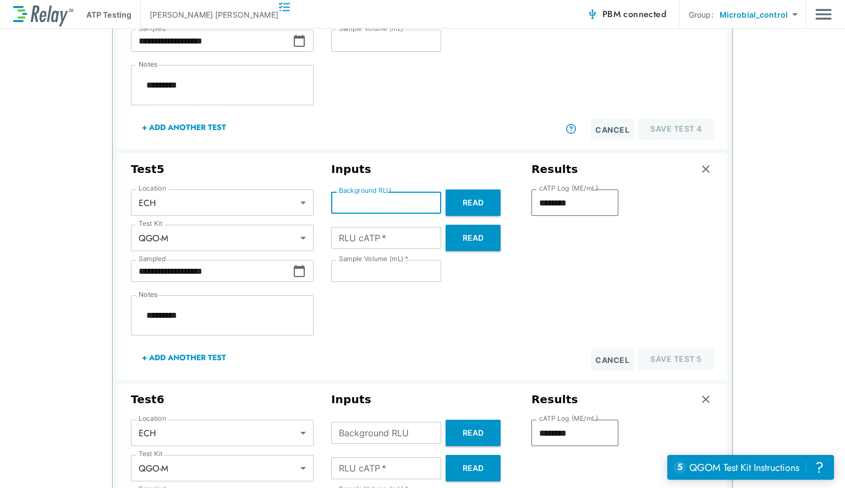
click at [341, 455] on div "RLU cATP   * RLU cATP   * Read" at bounding box center [422, 468] width 183 height 26
click at [359, 429] on input "Background RLU" at bounding box center [386, 433] width 110 height 22
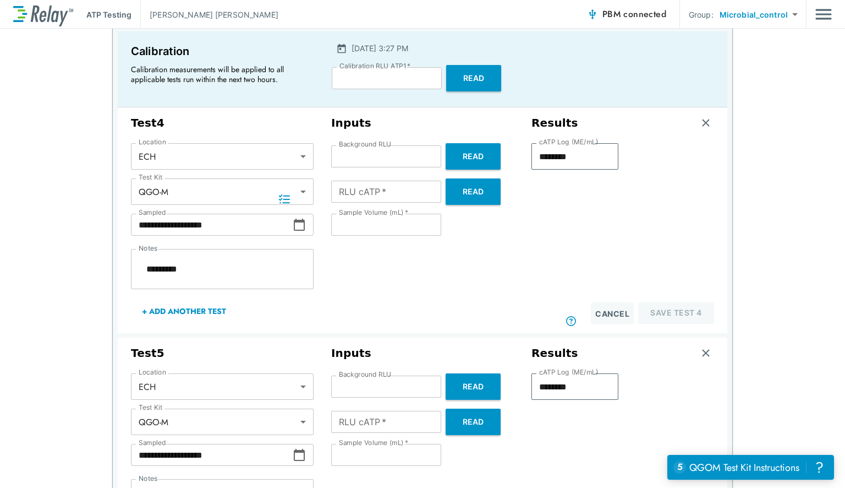
scroll to position [65, 0]
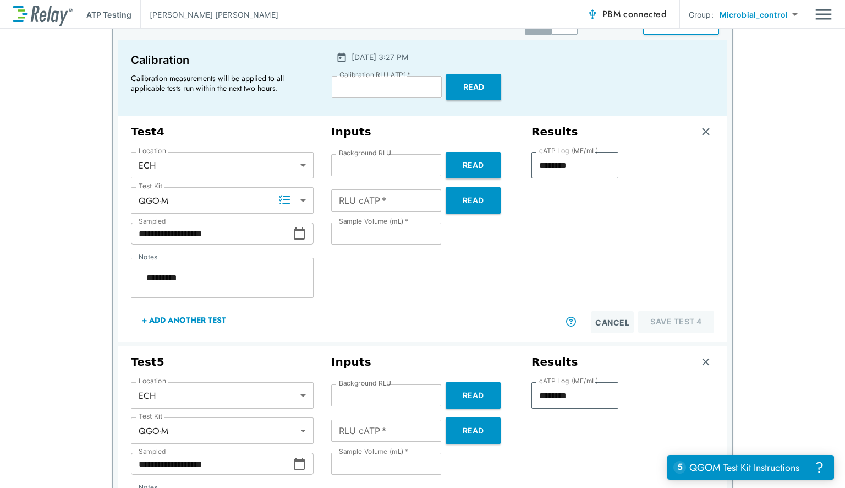
click at [473, 205] on button "Read" at bounding box center [473, 200] width 55 height 26
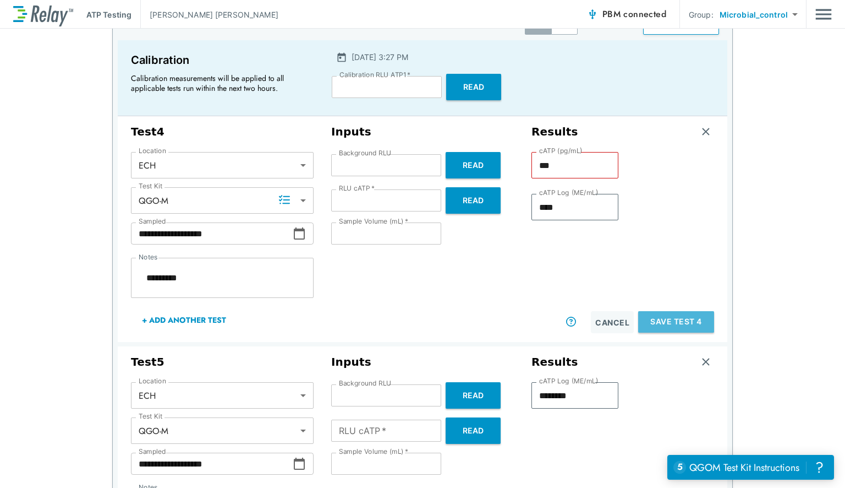
click at [657, 320] on button "Save Test 4" at bounding box center [676, 321] width 76 height 21
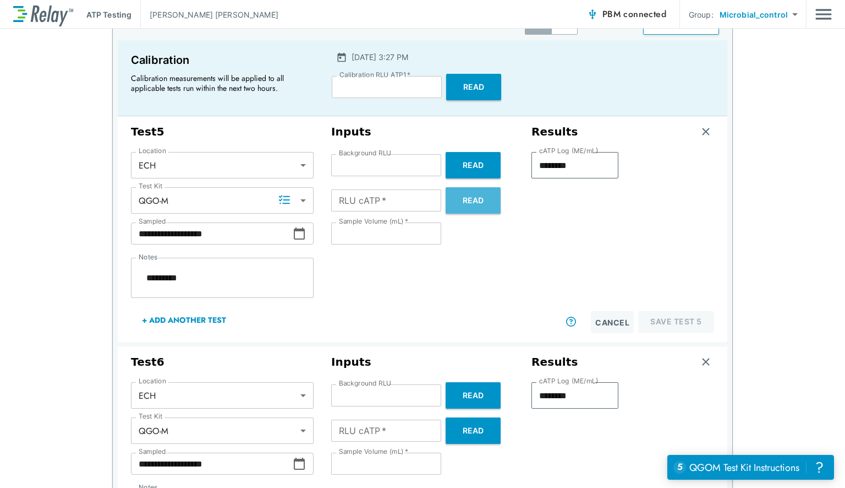
click at [469, 196] on button "Read" at bounding box center [473, 200] width 55 height 26
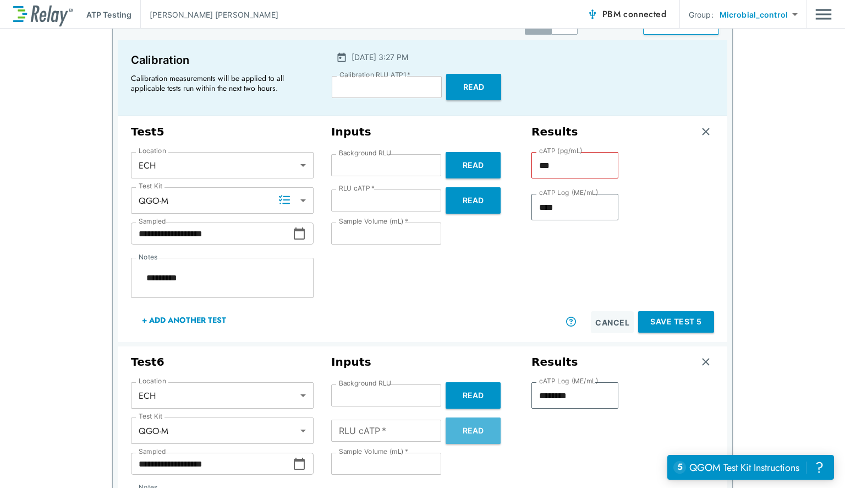
click at [467, 431] on button "Read" at bounding box center [473, 430] width 55 height 26
click at [656, 331] on button "Save Test 5" at bounding box center [676, 321] width 76 height 21
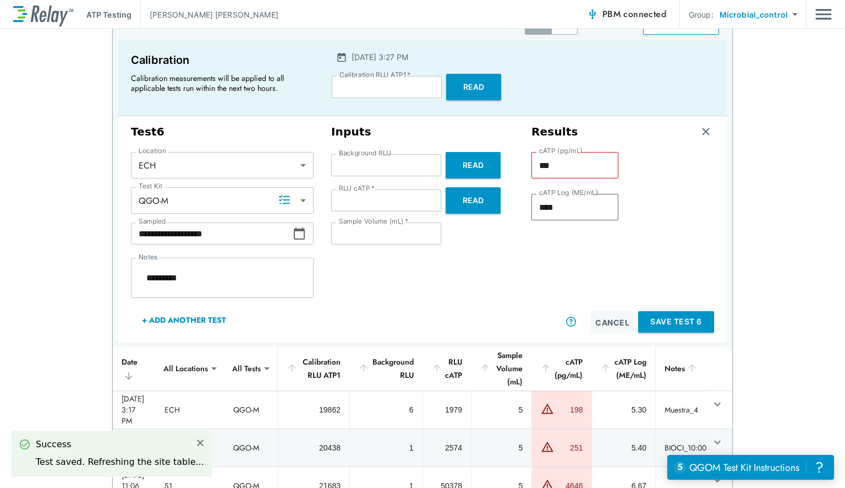
click at [664, 316] on button "Save Test 6" at bounding box center [676, 321] width 76 height 21
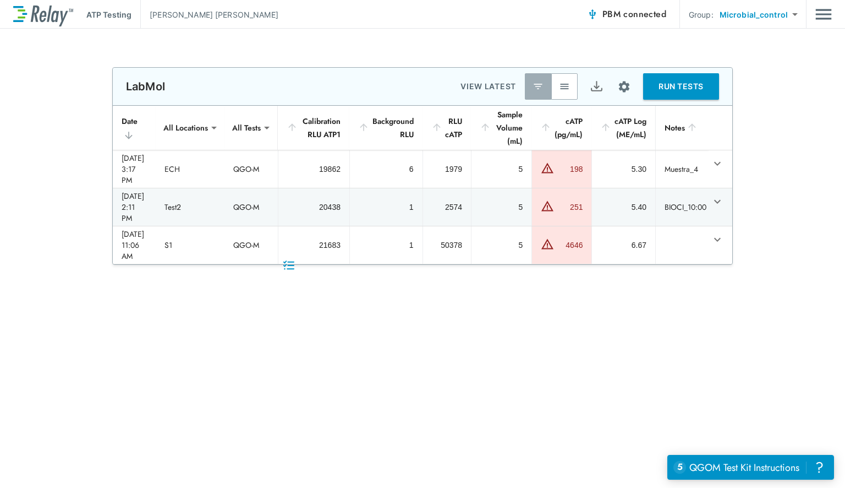
scroll to position [0, 0]
click at [571, 96] on button "button" at bounding box center [565, 86] width 26 height 26
